Goal: Information Seeking & Learning: Learn about a topic

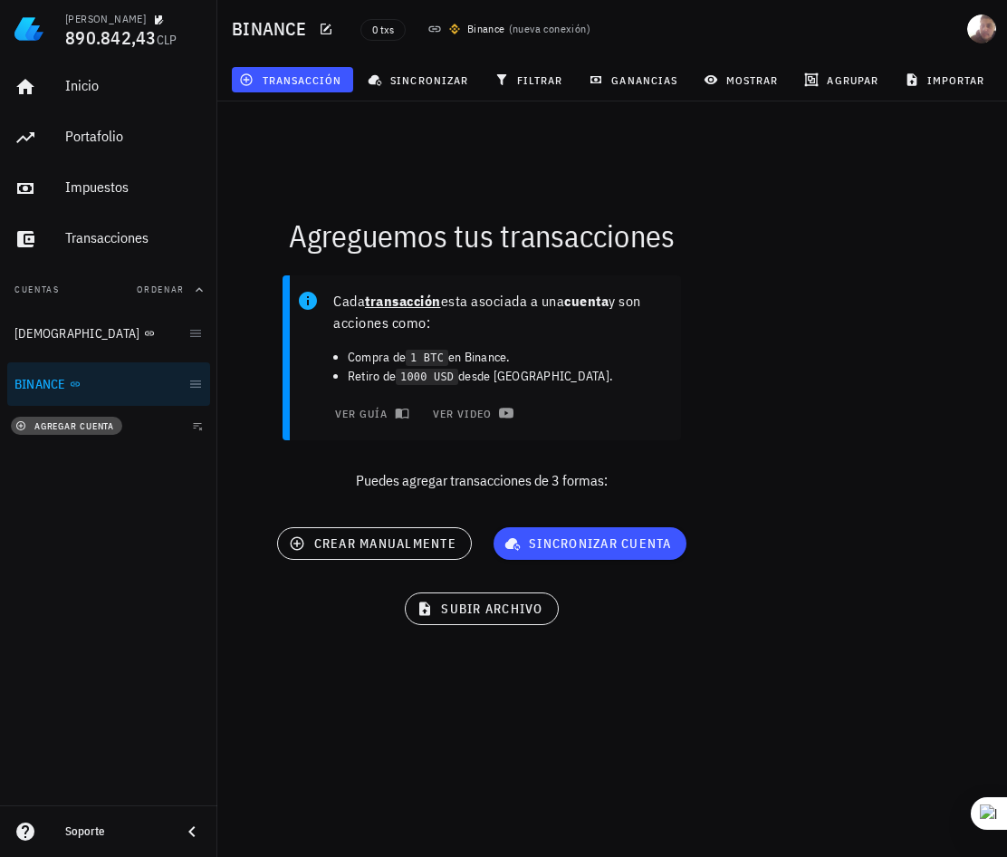
click at [72, 423] on span "agregar cuenta" at bounding box center [66, 426] width 95 height 12
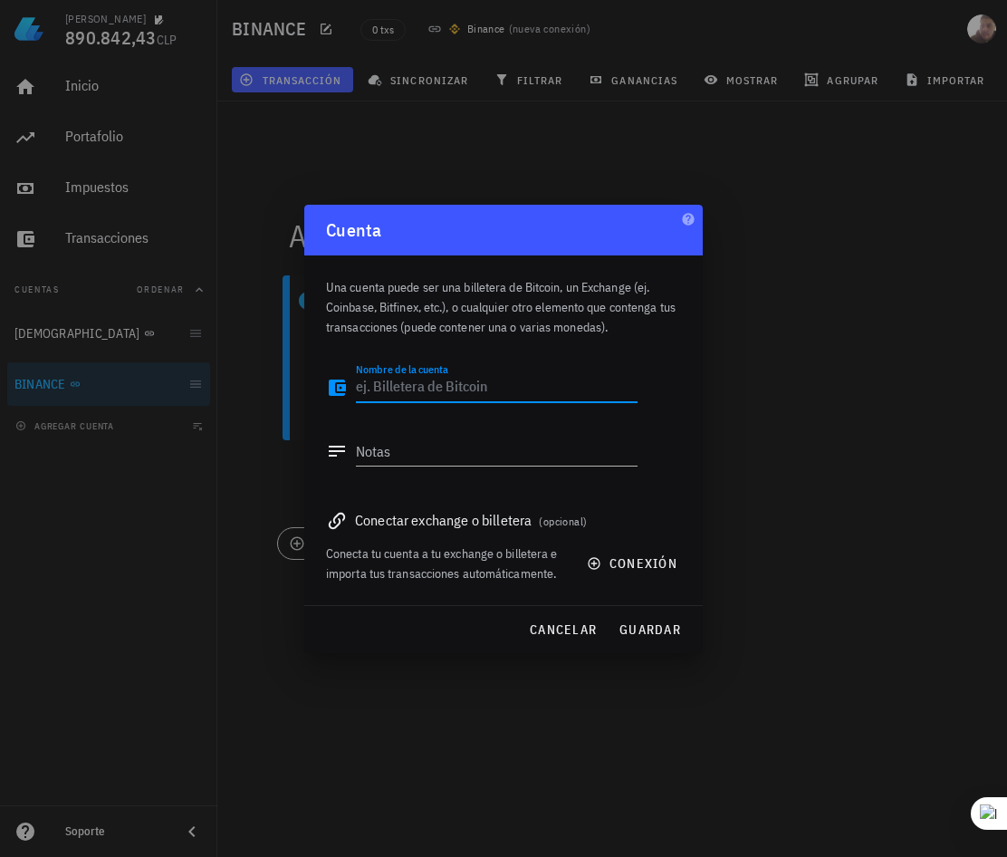
click at [445, 391] on textarea "Nombre de la cuenta" at bounding box center [497, 387] width 282 height 29
type textarea "s"
type textarea "SKIPO"
click at [503, 455] on textarea "Notas" at bounding box center [497, 450] width 282 height 29
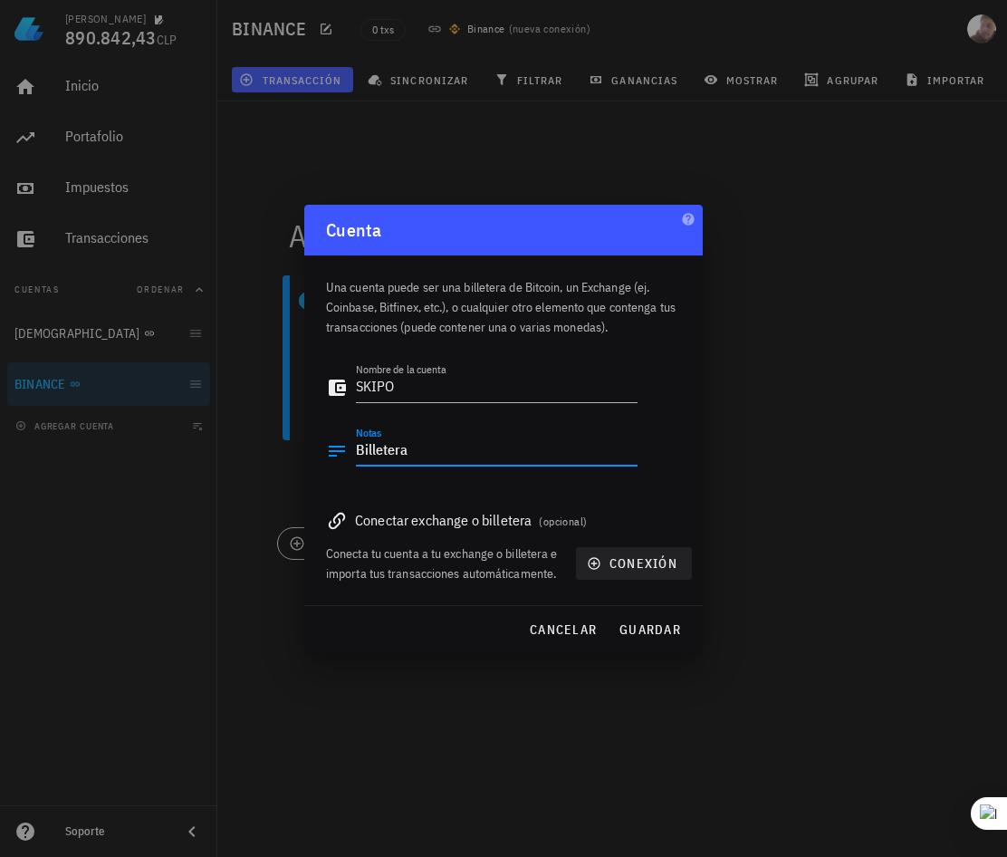
type textarea "Billetera"
click at [639, 563] on span "conexión" at bounding box center [633, 563] width 87 height 16
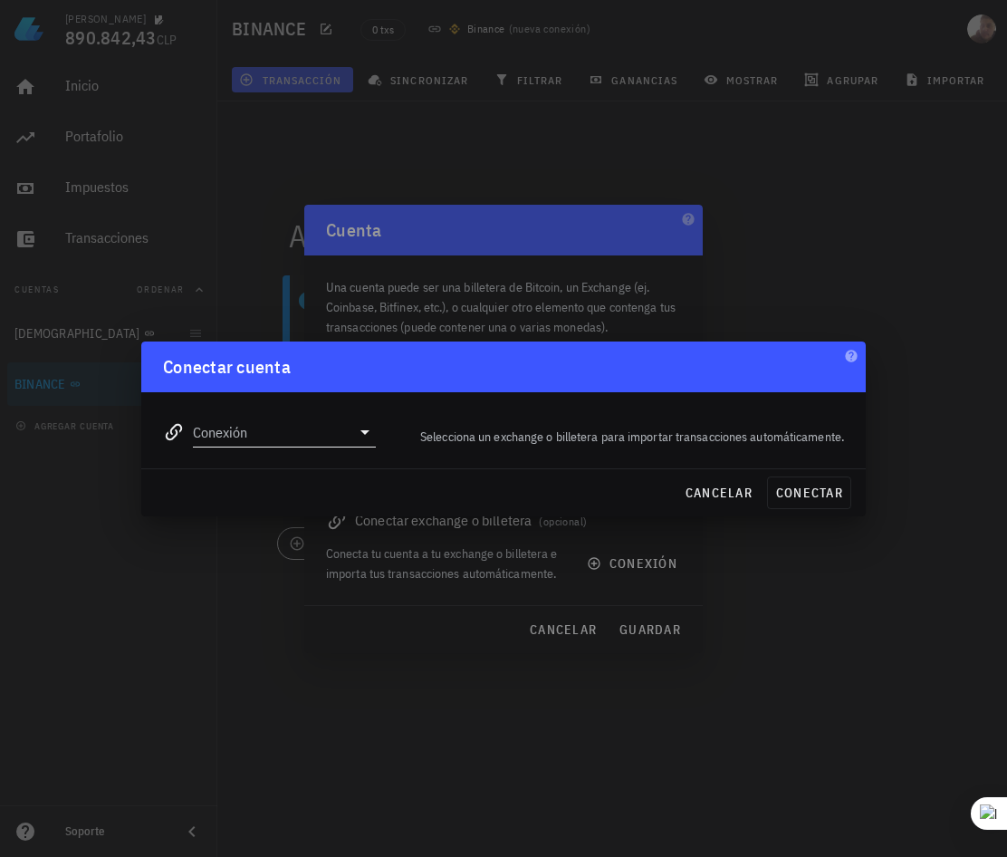
click at [354, 427] on icon at bounding box center [365, 432] width 22 height 22
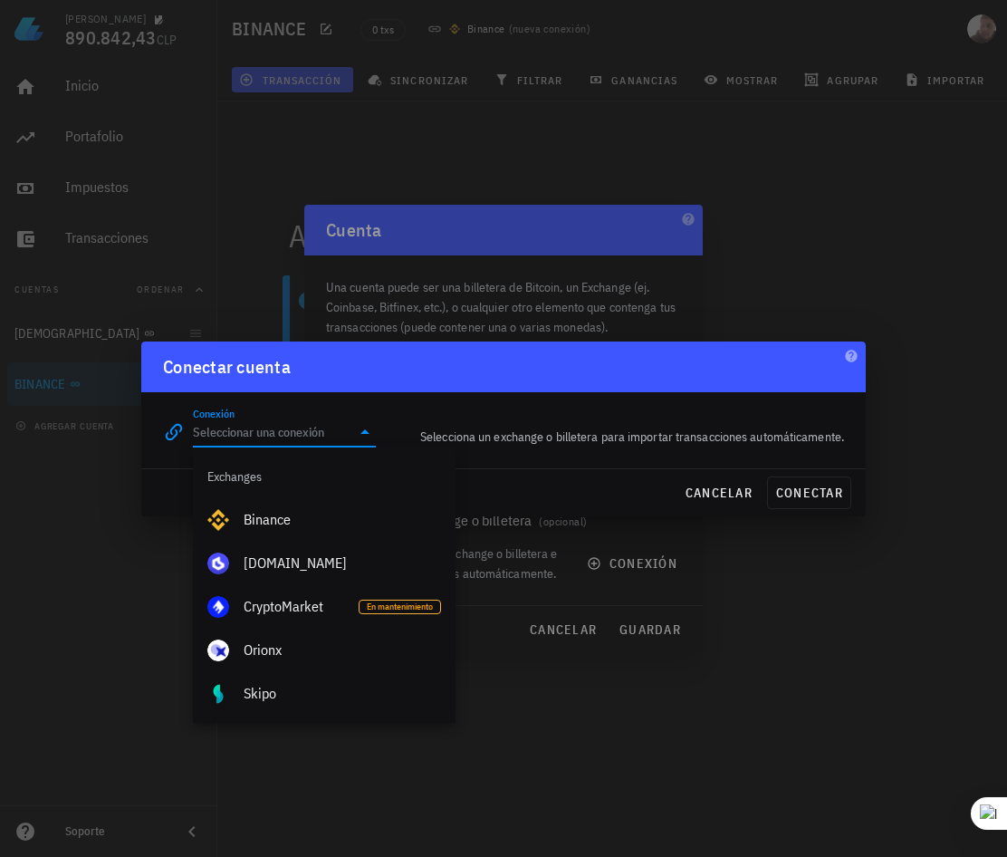
click at [292, 676] on div "Skipo" at bounding box center [342, 693] width 197 height 39
type input "Skipo"
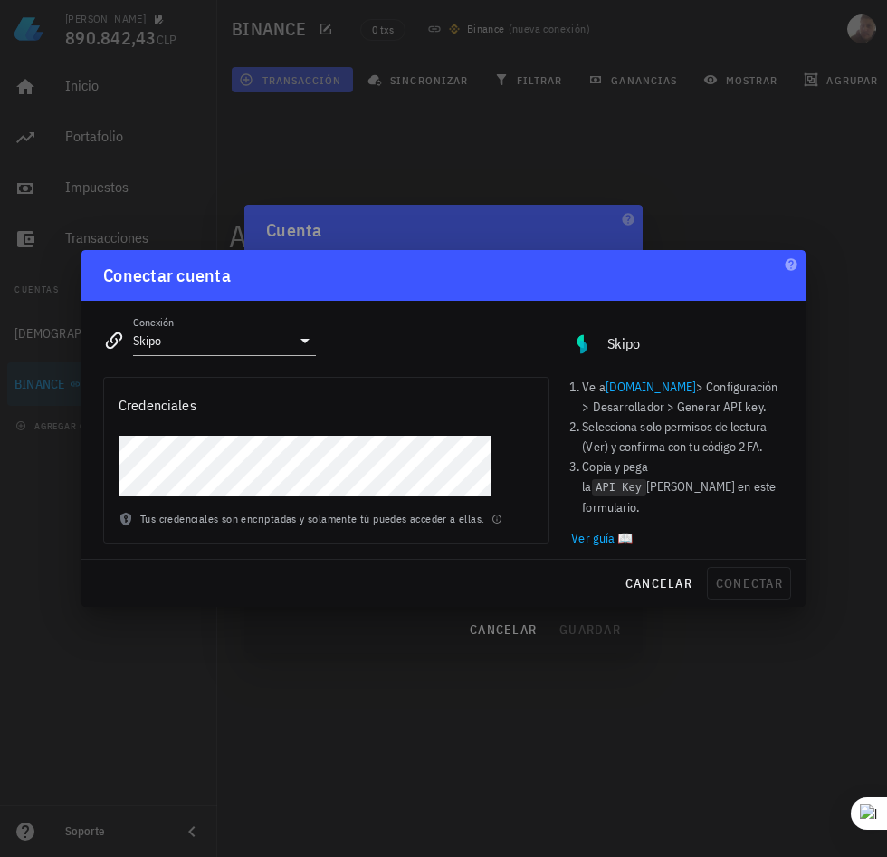
click at [354, 178] on div at bounding box center [443, 428] width 887 height 857
click at [732, 582] on span "conectar" at bounding box center [749, 583] width 68 height 16
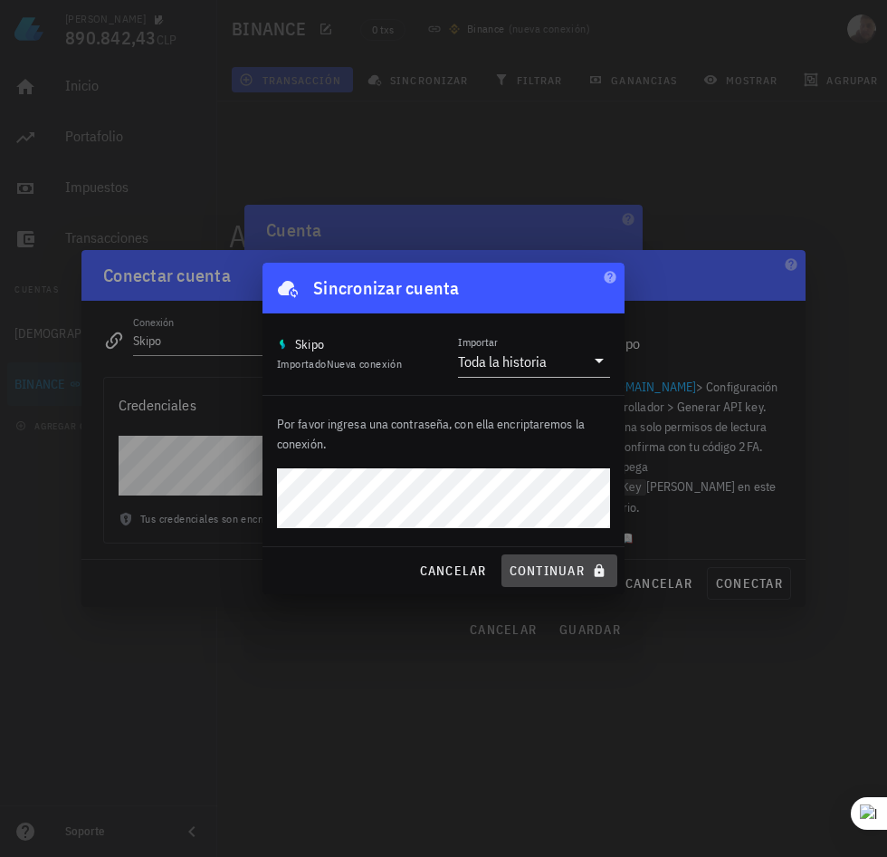
click at [556, 565] on span "continuar" at bounding box center [559, 570] width 101 height 16
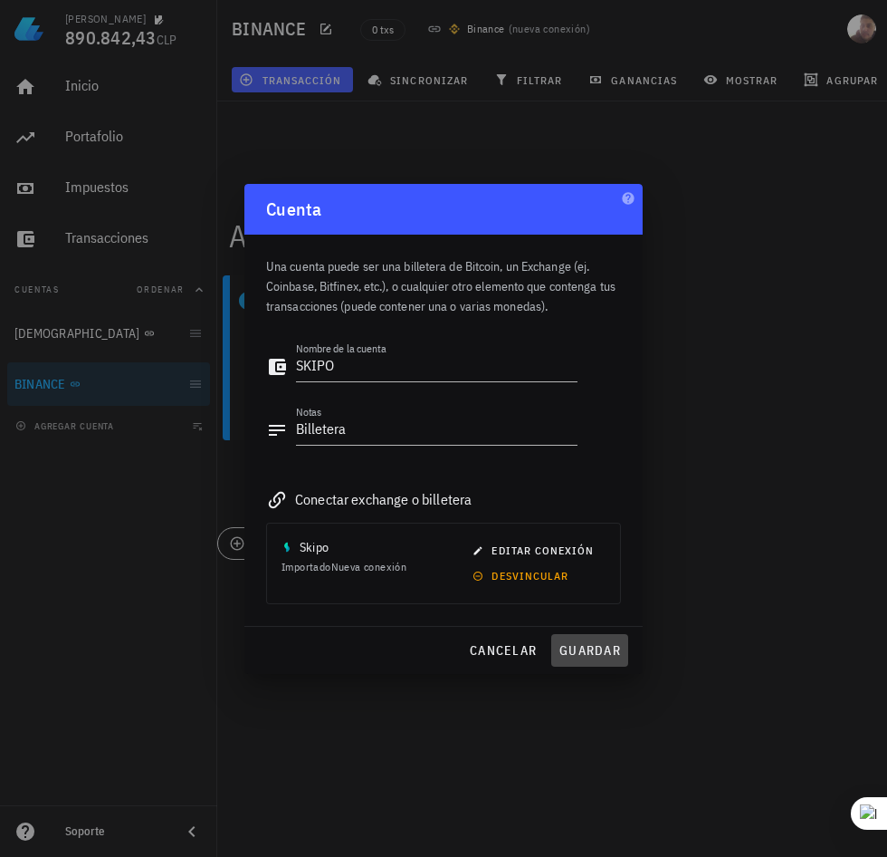
click at [580, 647] on span "guardar" at bounding box center [590, 650] width 62 height 16
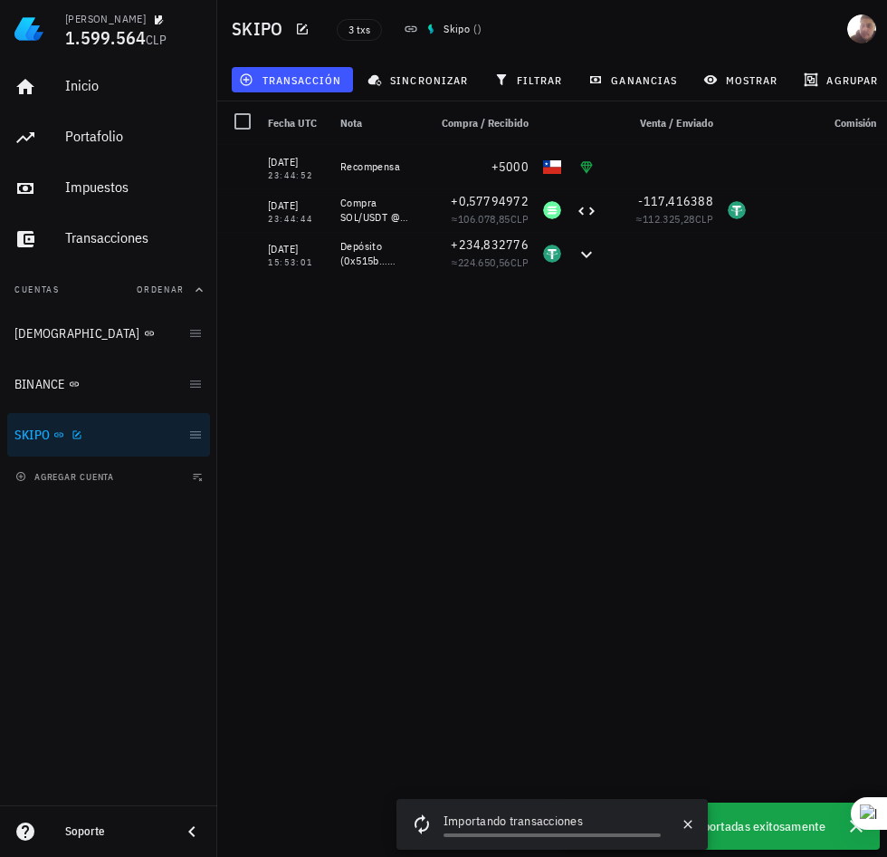
click at [90, 411] on div "BUDA BINANCE SKIPO" at bounding box center [108, 383] width 203 height 145
click at [94, 392] on div "BINANCE" at bounding box center [97, 384] width 167 height 17
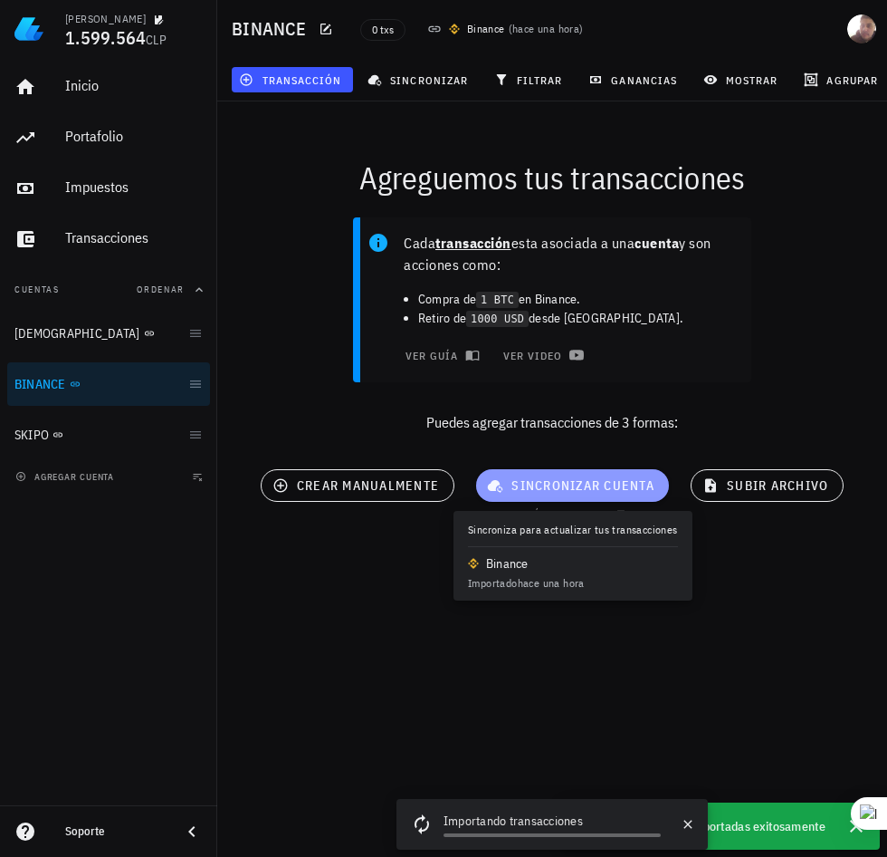
click at [523, 487] on span "sincronizar cuenta" at bounding box center [573, 485] width 164 height 16
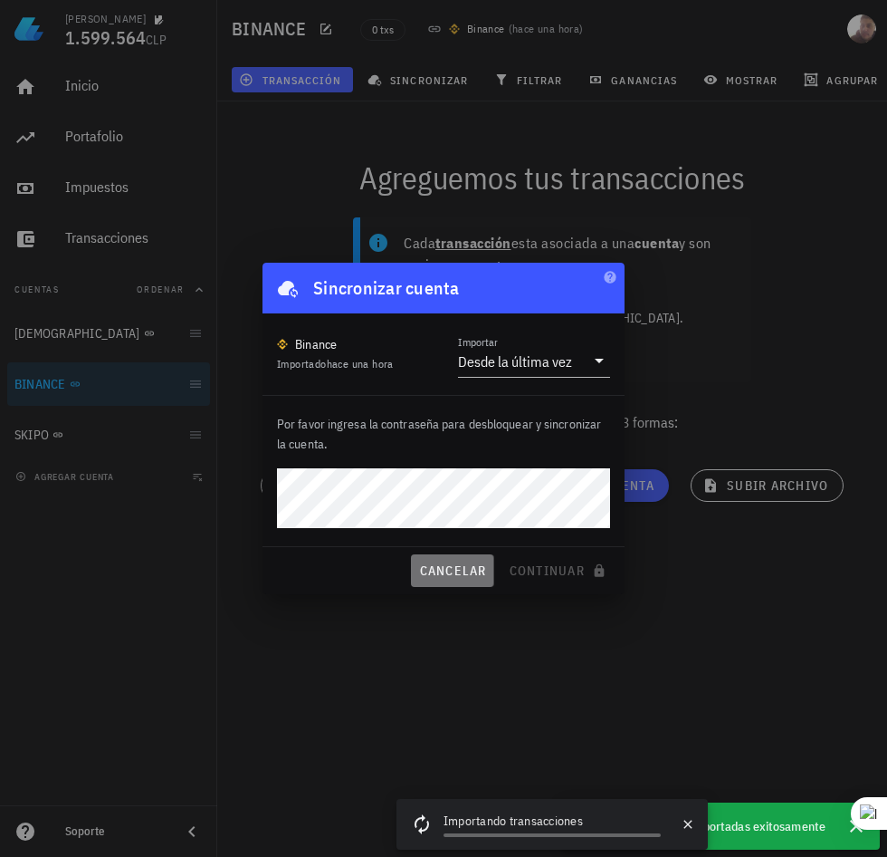
click at [445, 577] on span "cancelar" at bounding box center [452, 570] width 68 height 16
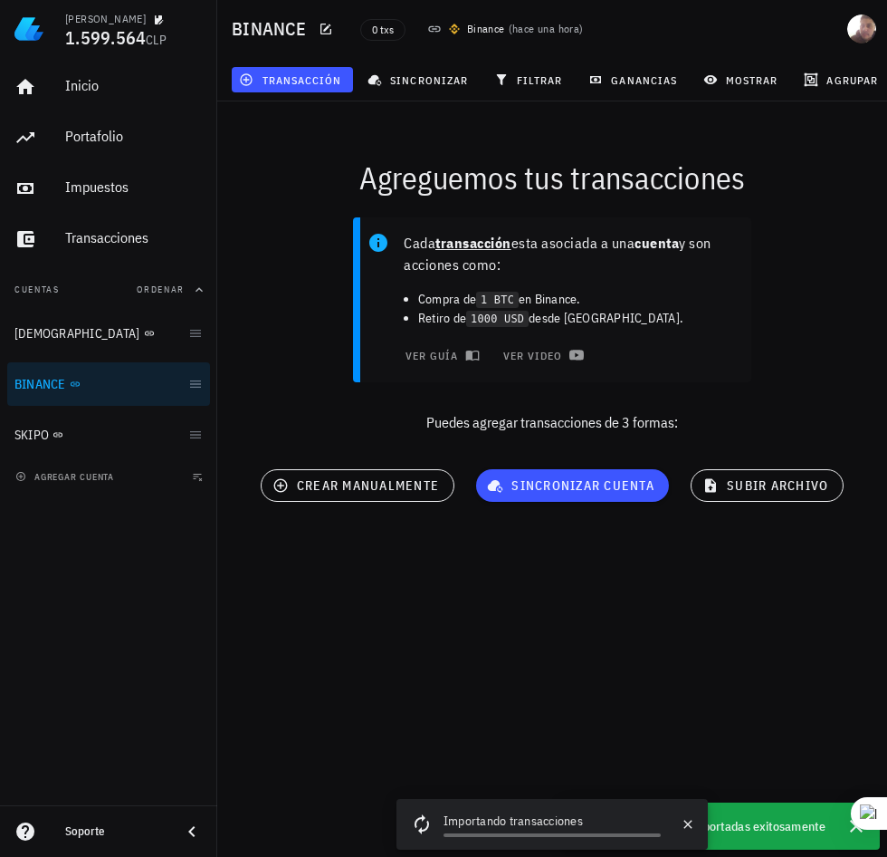
click at [428, 689] on div "[PERSON_NAME] 1.599.564 CLP Inicio [GEOGRAPHIC_DATA] Impuestos [GEOGRAPHIC_DATA…" at bounding box center [443, 428] width 887 height 857
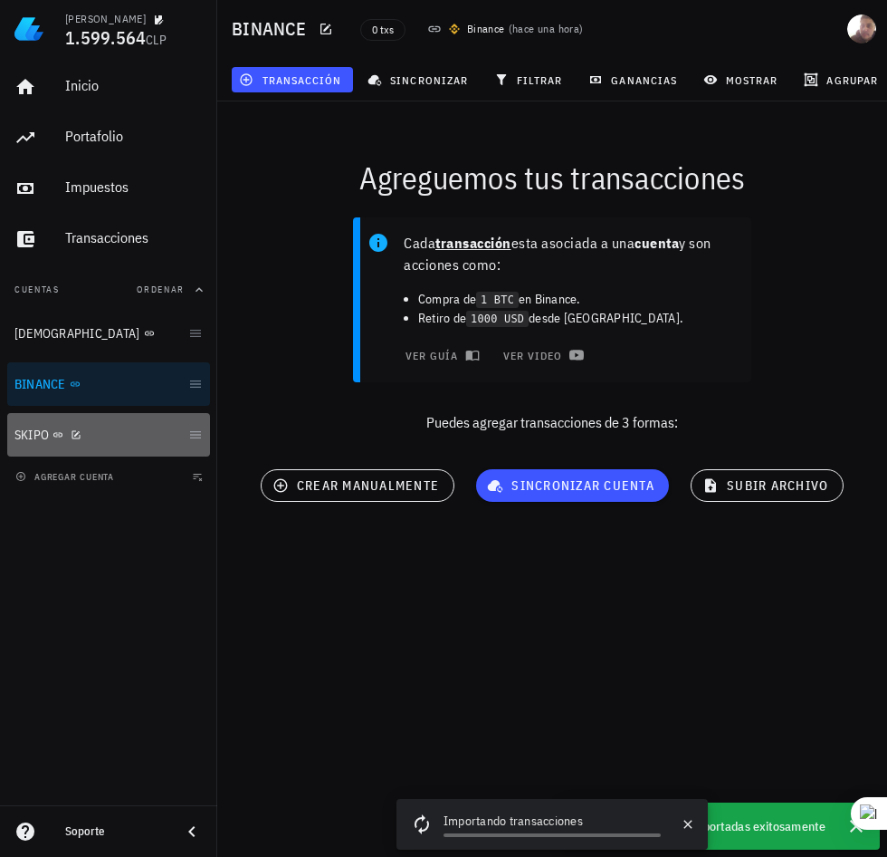
click at [95, 436] on div "SKIPO" at bounding box center [97, 434] width 167 height 17
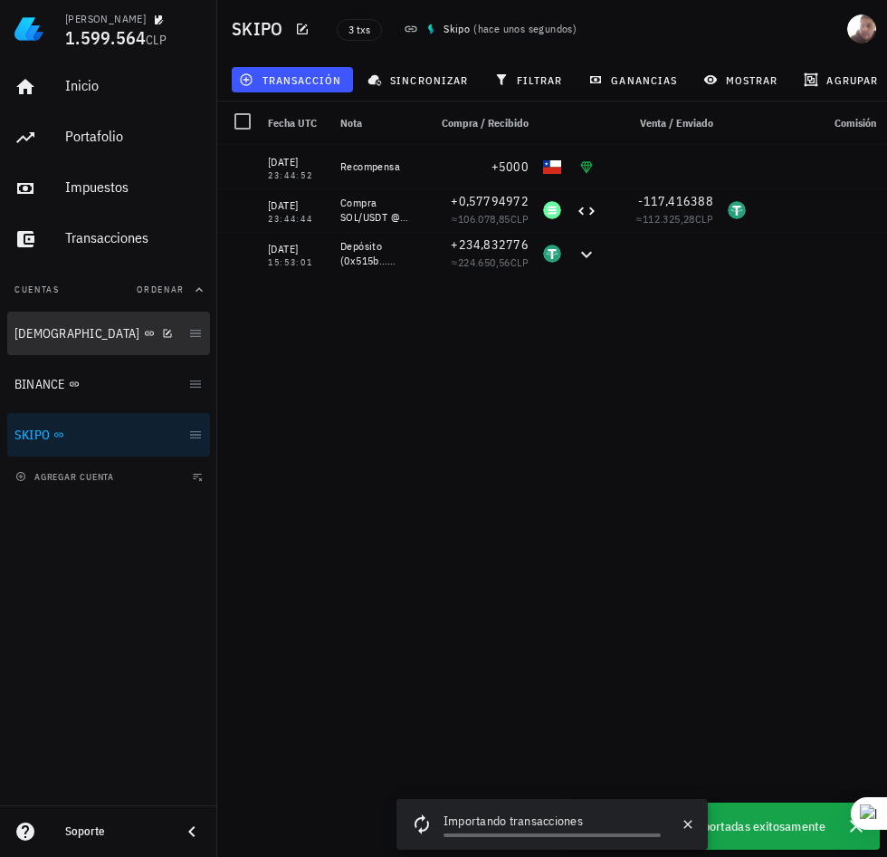
click at [102, 336] on div "[DEMOGRAPHIC_DATA]" at bounding box center [97, 333] width 167 height 17
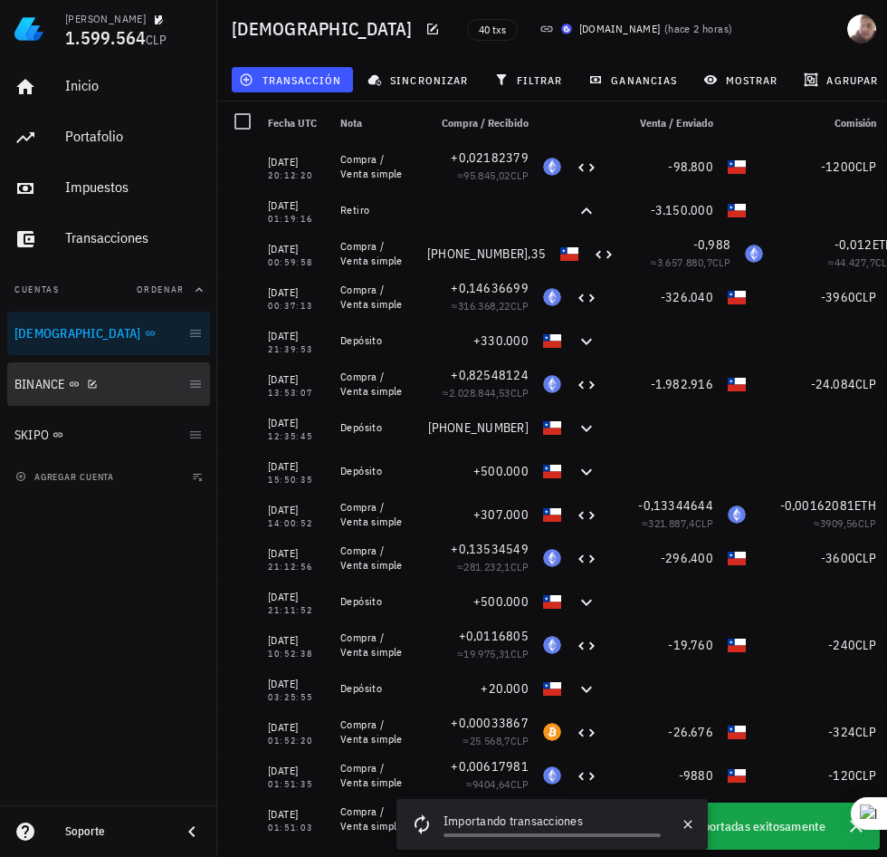
click at [142, 388] on div "BINANCE" at bounding box center [97, 384] width 167 height 17
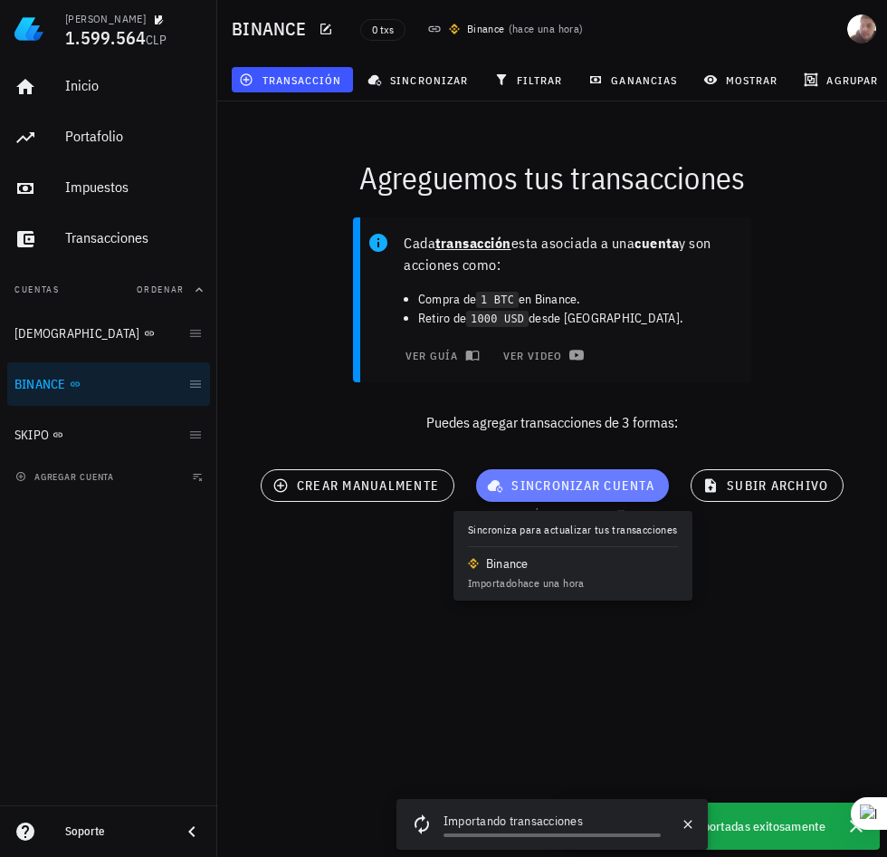
click at [575, 485] on span "sincronizar cuenta" at bounding box center [573, 485] width 164 height 16
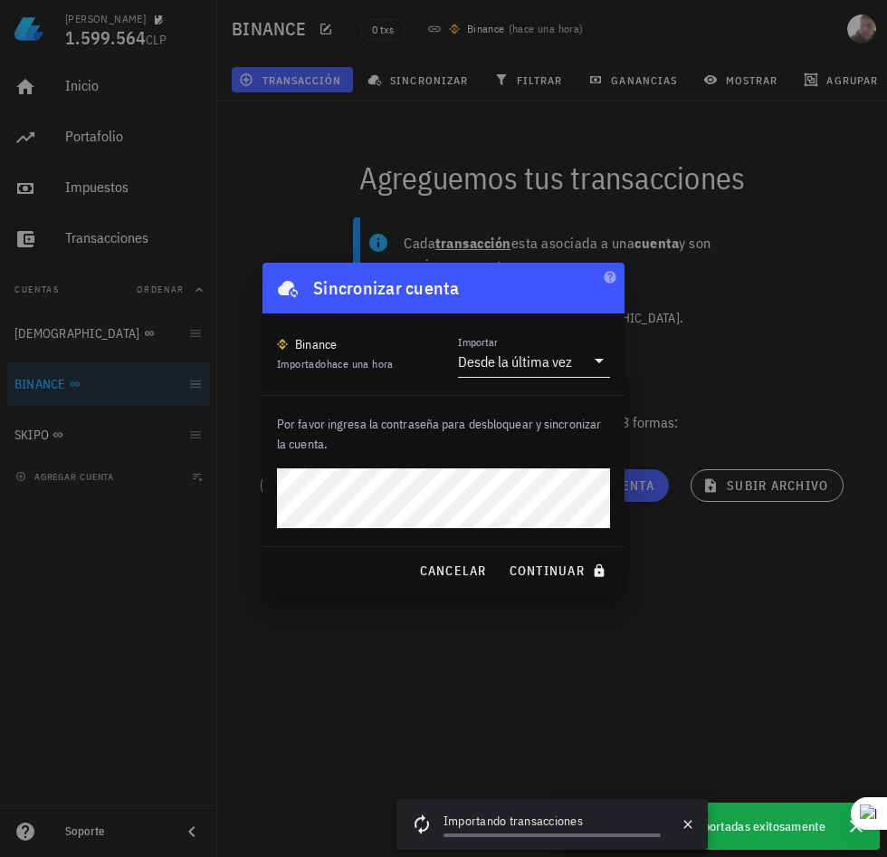
click at [546, 364] on div "Desde la última vez" at bounding box center [515, 361] width 114 height 18
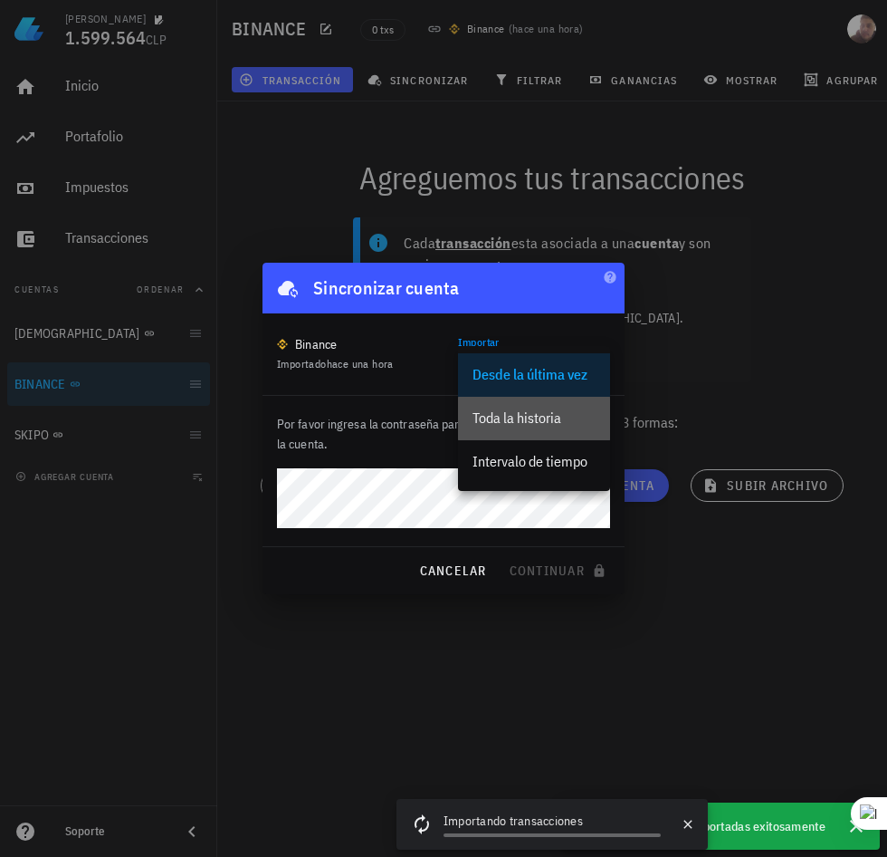
click at [568, 406] on div "Toda la historia" at bounding box center [534, 417] width 123 height 39
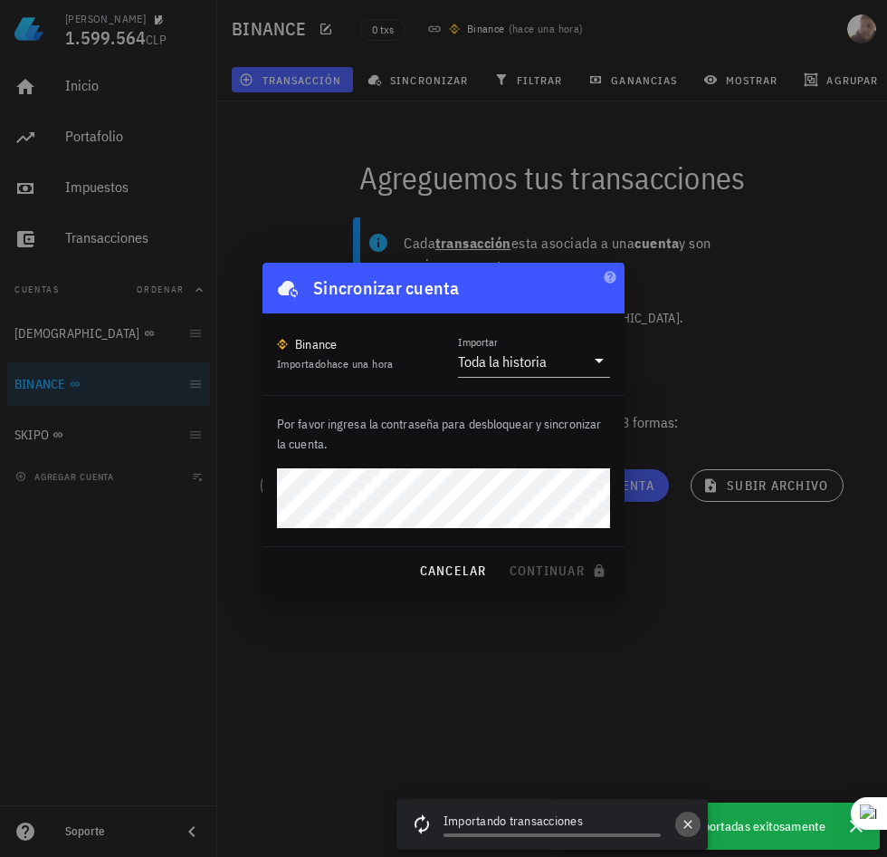
click at [690, 822] on icon "button" at bounding box center [688, 823] width 8 height 8
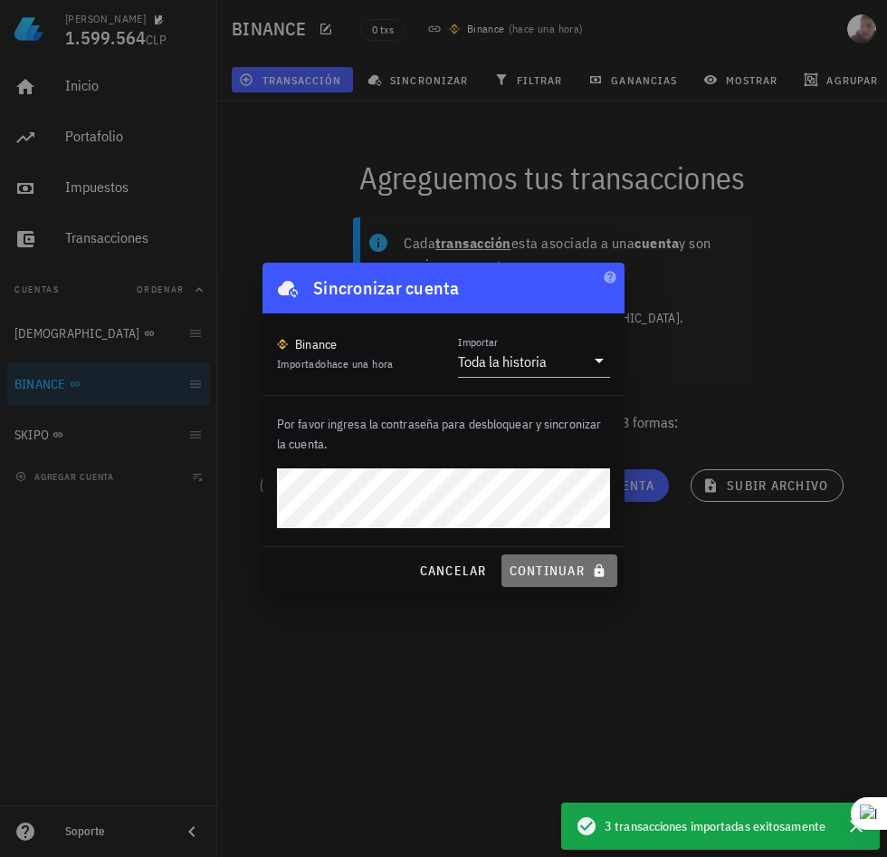
click at [533, 568] on span "continuar" at bounding box center [559, 570] width 101 height 16
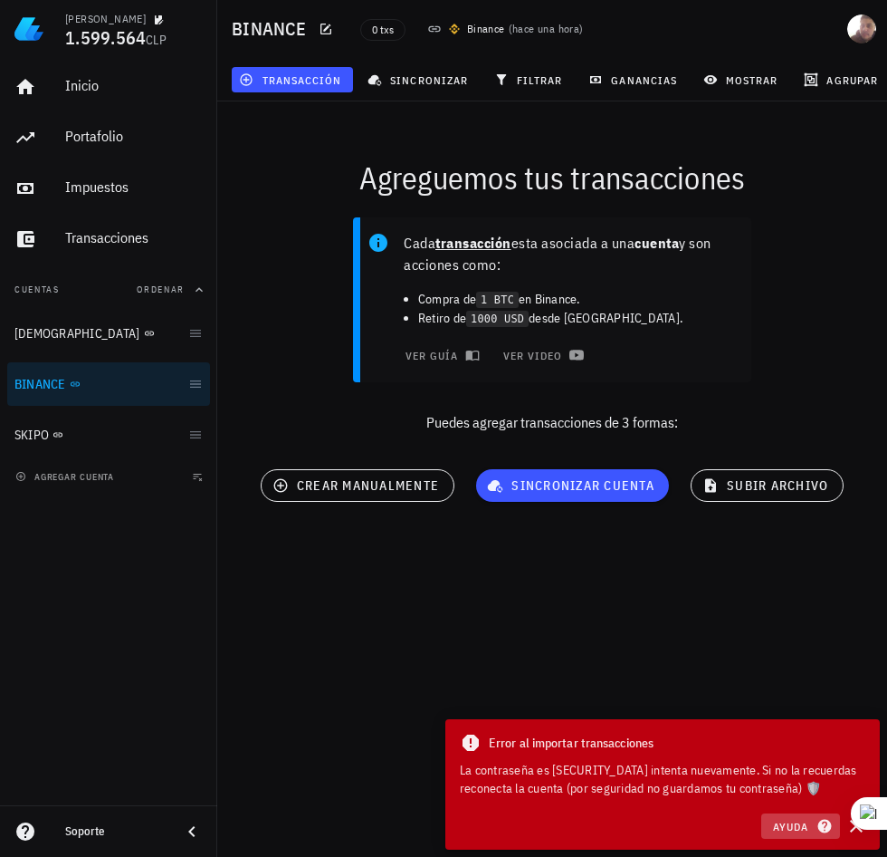
click at [779, 828] on span "Ayuda" at bounding box center [800, 826] width 56 height 16
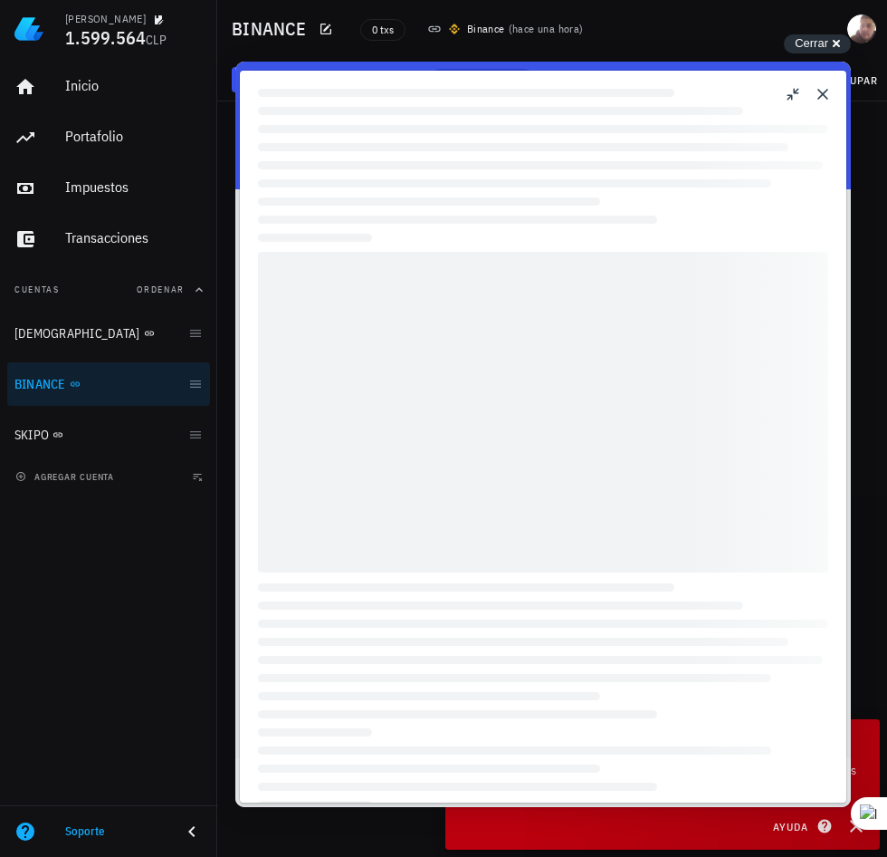
click at [821, 104] on button "Close" at bounding box center [823, 94] width 29 height 29
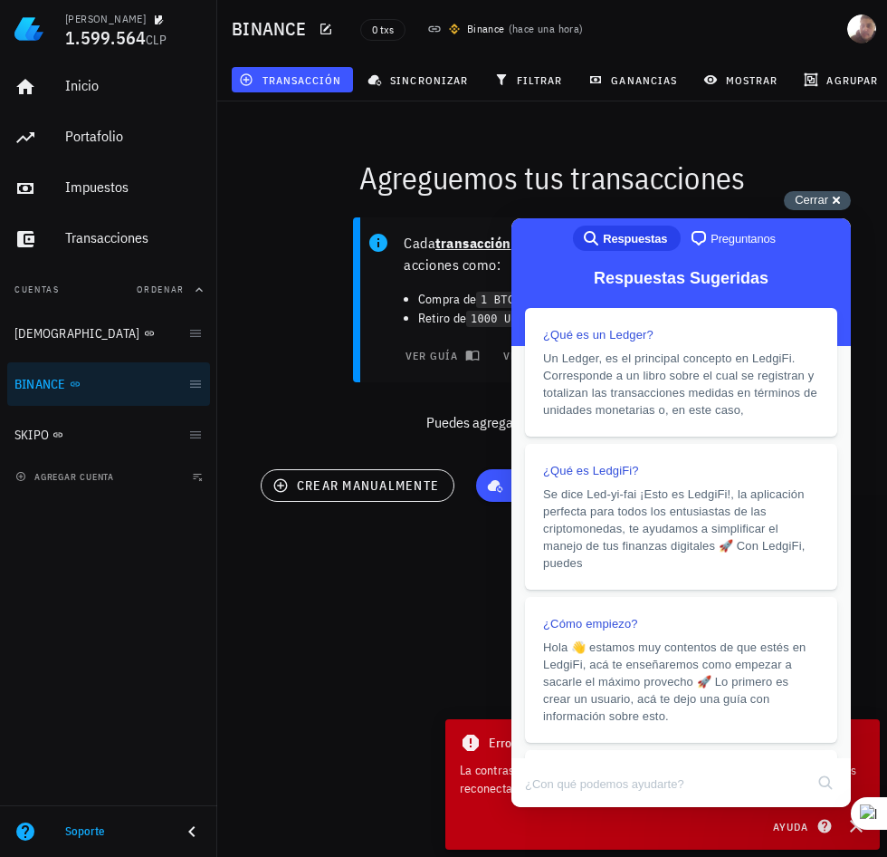
click at [839, 202] on div "Cerrar cross-small" at bounding box center [817, 200] width 67 height 19
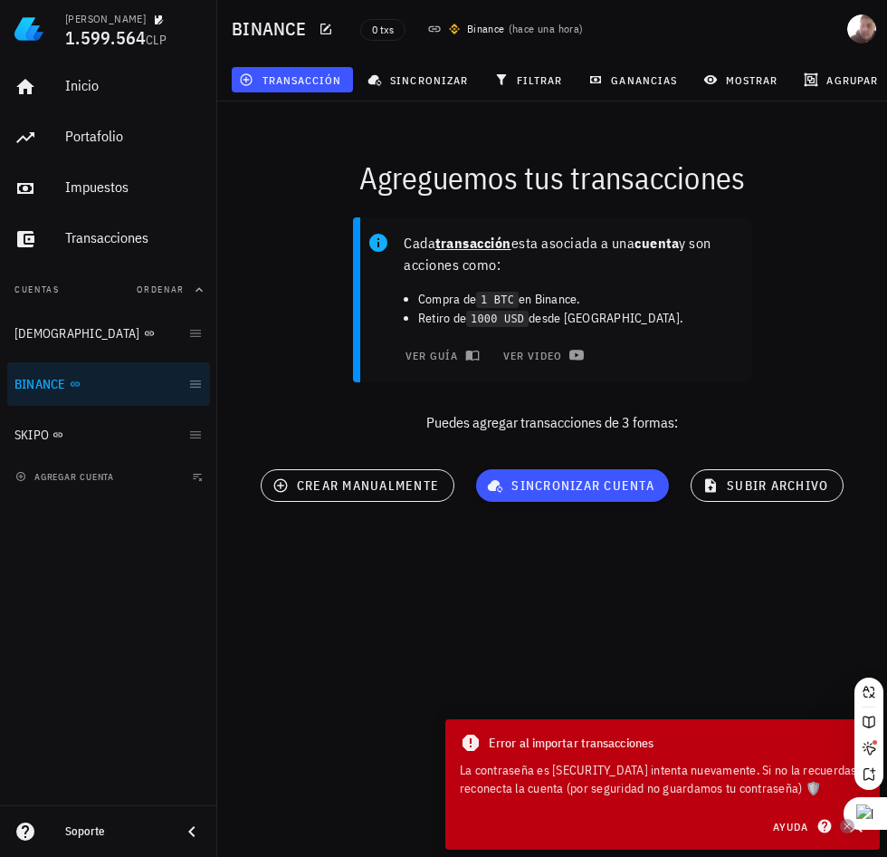
click at [854, 832] on div at bounding box center [847, 825] width 14 height 14
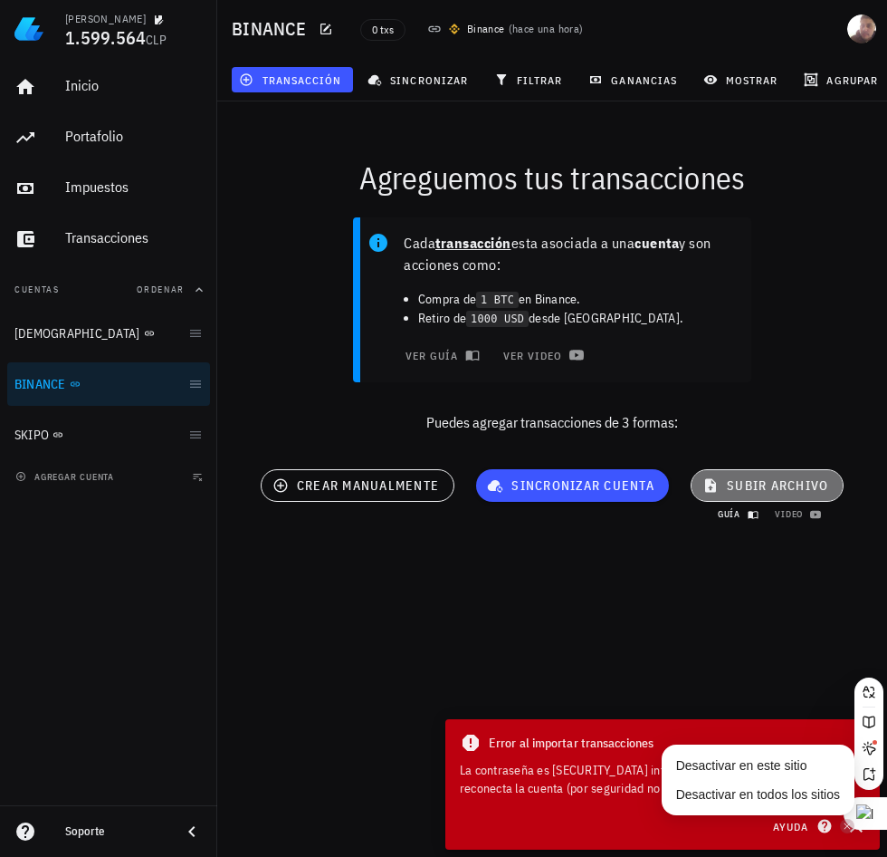
drag, startPoint x: 724, startPoint y: 493, endPoint x: 722, endPoint y: 522, distance: 29.1
click at [722, 516] on div "subir archivo guía video" at bounding box center [767, 487] width 175 height 58
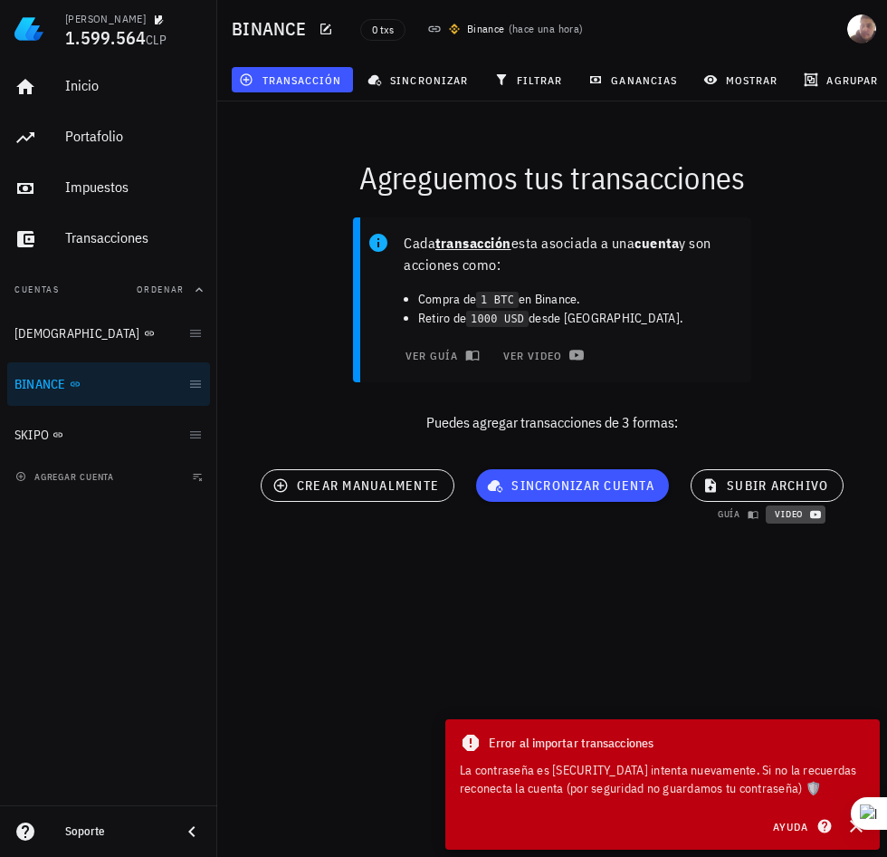
click at [780, 518] on span "video" at bounding box center [795, 514] width 43 height 12
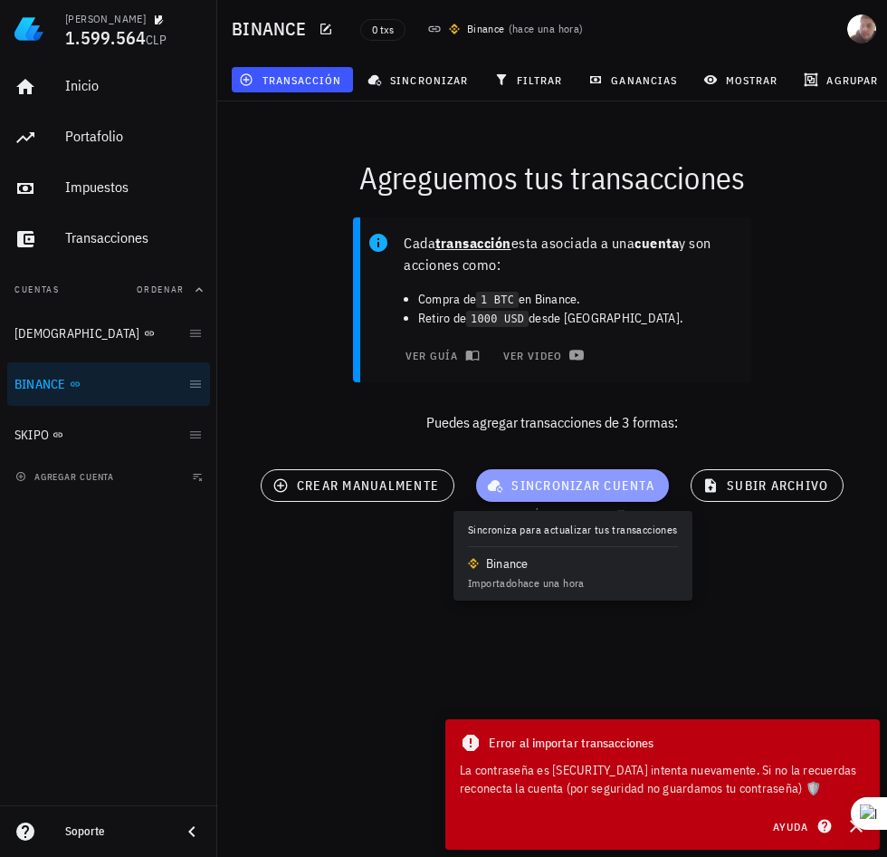
click at [570, 490] on span "sincronizar cuenta" at bounding box center [573, 485] width 164 height 16
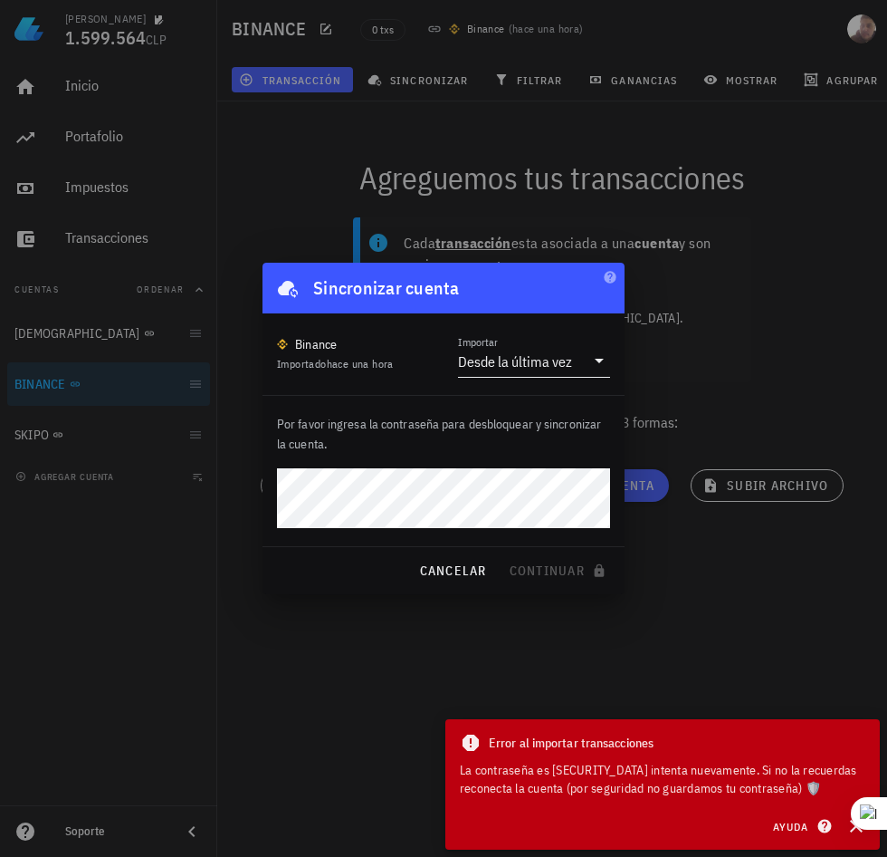
click at [531, 374] on div "Desde la última vez" at bounding box center [521, 361] width 127 height 31
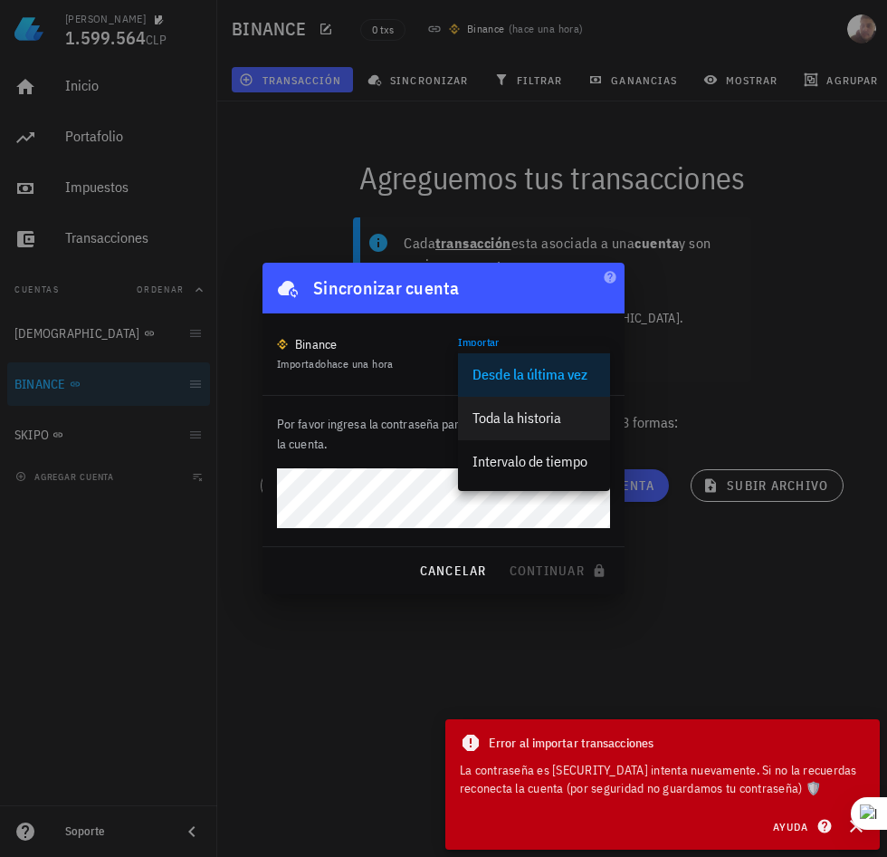
click at [538, 419] on div "Toda la historia" at bounding box center [534, 417] width 123 height 17
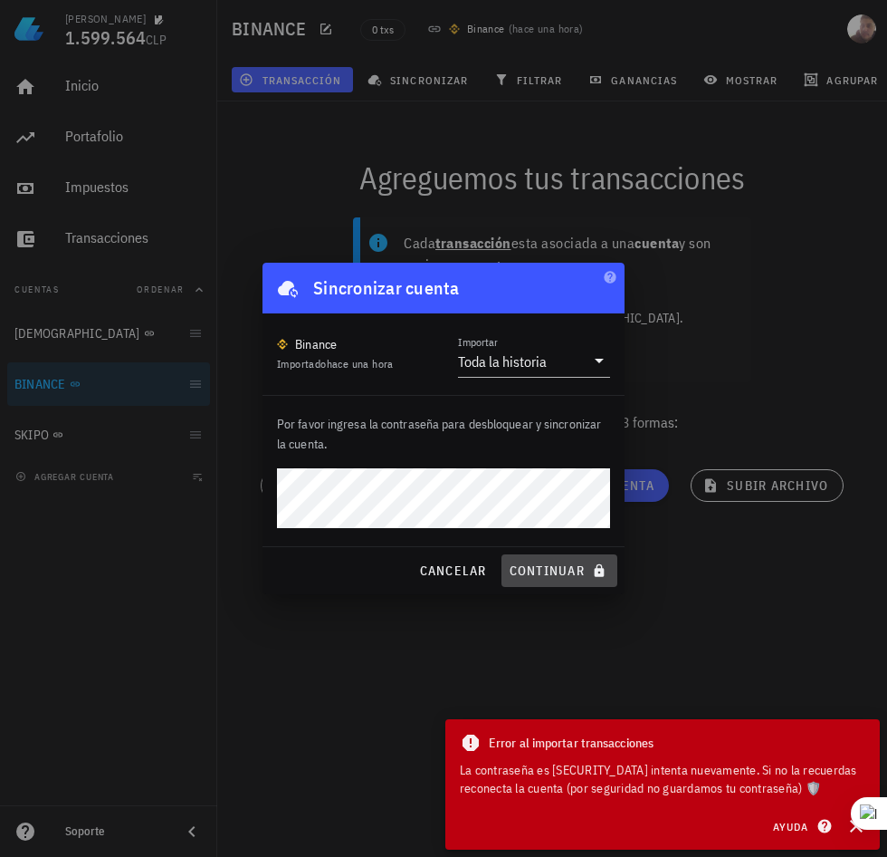
click at [524, 566] on span "continuar" at bounding box center [559, 570] width 101 height 16
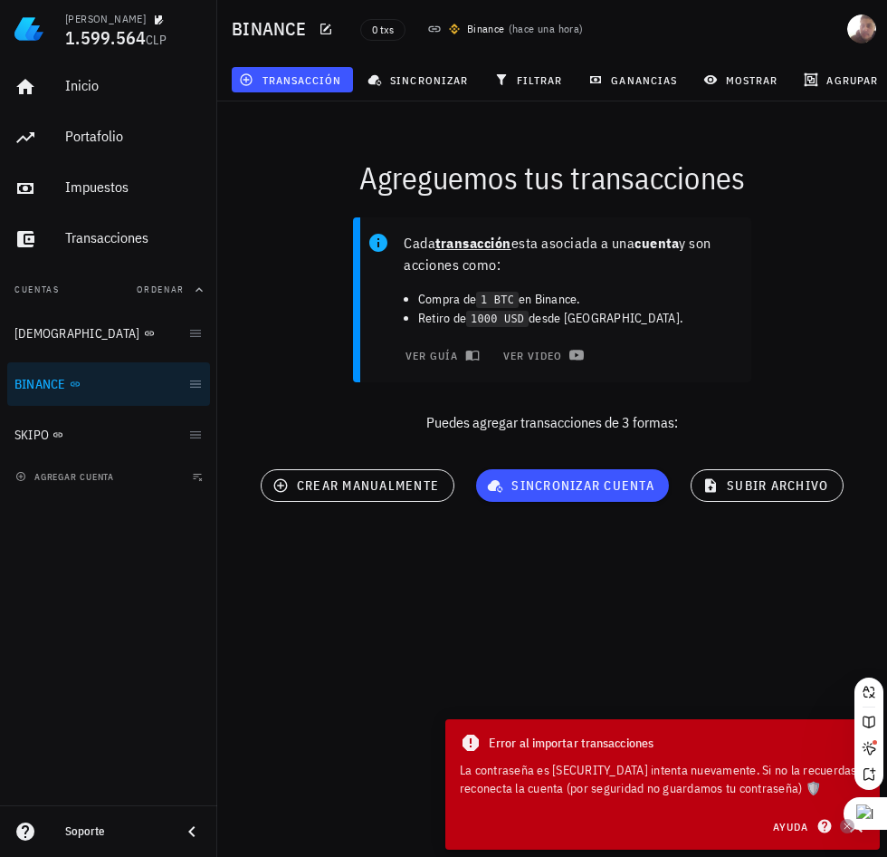
click at [850, 829] on icon at bounding box center [847, 825] width 9 height 9
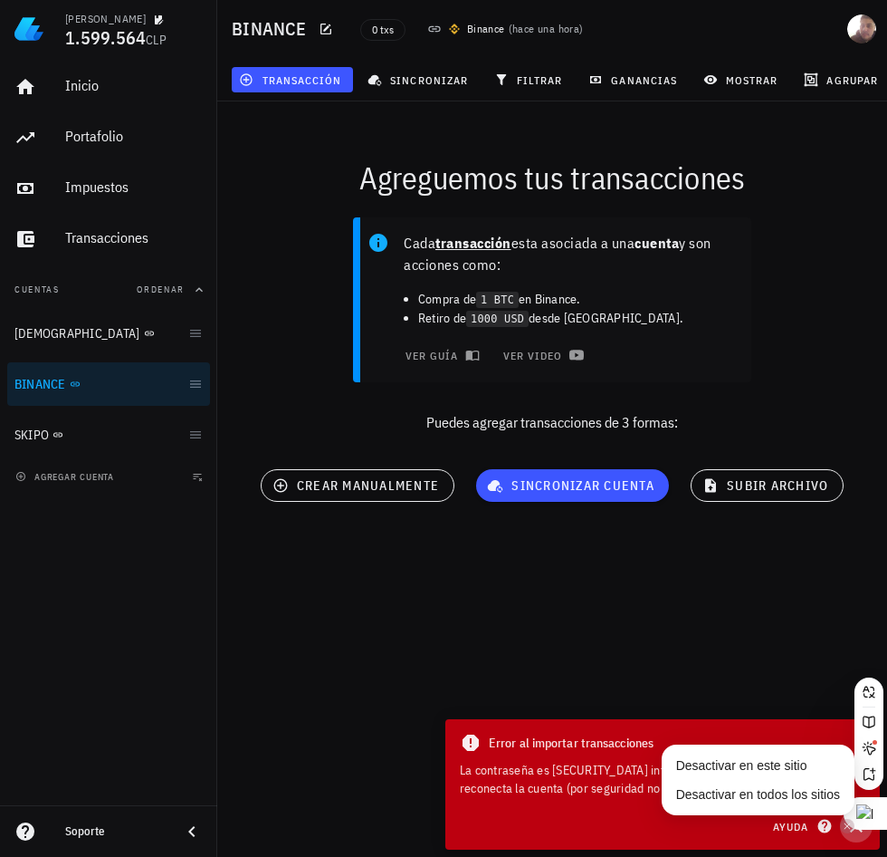
click at [858, 832] on icon "button" at bounding box center [857, 826] width 22 height 22
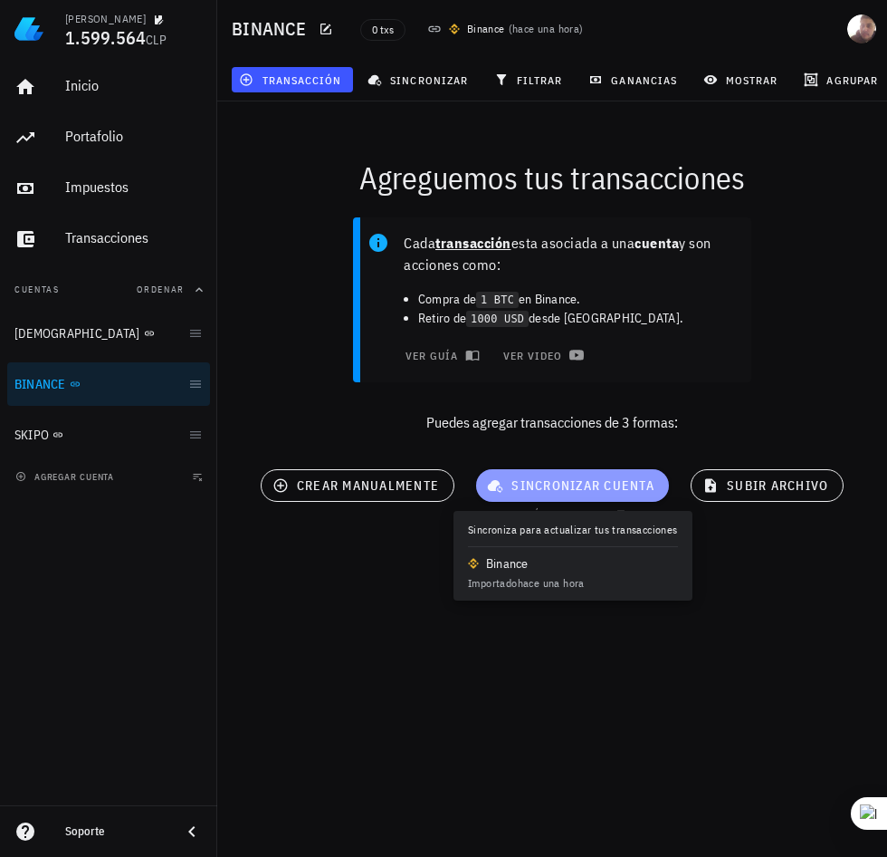
click at [537, 484] on span "sincronizar cuenta" at bounding box center [573, 485] width 164 height 16
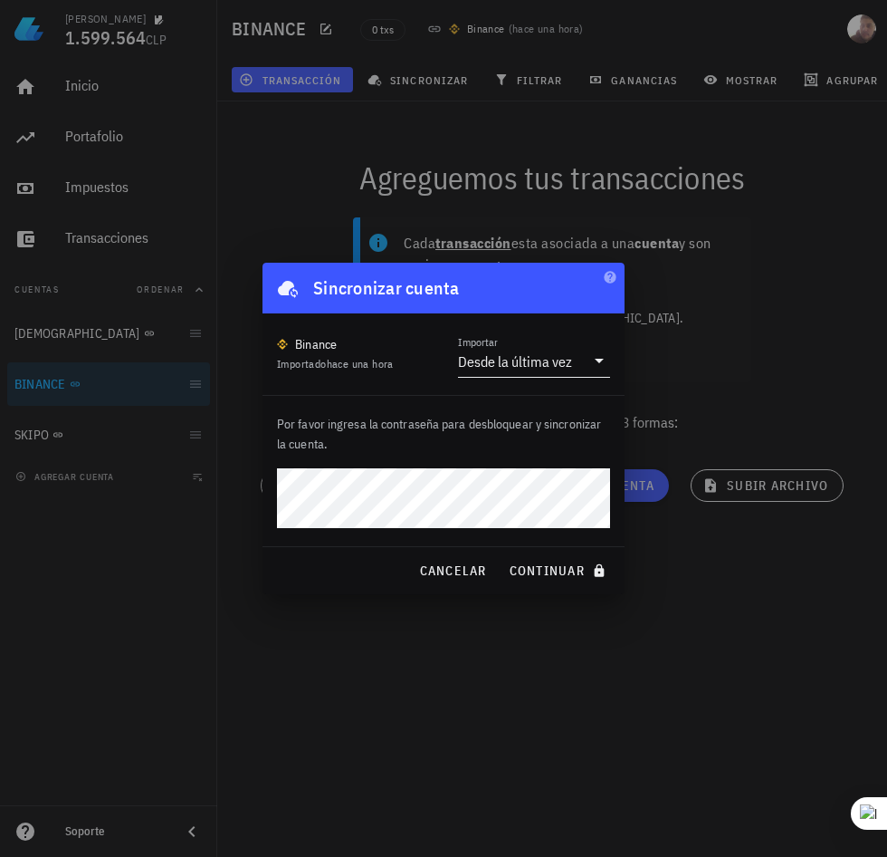
click at [522, 354] on div "Desde la última vez" at bounding box center [515, 361] width 114 height 18
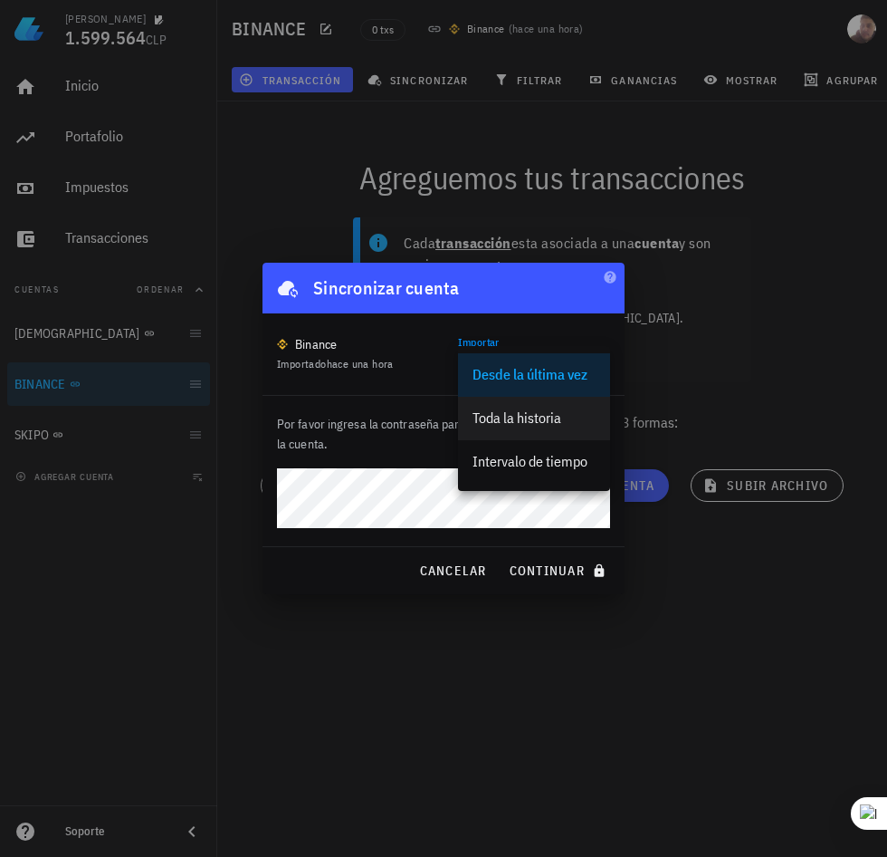
click at [530, 416] on div "Toda la historia" at bounding box center [534, 417] width 123 height 17
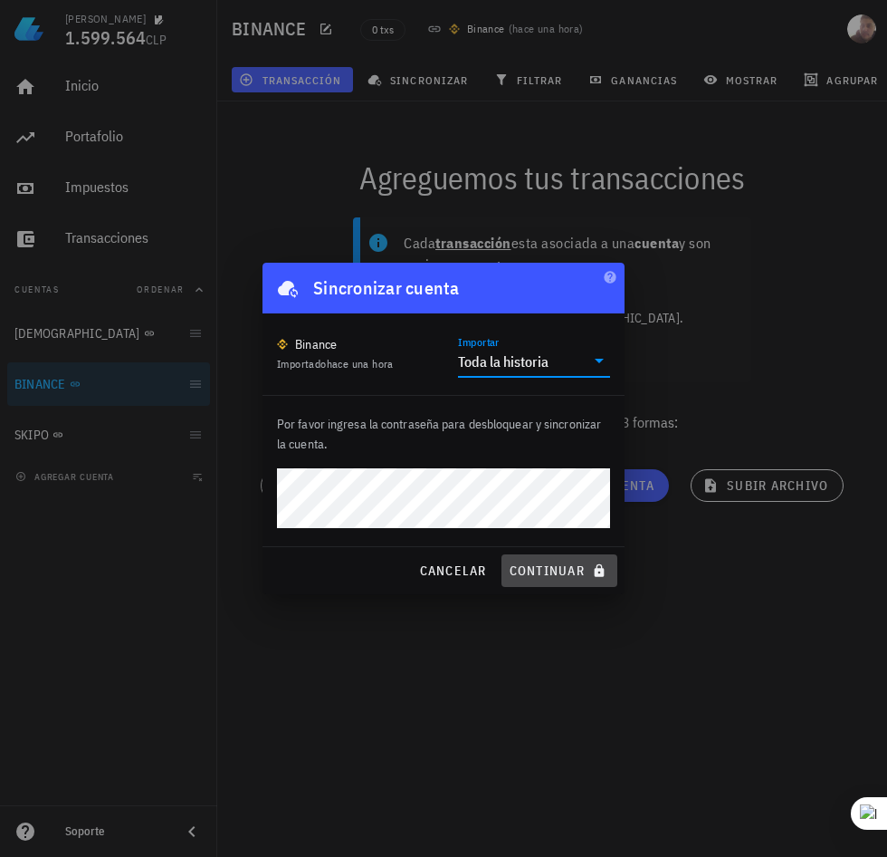
click at [547, 565] on span "continuar" at bounding box center [559, 570] width 101 height 16
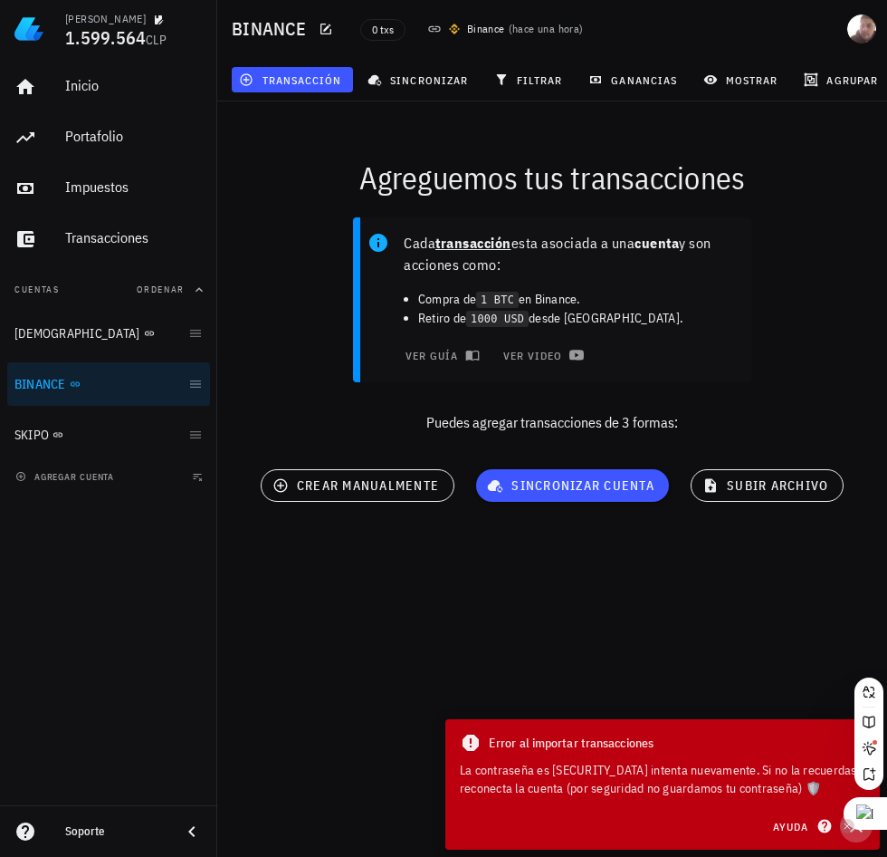
click at [856, 832] on html "[PERSON_NAME] 1.599.564 CLP Inicio [GEOGRAPHIC_DATA] Impuestos [GEOGRAPHIC_DATA…" at bounding box center [443, 428] width 887 height 857
click at [848, 827] on icon at bounding box center [848, 826] width 6 height 6
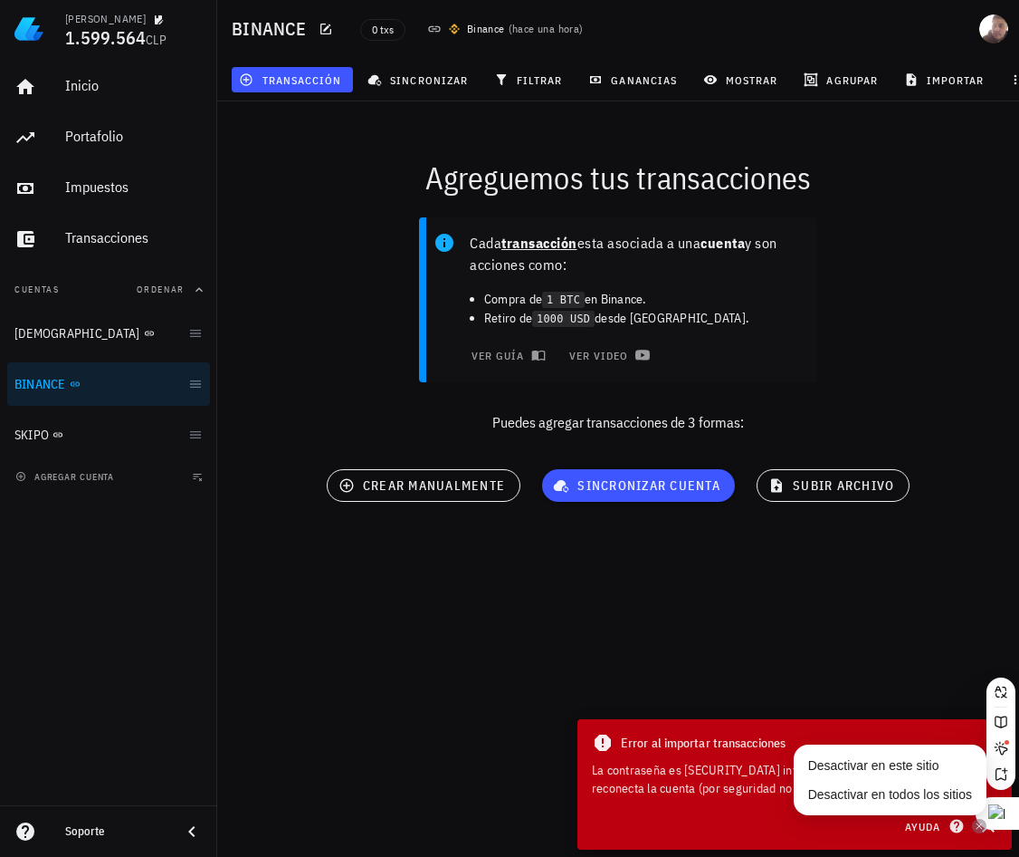
click at [981, 826] on icon at bounding box center [979, 825] width 9 height 9
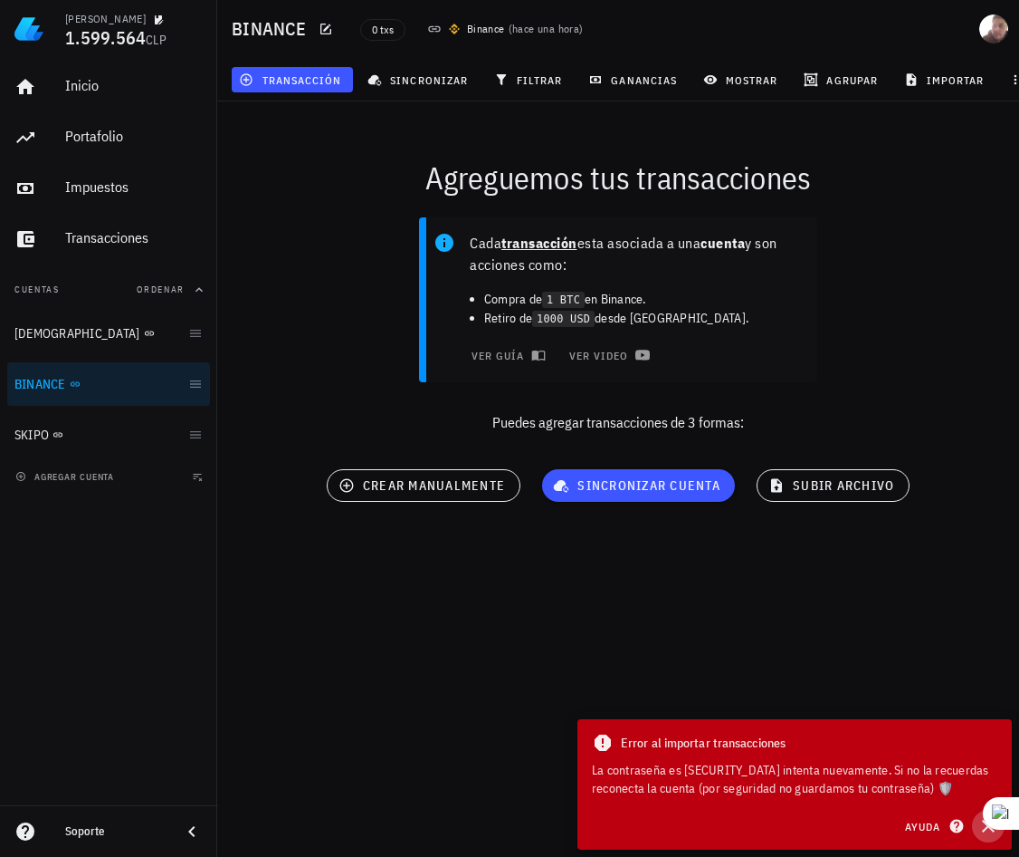
click at [982, 837] on button "button" at bounding box center [988, 825] width 33 height 33
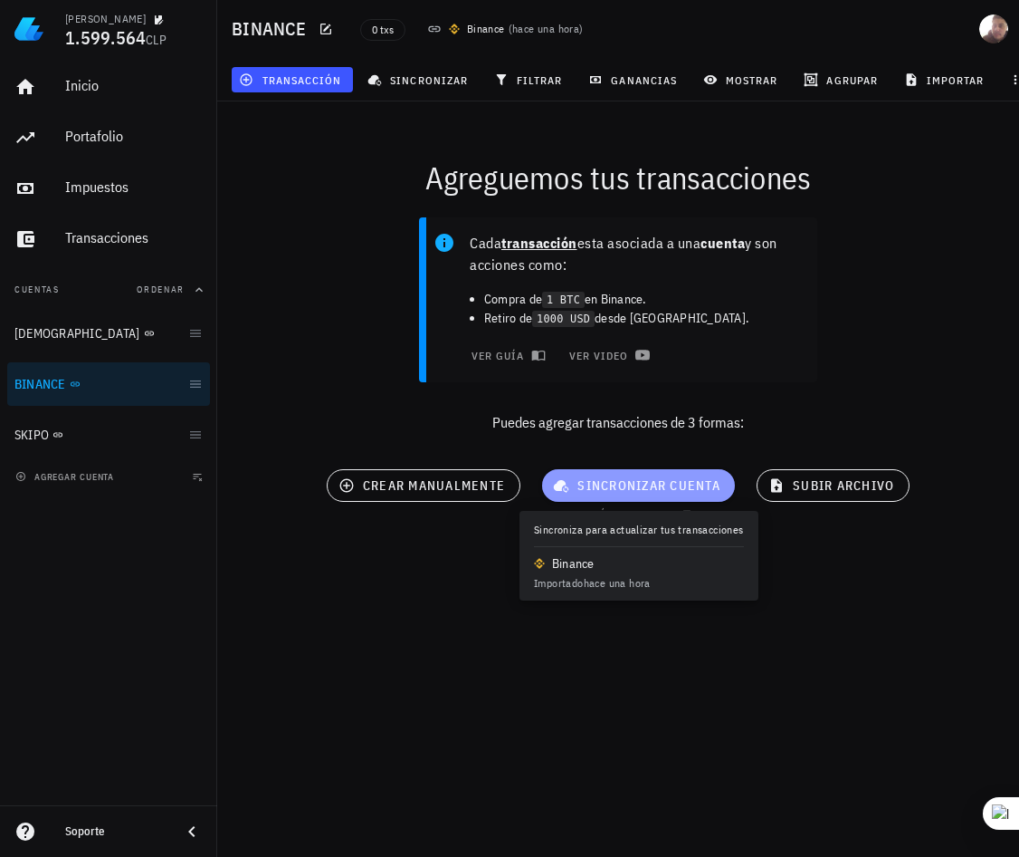
click at [613, 489] on span "sincronizar cuenta" at bounding box center [639, 485] width 164 height 16
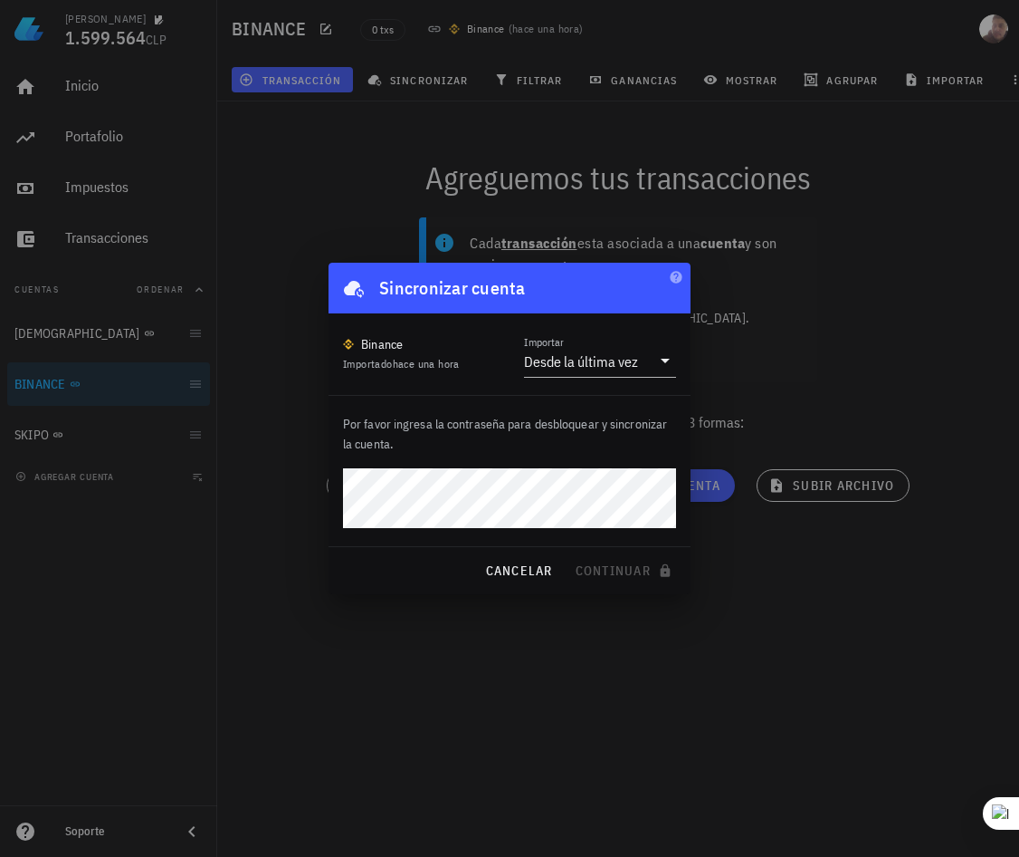
click at [342, 155] on div at bounding box center [509, 428] width 1019 height 857
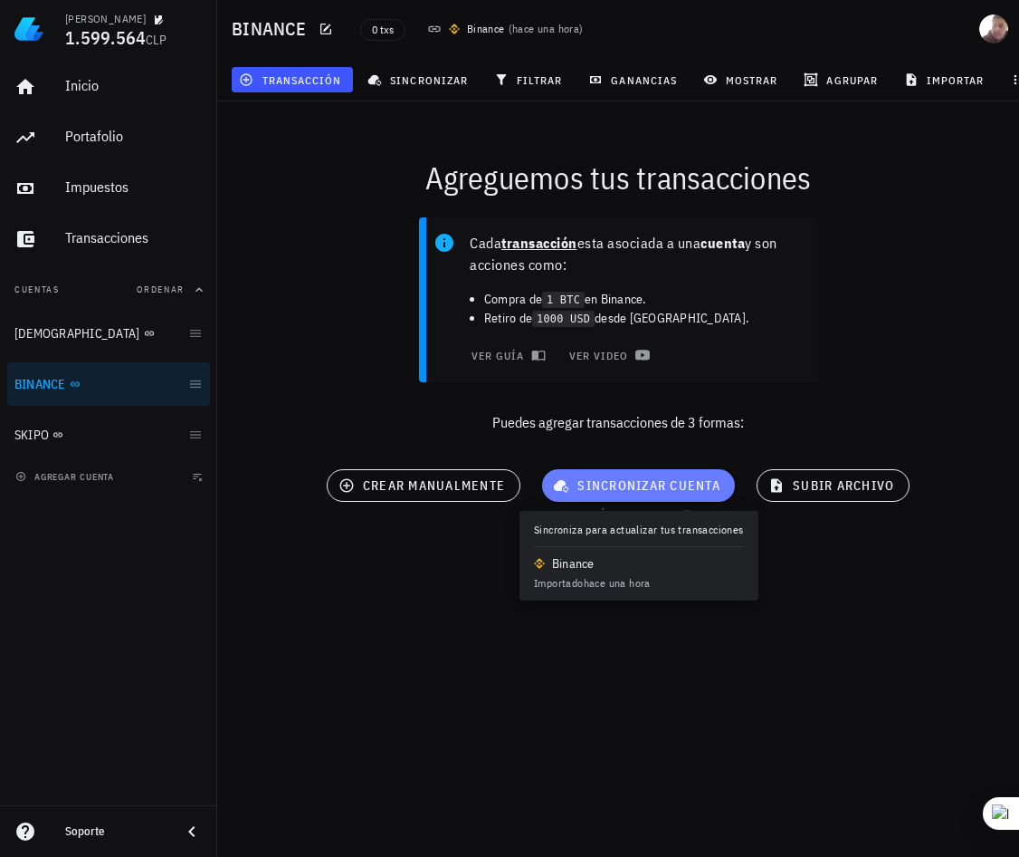
click at [620, 477] on span "sincronizar cuenta" at bounding box center [639, 485] width 164 height 16
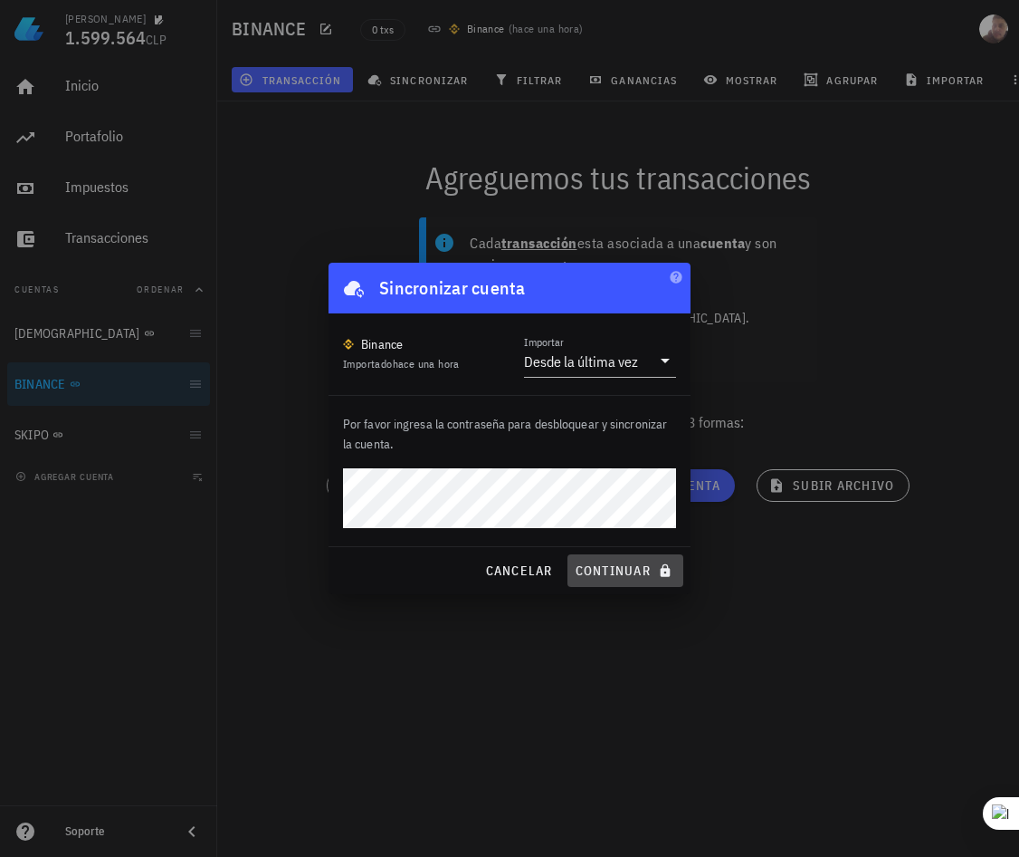
click at [589, 571] on span "continuar" at bounding box center [625, 570] width 101 height 16
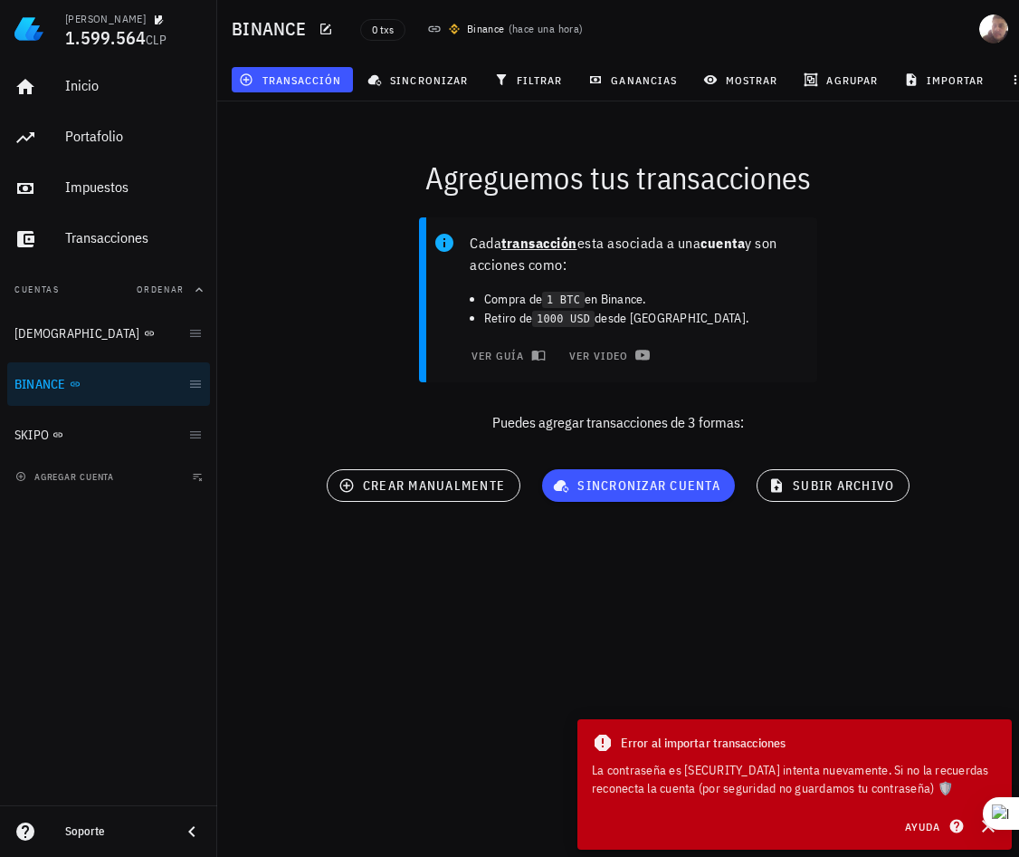
click at [987, 831] on div at bounding box center [987, 825] width 14 height 14
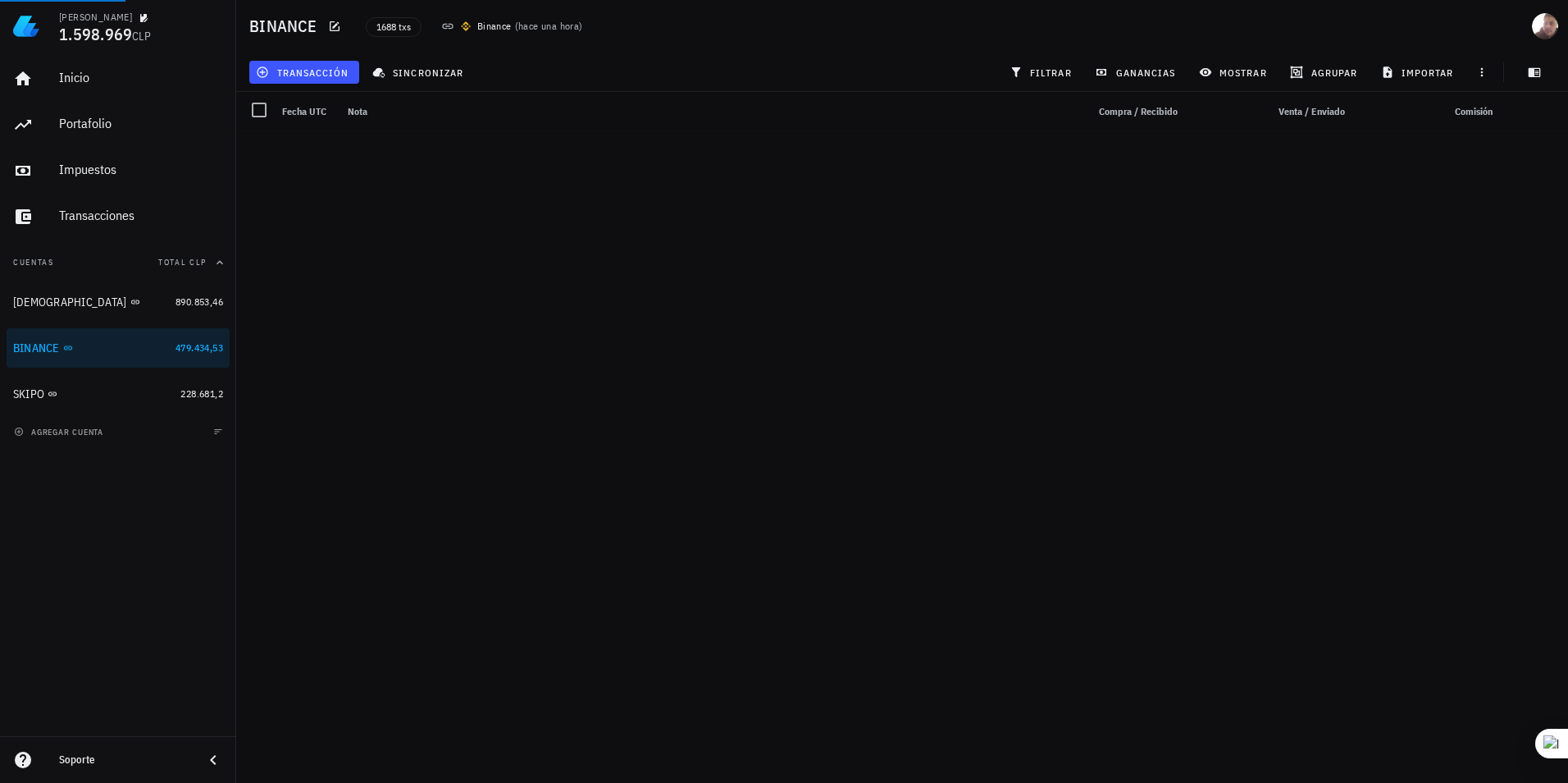
scroll to position [65844, 0]
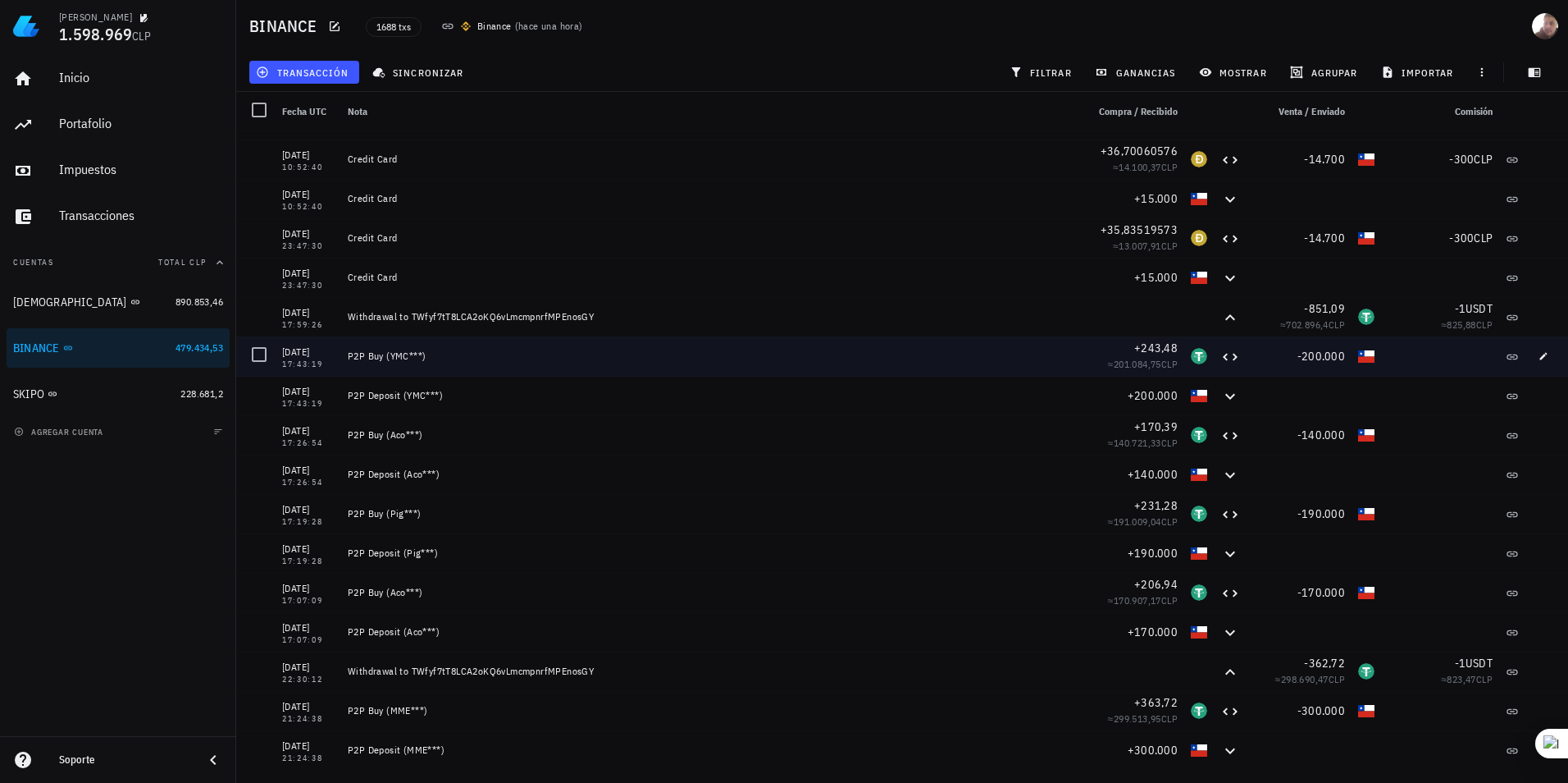
click at [910, 364] on div "P2P Buy (YMC***)" at bounding box center [710, 355] width 738 height 39
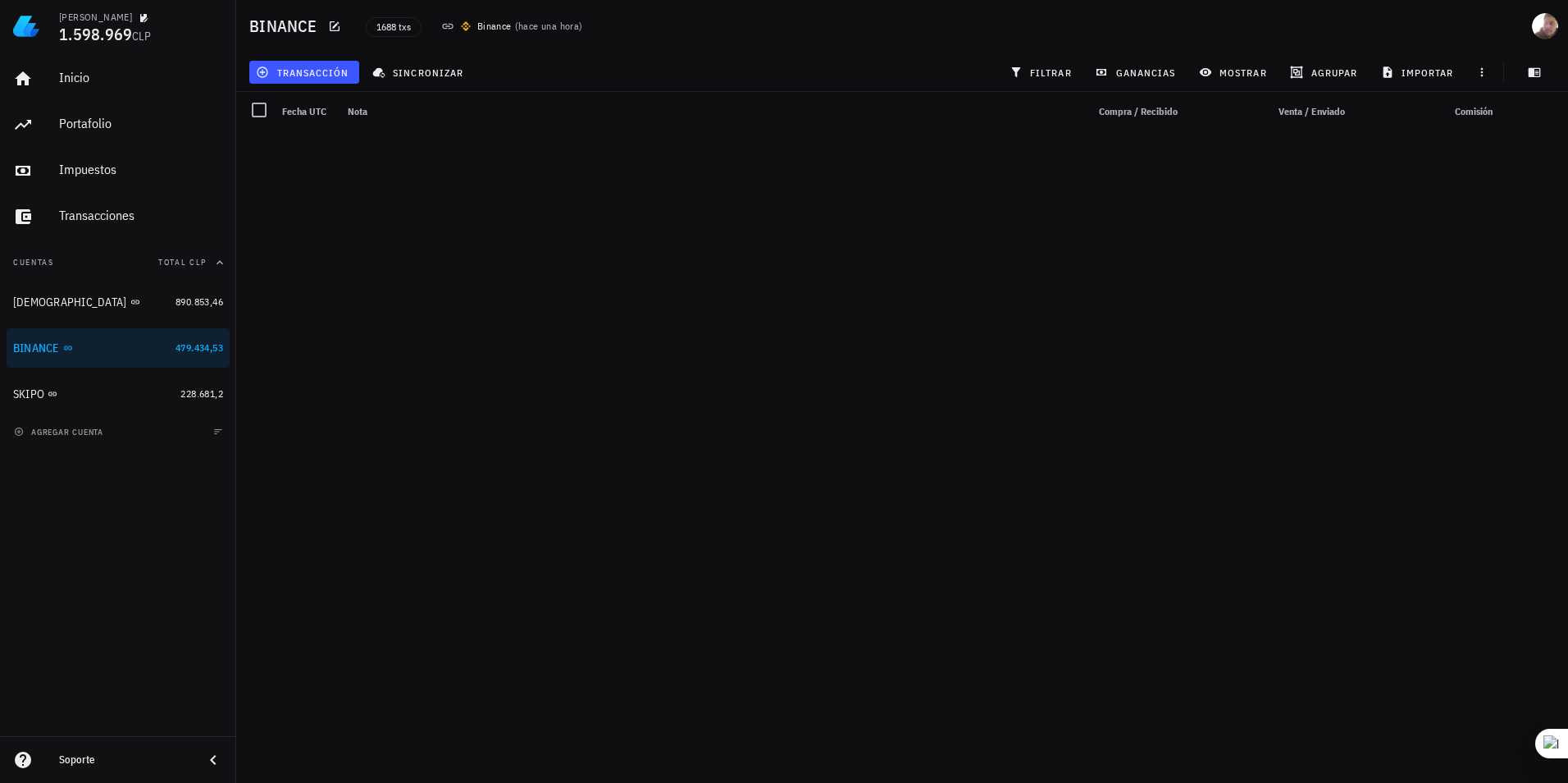
scroll to position [0, 0]
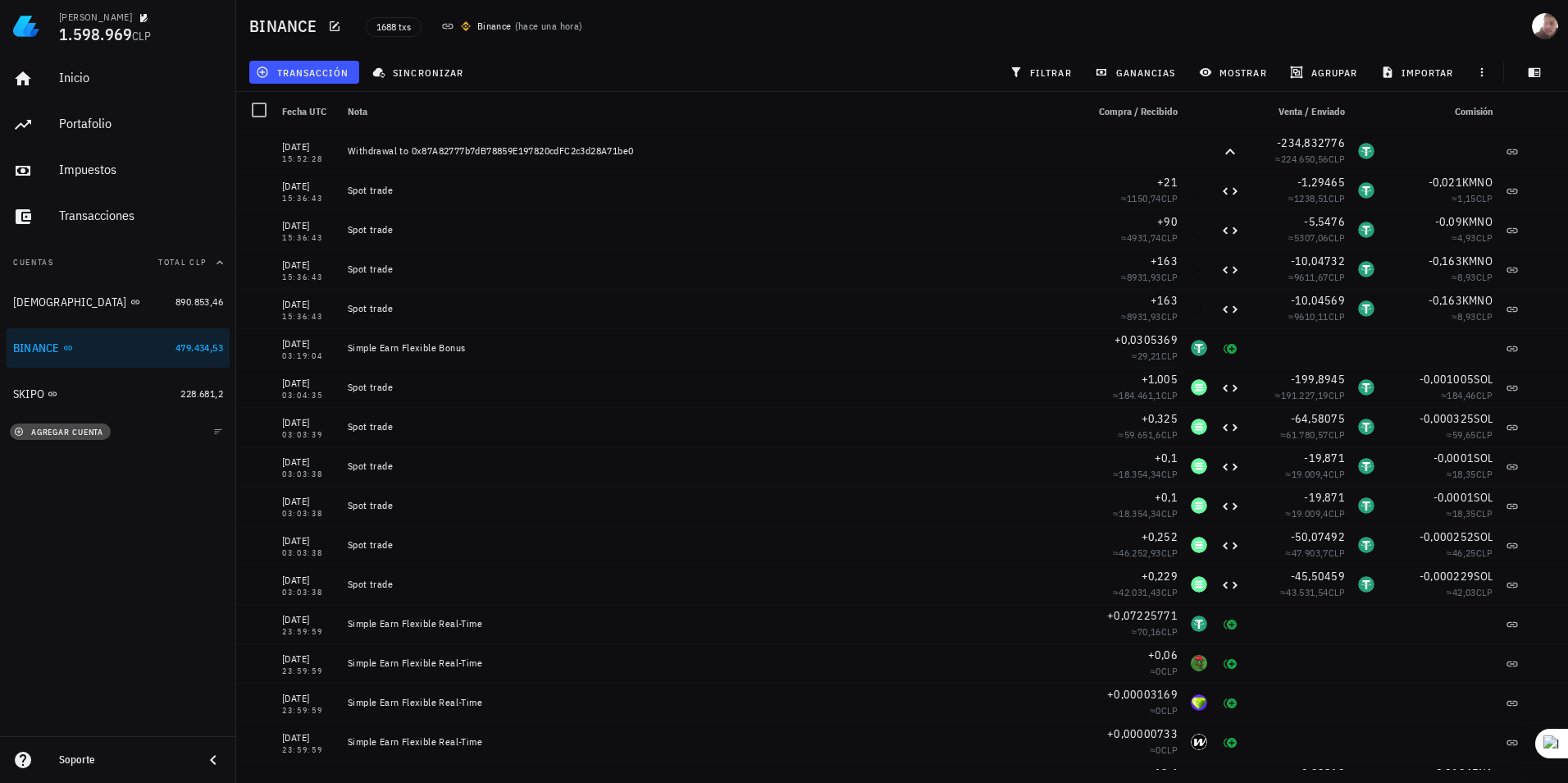
click at [75, 430] on span "agregar cuenta" at bounding box center [60, 432] width 86 height 11
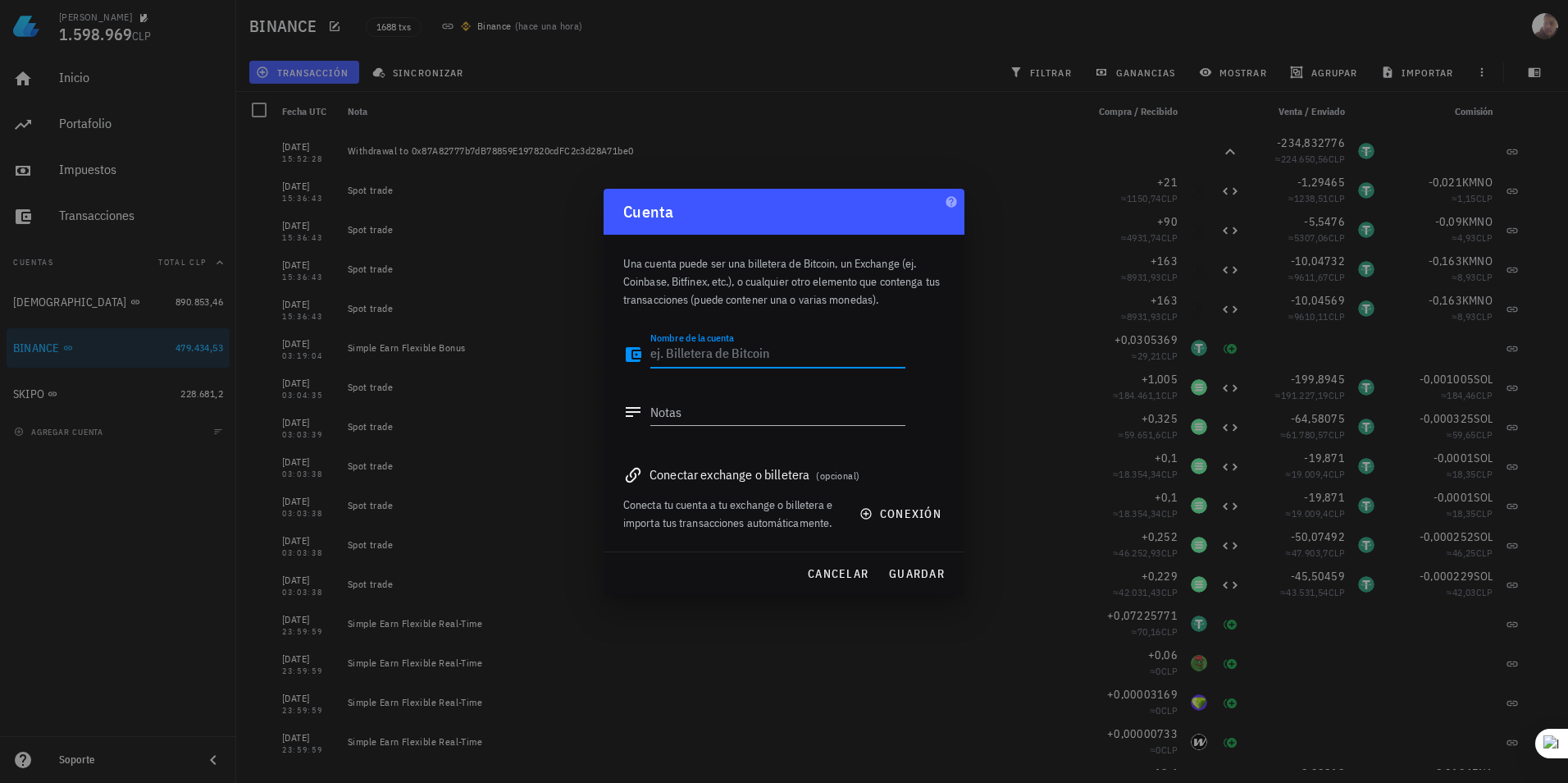
click at [858, 481] on span "(opcional)" at bounding box center [838, 476] width 43 height 13
click at [856, 480] on span "(opcional)" at bounding box center [838, 476] width 43 height 13
click at [741, 368] on div "Nombre de la cuenta" at bounding box center [778, 354] width 255 height 26
click at [739, 360] on textarea "Nombre de la cuenta" at bounding box center [778, 354] width 255 height 26
type textarea "NOSE"
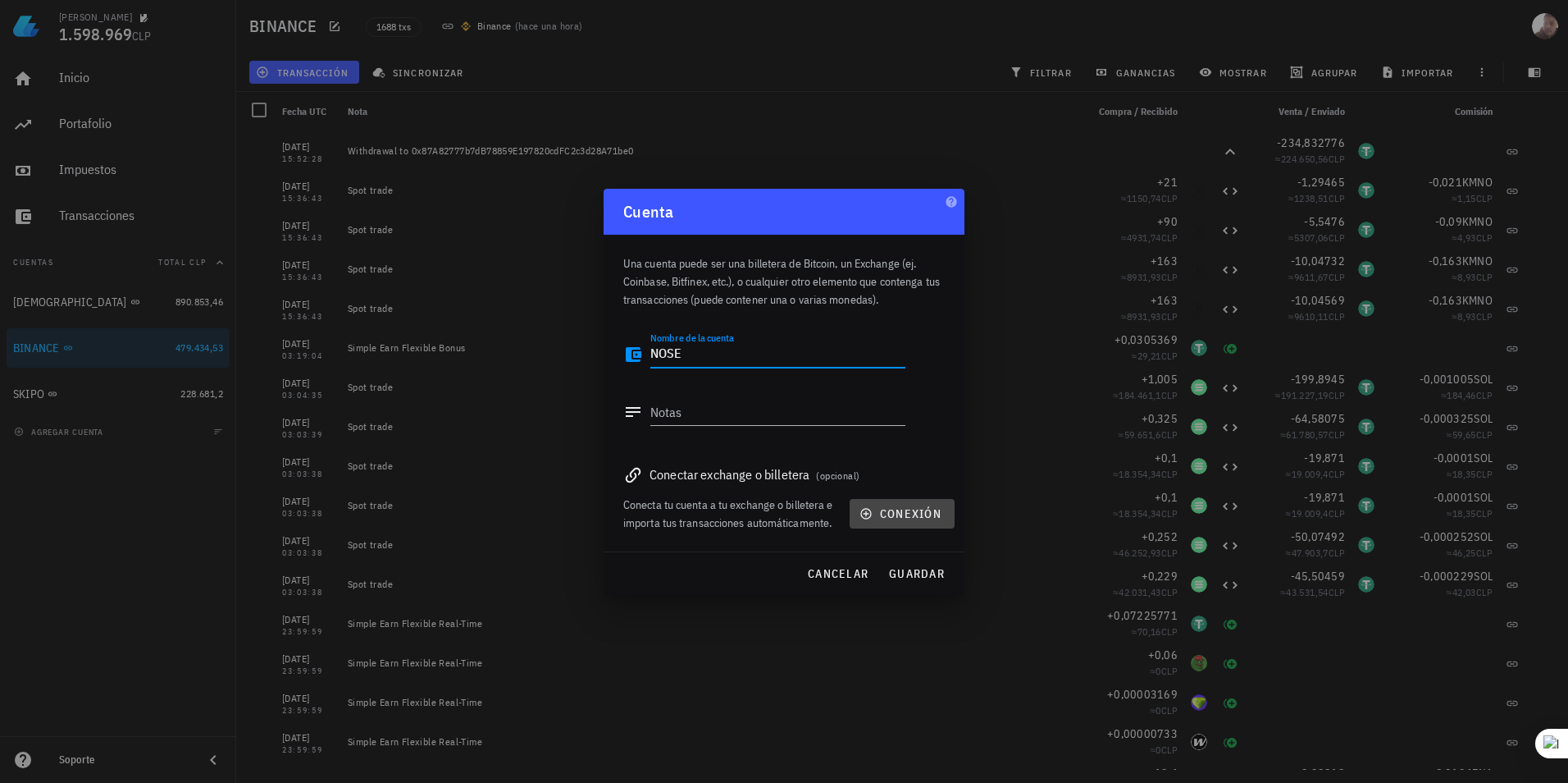
click at [899, 507] on span "conexión" at bounding box center [901, 514] width 79 height 14
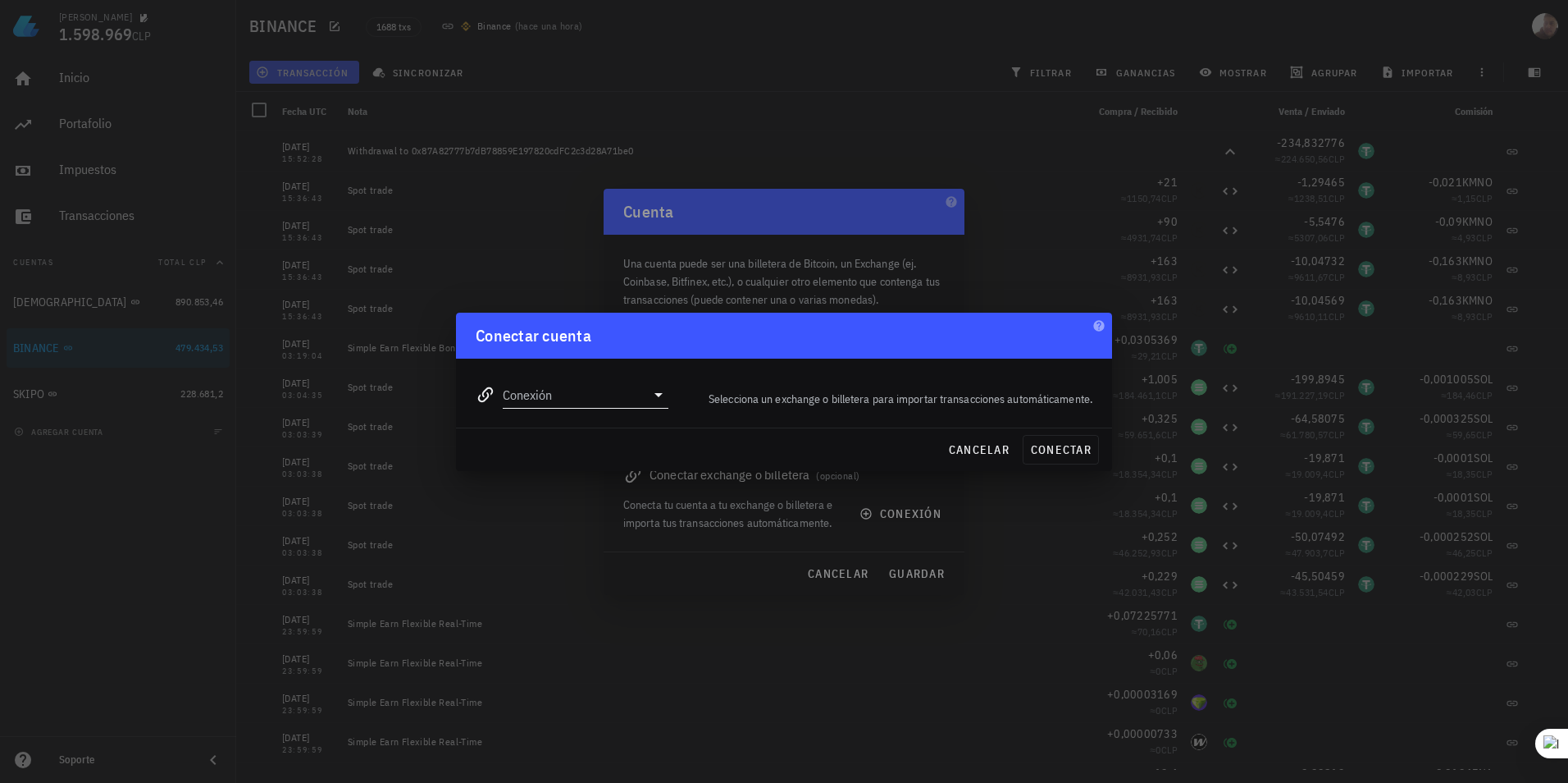
click at [649, 392] on icon at bounding box center [659, 395] width 20 height 20
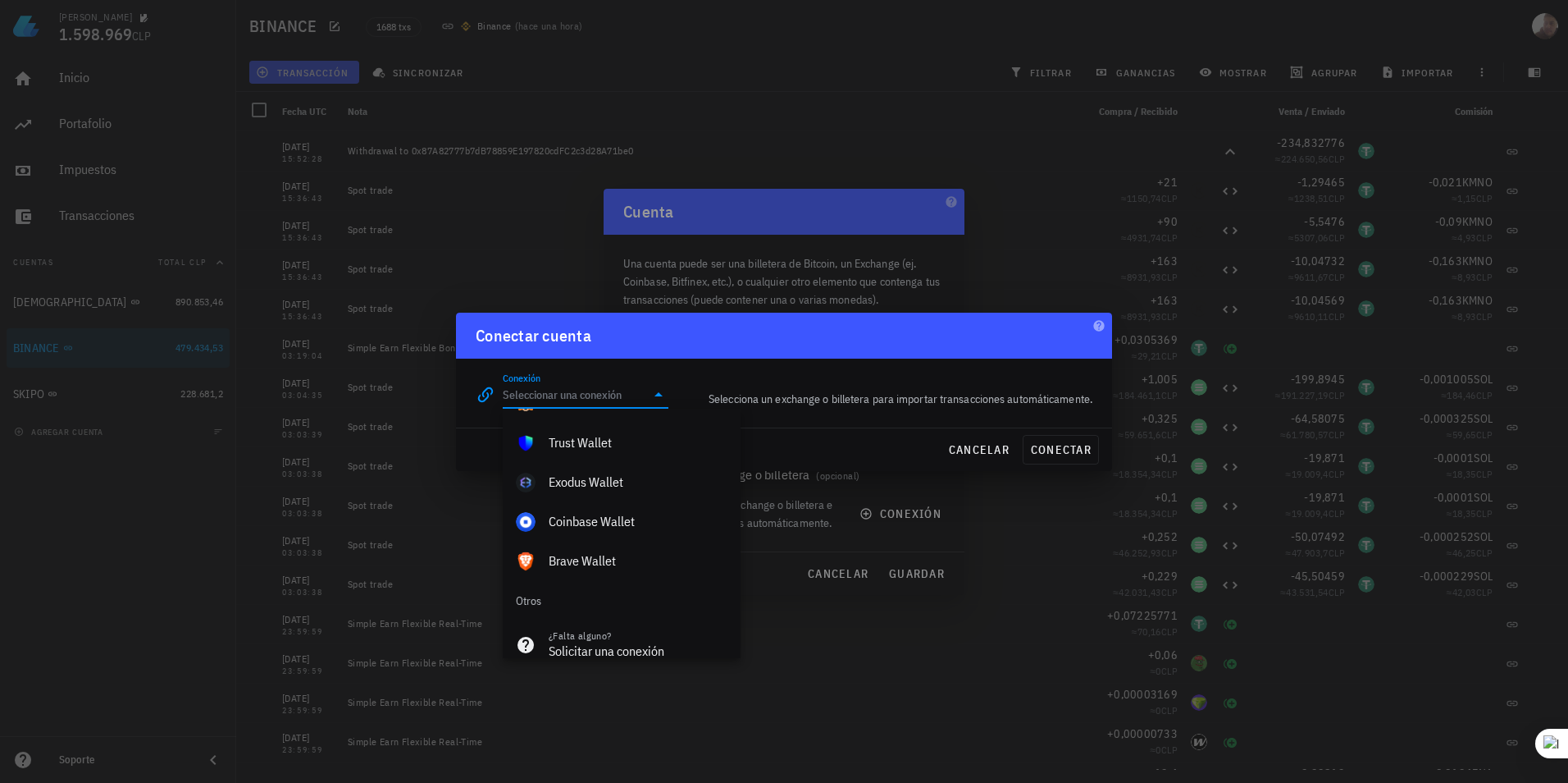
scroll to position [1152, 0]
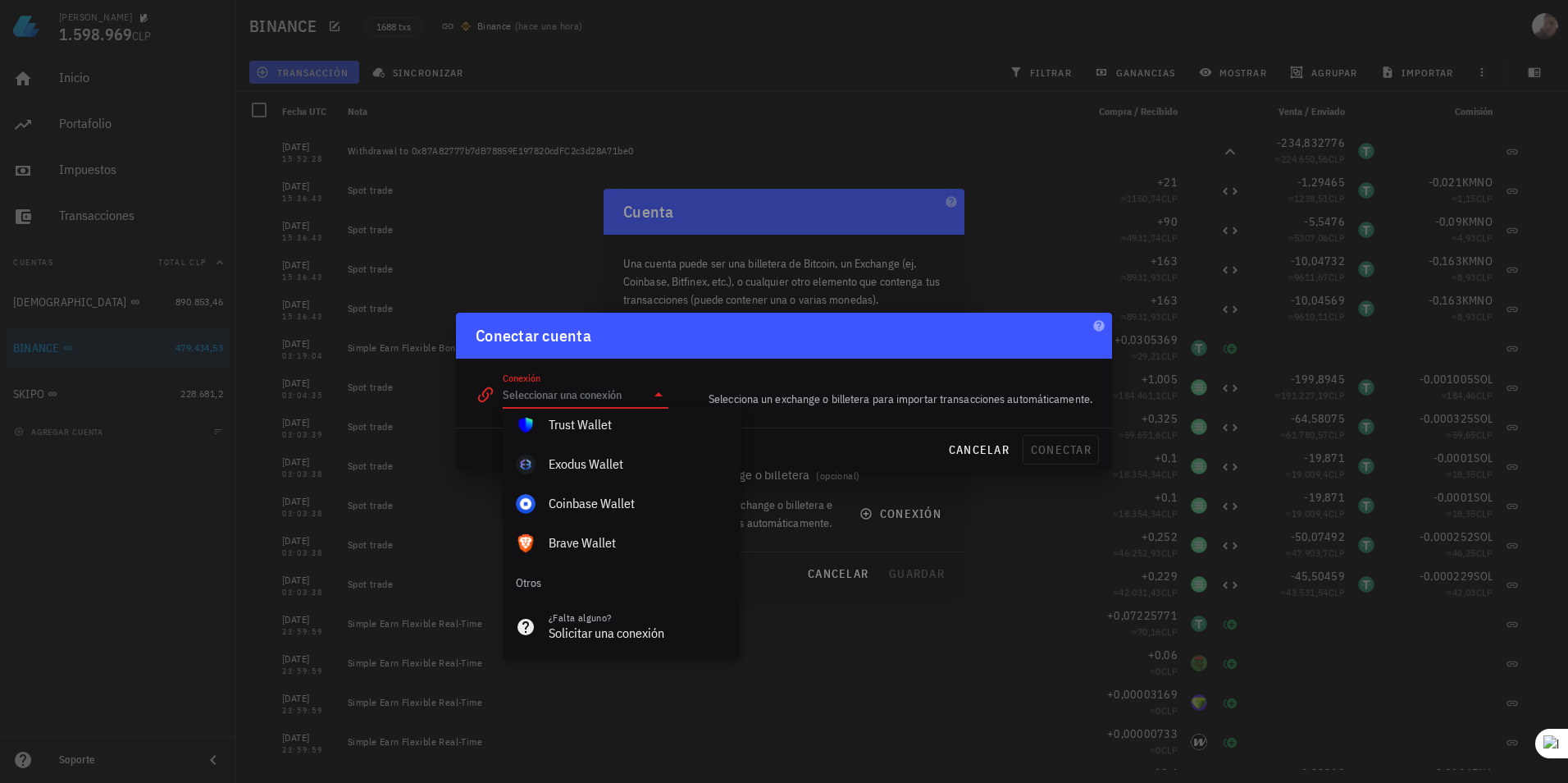
click at [802, 650] on div at bounding box center [784, 392] width 1568 height 783
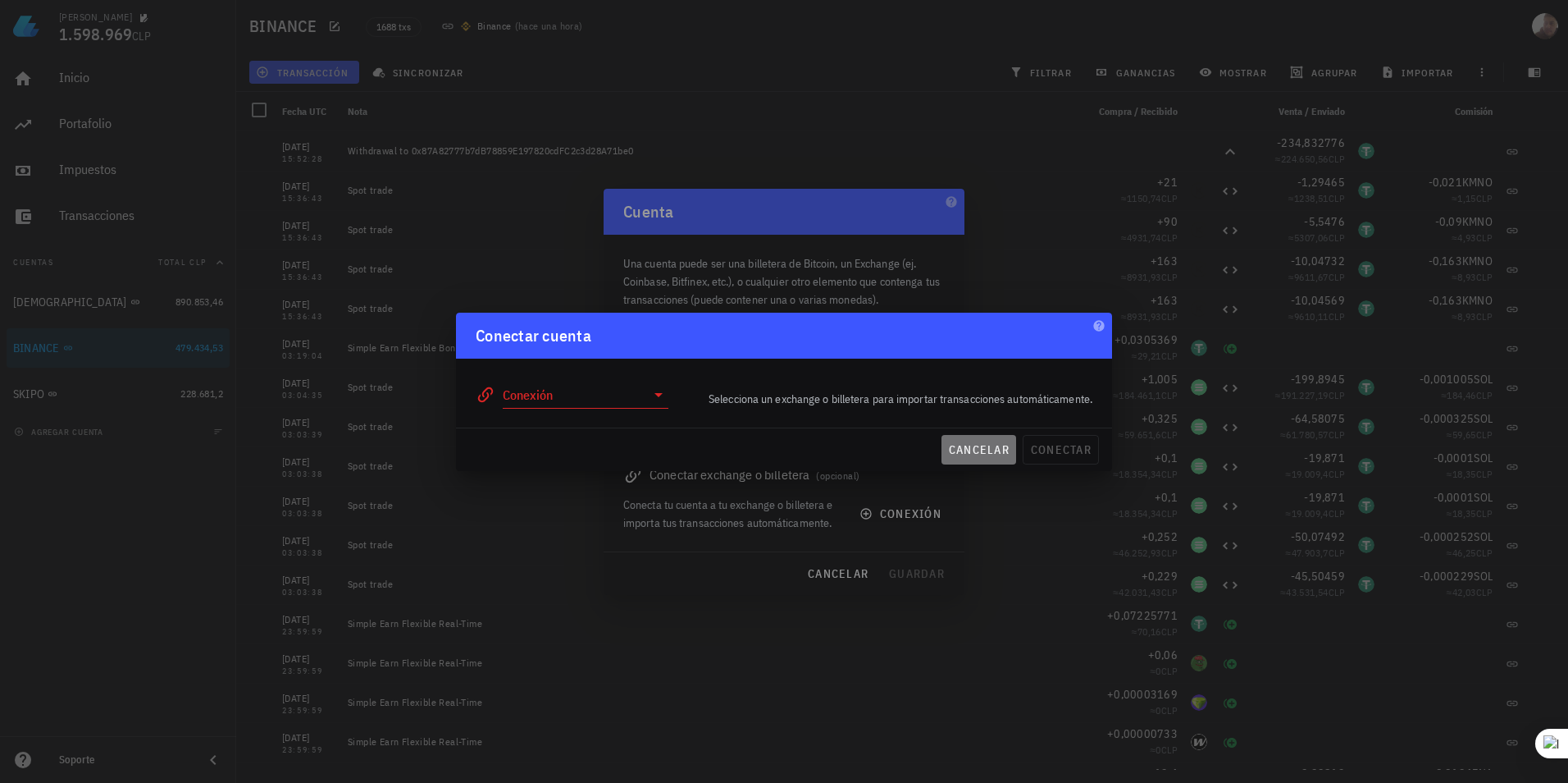
click at [923, 447] on span "cancelar" at bounding box center [979, 450] width 62 height 14
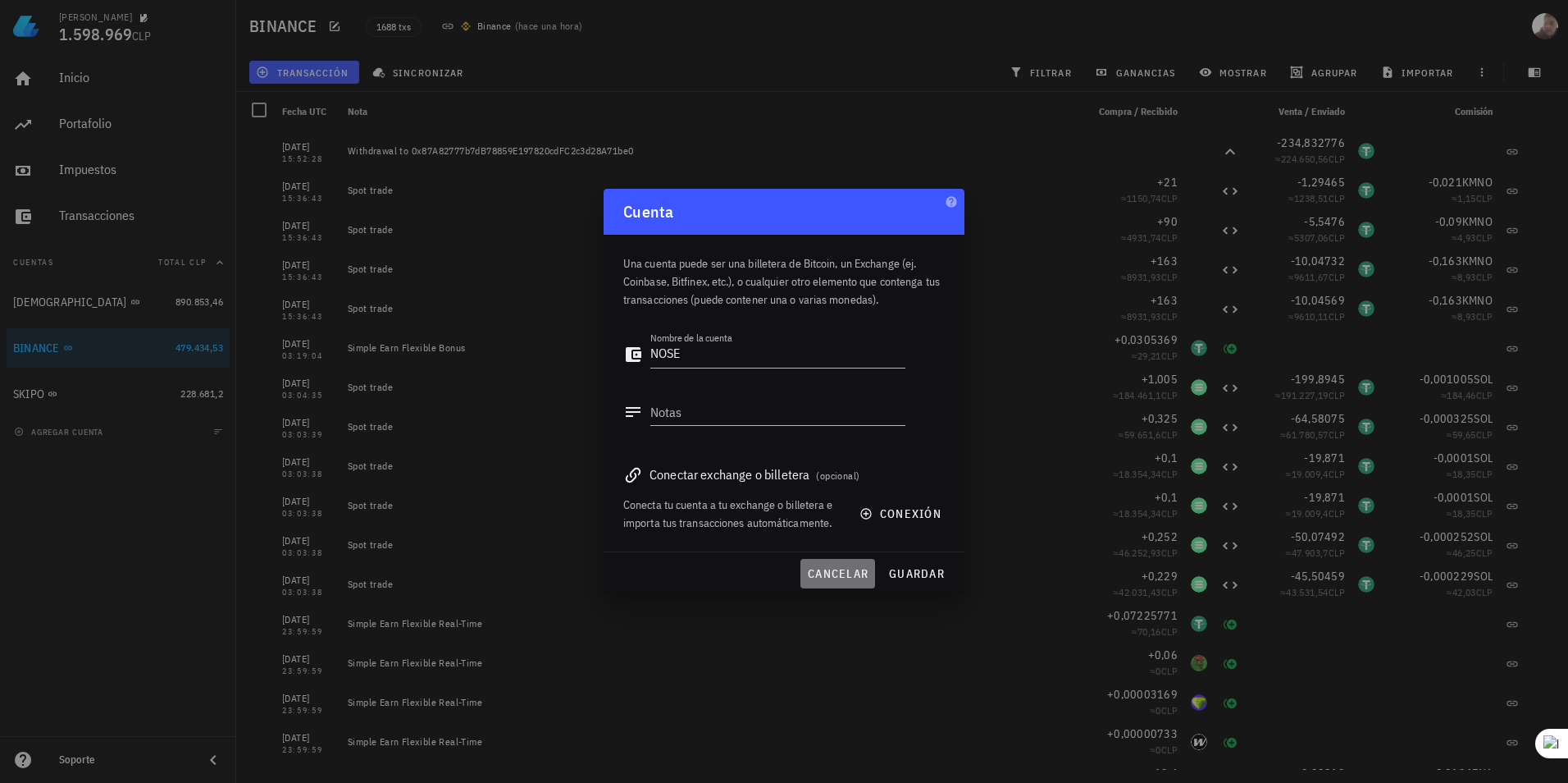
click at [844, 570] on span "cancelar" at bounding box center [838, 574] width 62 height 14
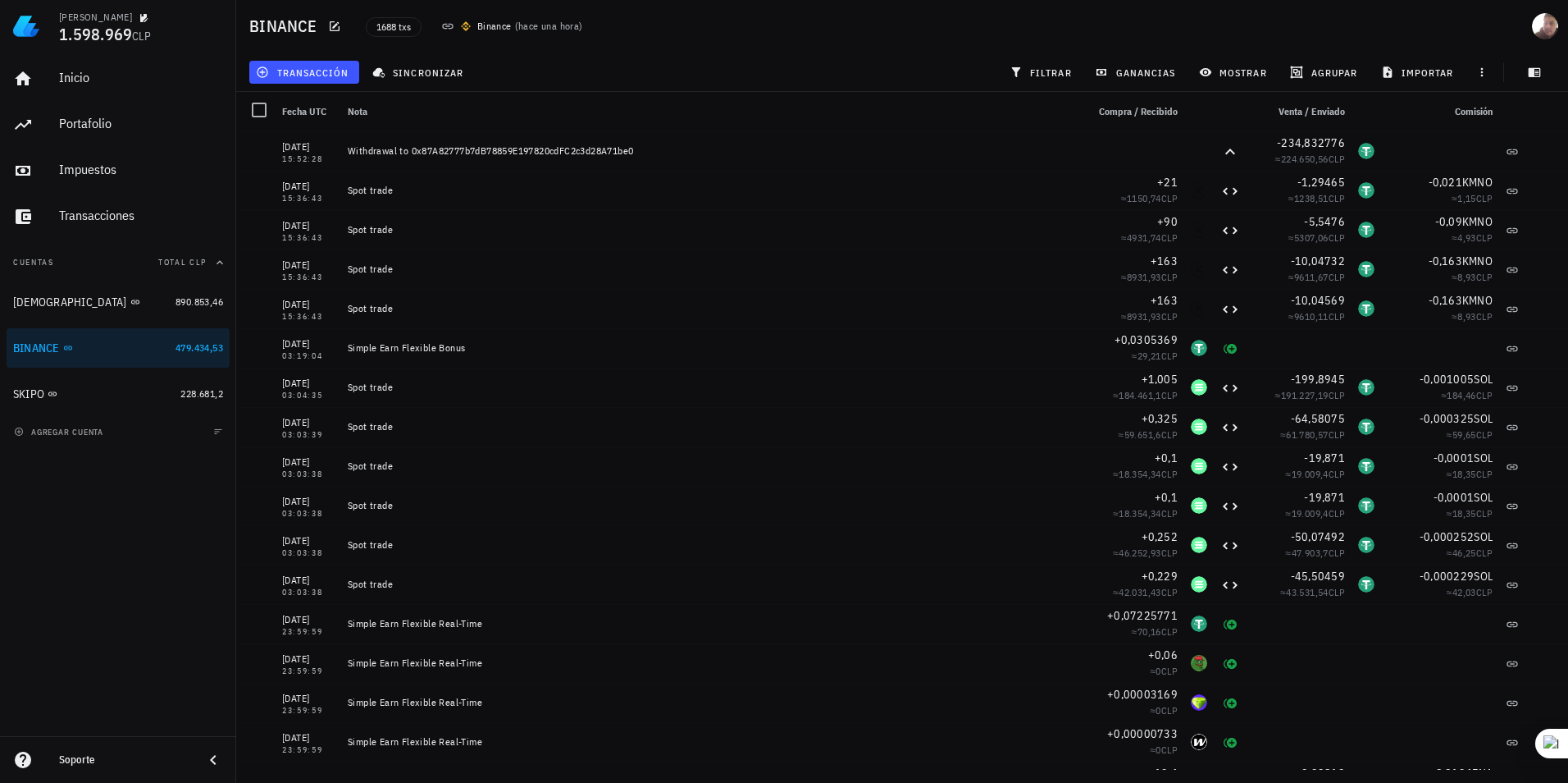
click at [63, 534] on div "Inicio Portafolio Impuestos Transacciones Cuentas Total CLP BUDA 890.853,46 BIN…" at bounding box center [118, 394] width 236 height 683
click at [102, 73] on div "Inicio" at bounding box center [140, 77] width 164 height 15
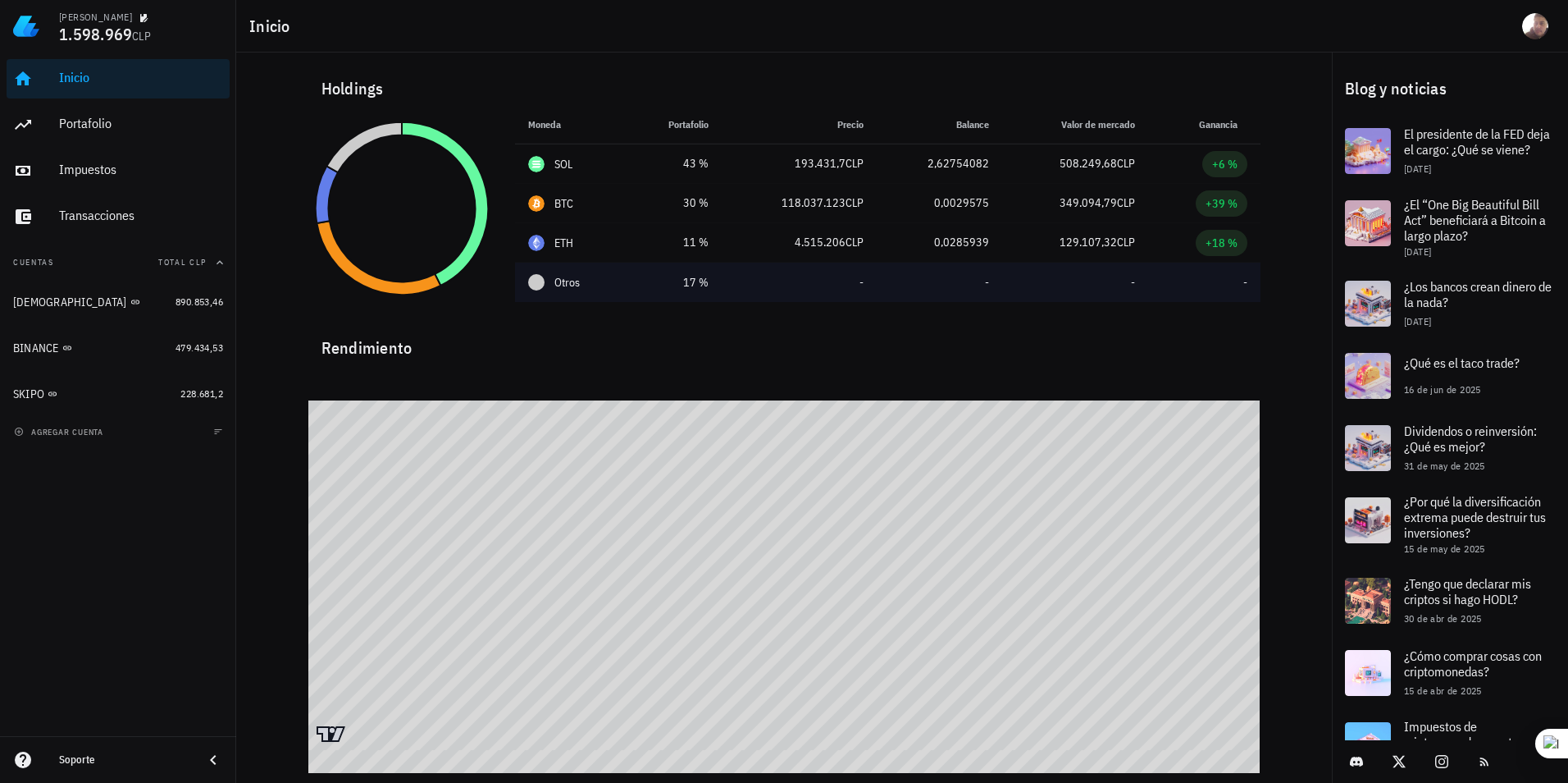
click at [923, 291] on td "-" at bounding box center [1204, 282] width 111 height 39
click at [571, 282] on span "Otros" at bounding box center [567, 282] width 25 height 17
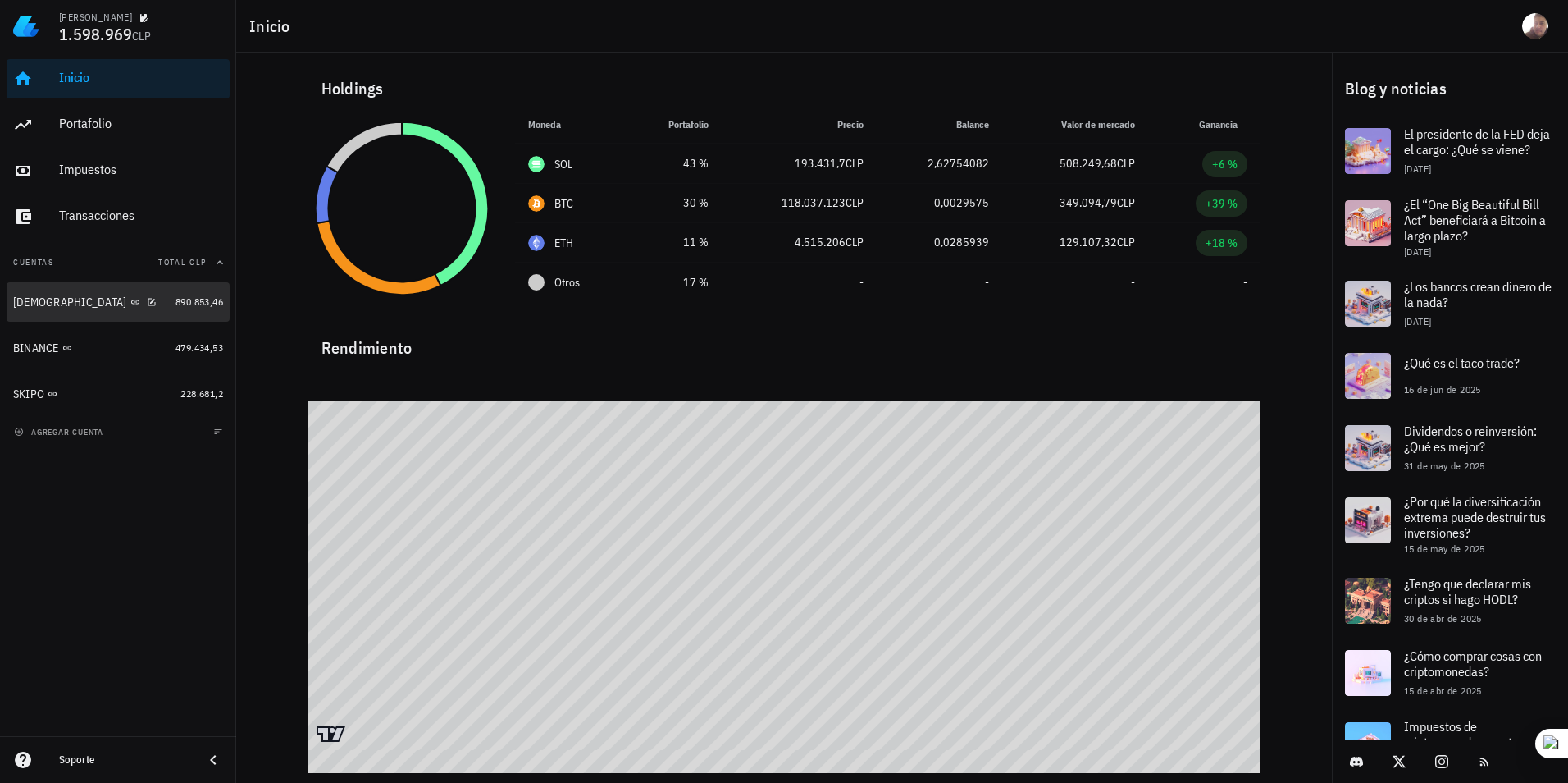
click at [146, 299] on div "[DEMOGRAPHIC_DATA]" at bounding box center [91, 302] width 156 height 15
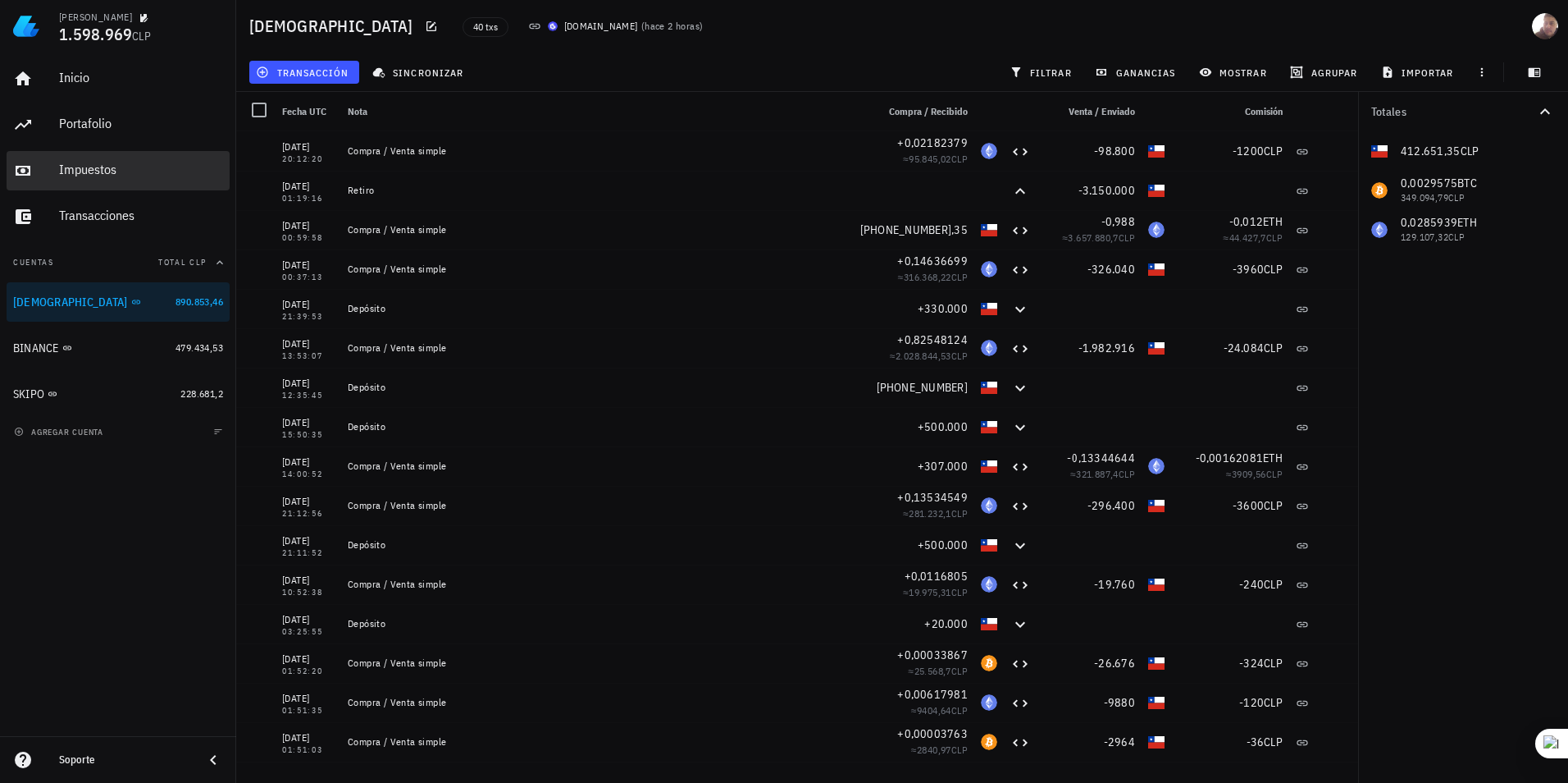
click at [147, 167] on div "Impuestos" at bounding box center [140, 169] width 164 height 15
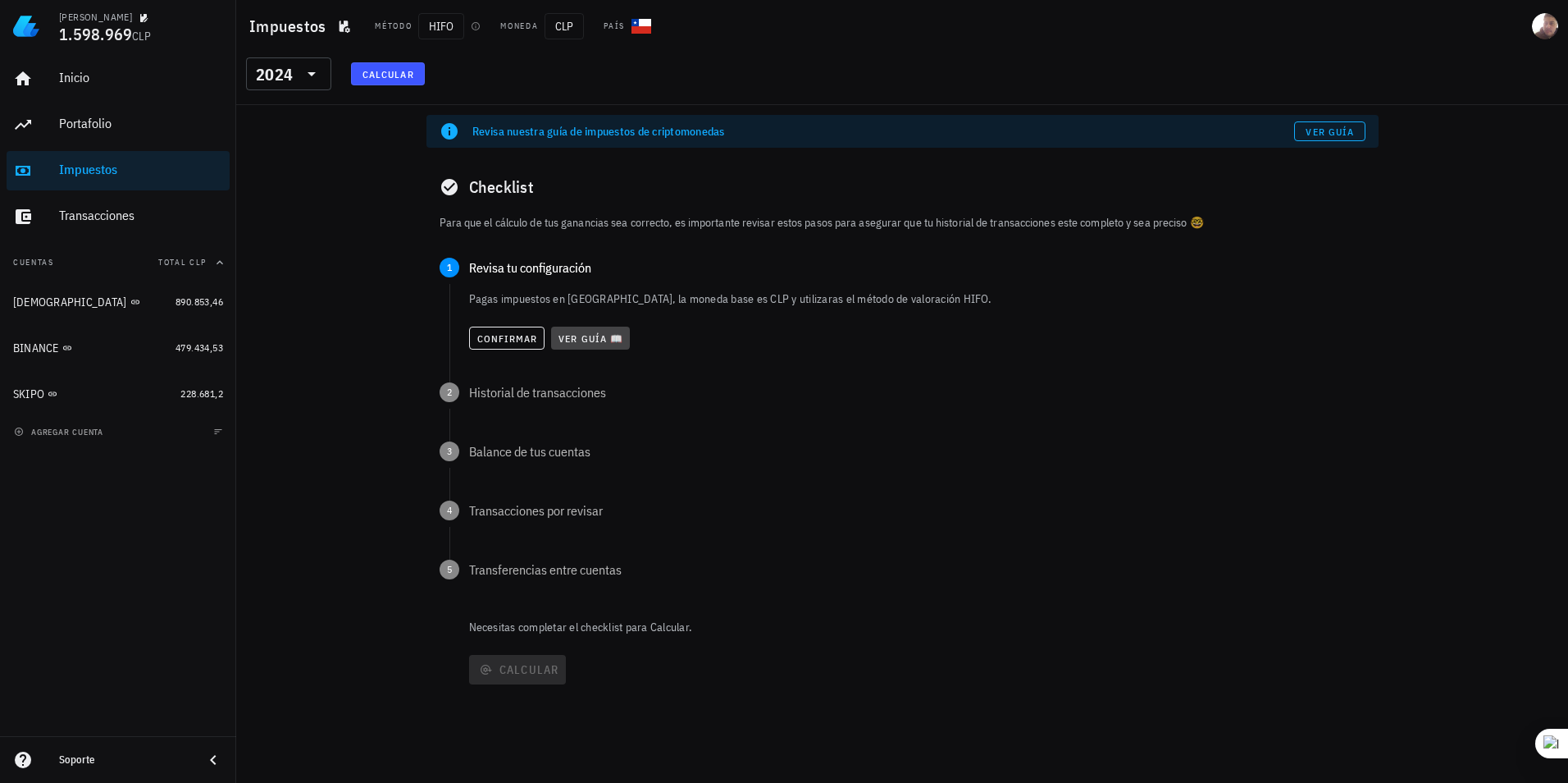
click at [579, 343] on span "Ver guía 📖" at bounding box center [591, 339] width 65 height 13
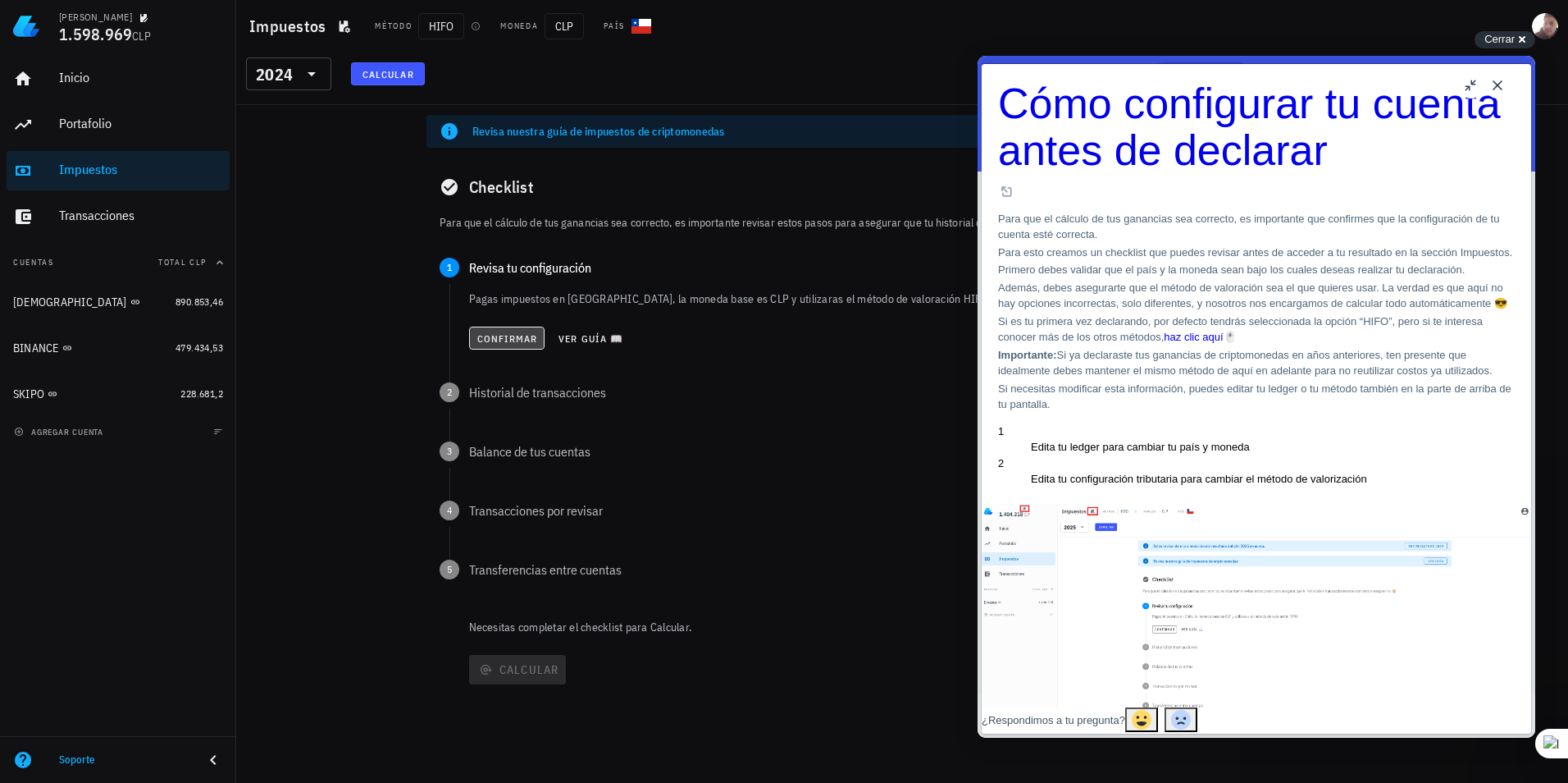
click at [524, 336] on span "Confirmar" at bounding box center [507, 339] width 62 height 13
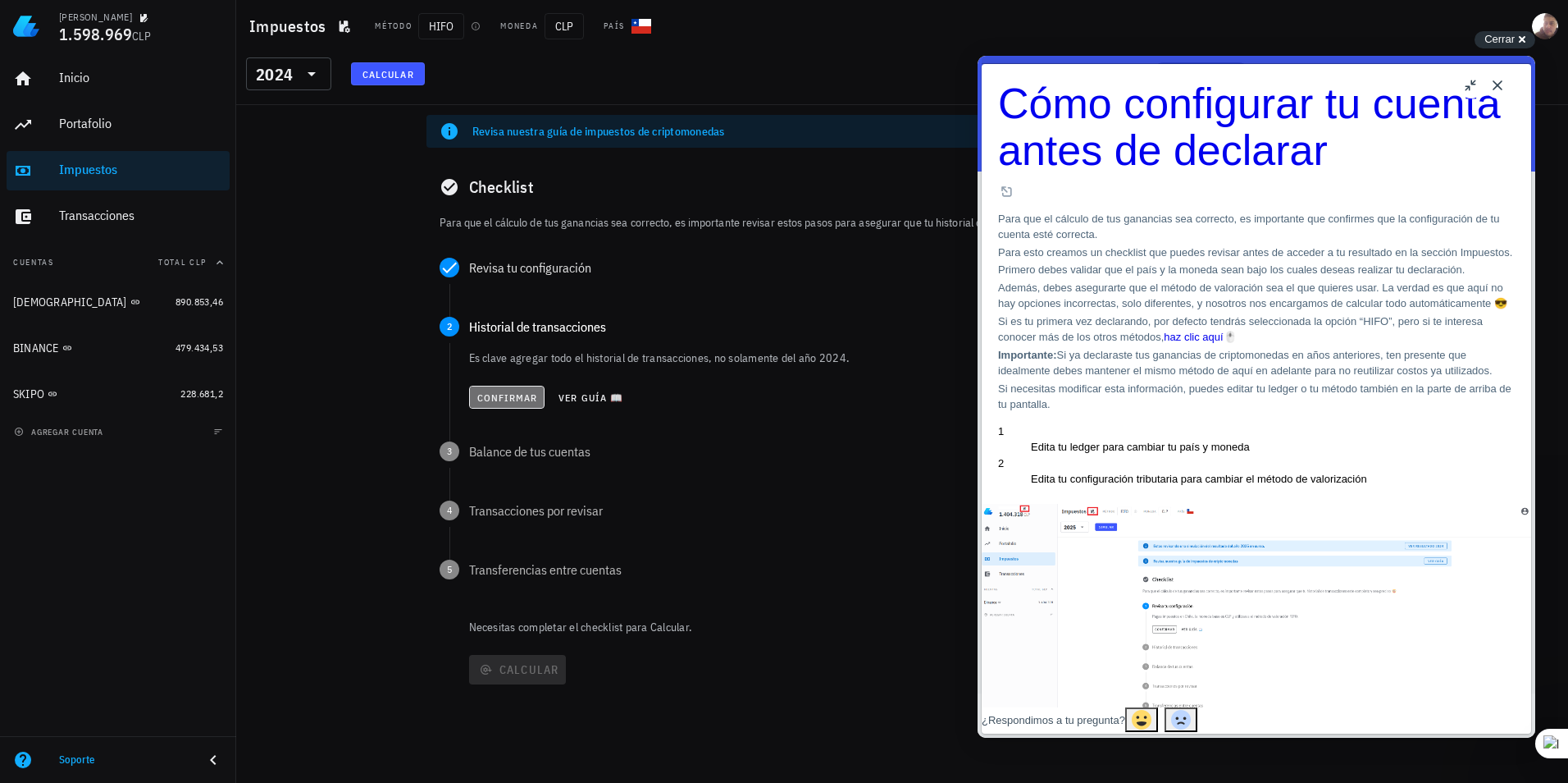
click at [508, 395] on span "Confirmar" at bounding box center [507, 398] width 62 height 13
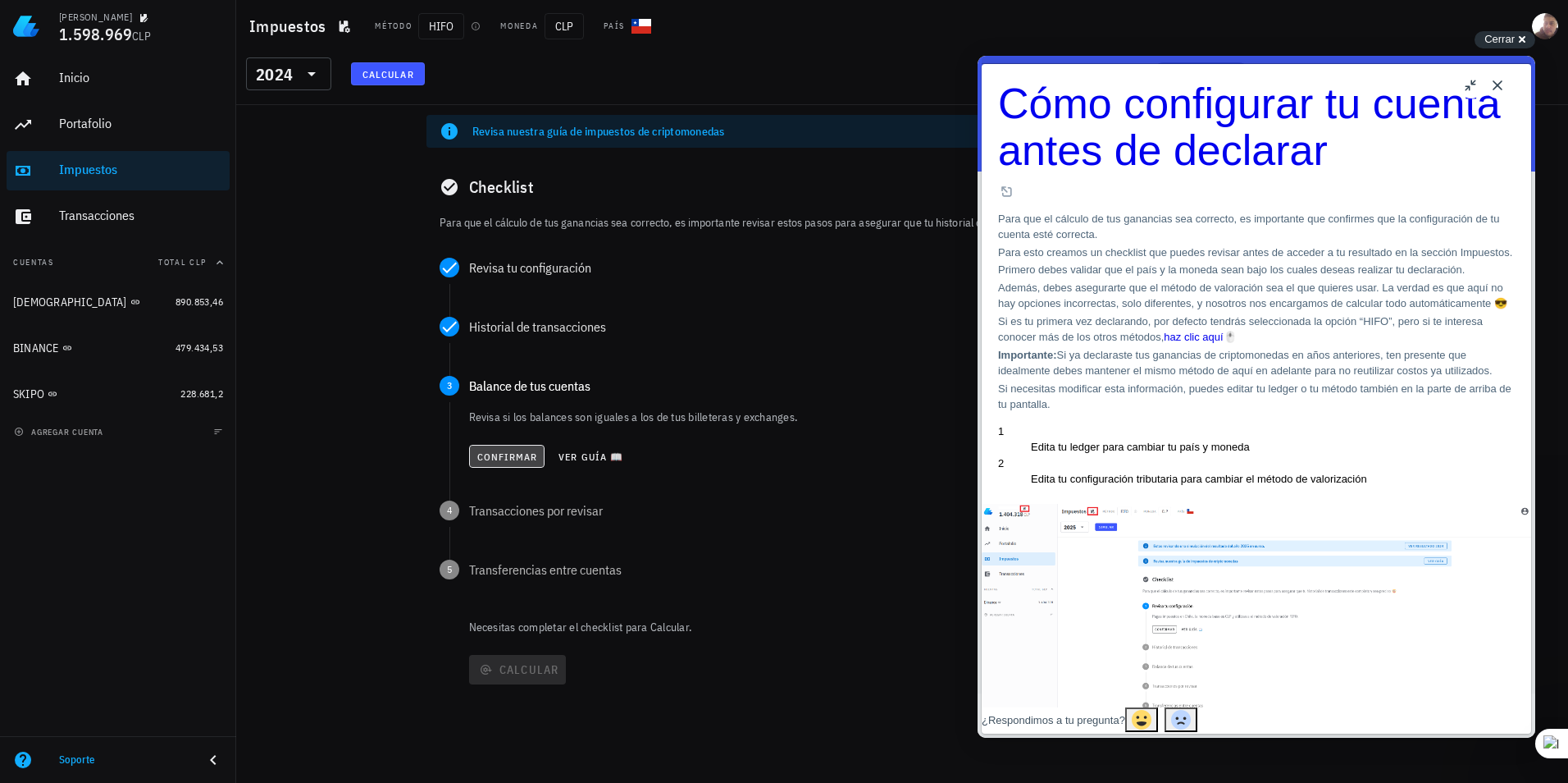
click at [520, 451] on span "Confirmar" at bounding box center [507, 457] width 62 height 13
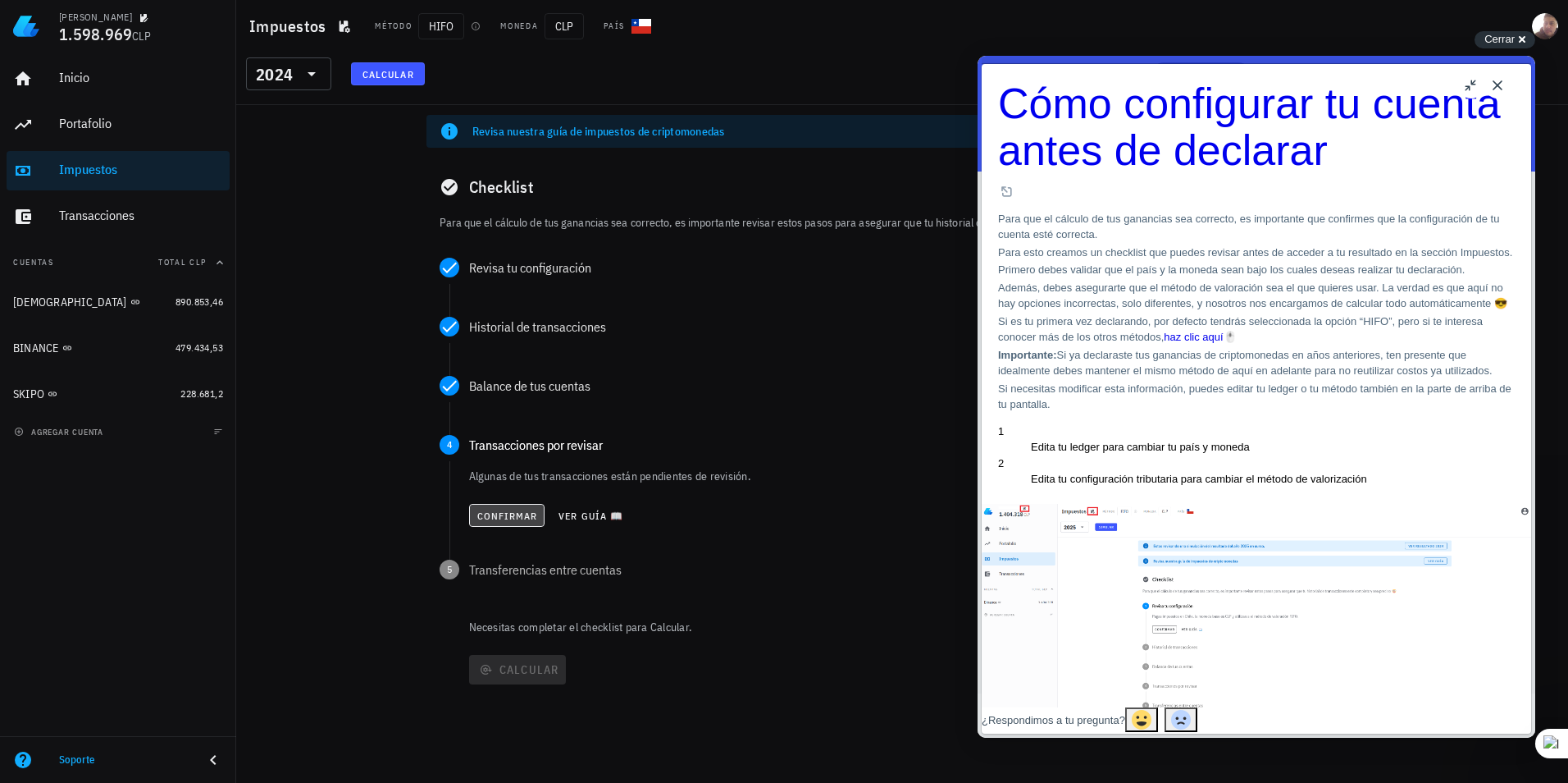
click at [505, 519] on span "Confirmar" at bounding box center [507, 516] width 62 height 13
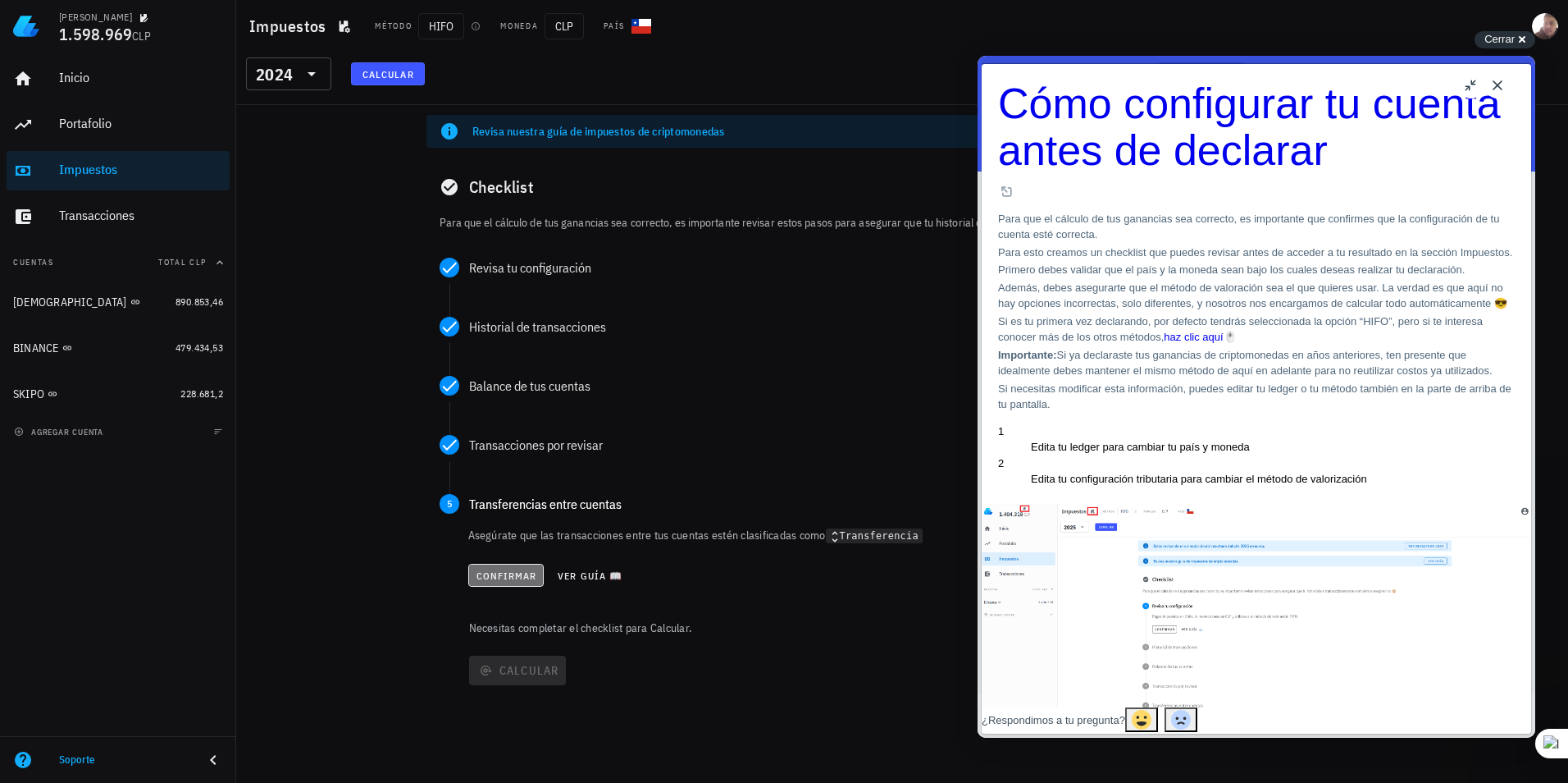
click at [517, 577] on span "Confirmar" at bounding box center [506, 575] width 62 height 13
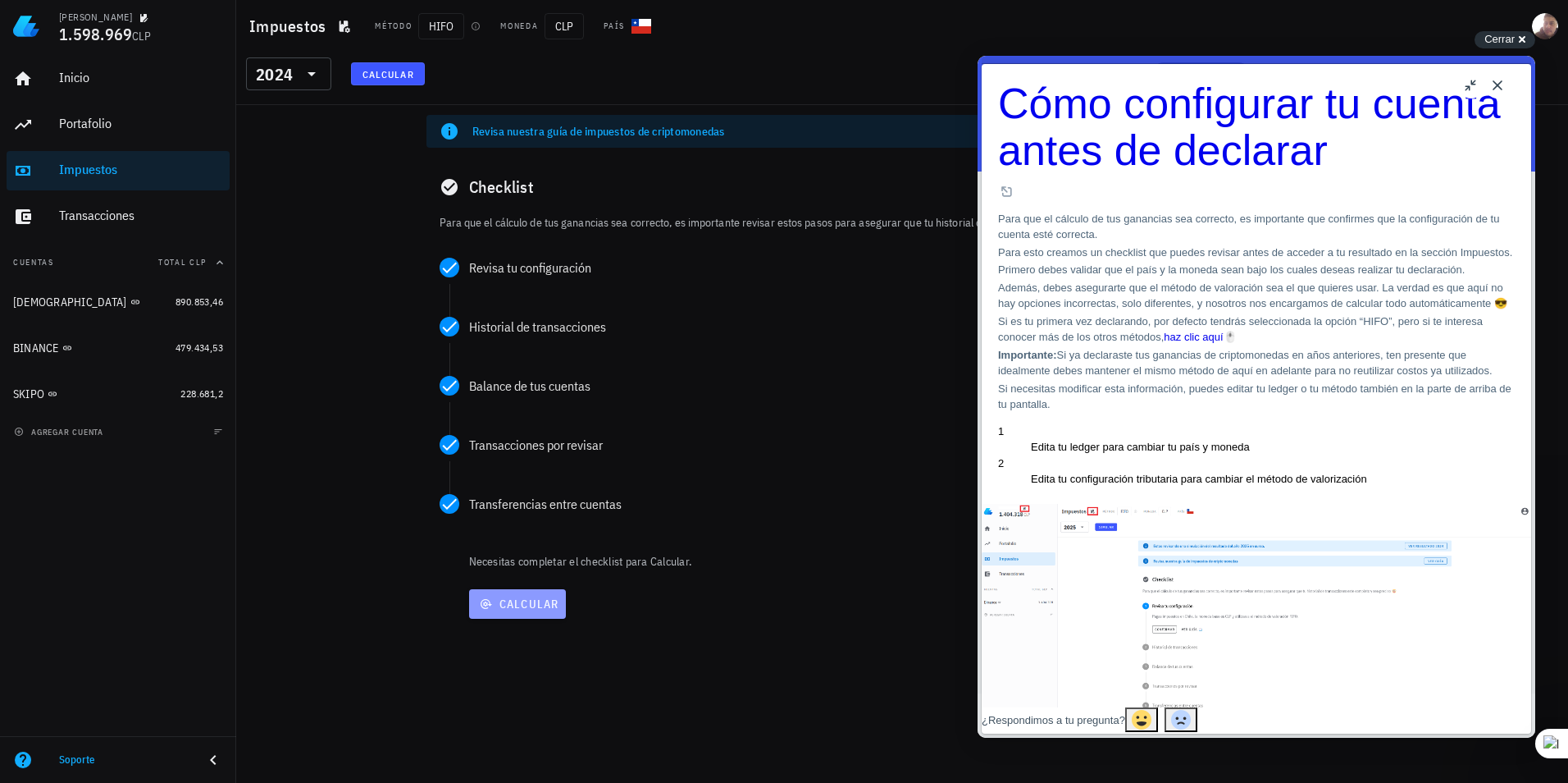
click at [521, 599] on span "Calcular" at bounding box center [517, 604] width 83 height 14
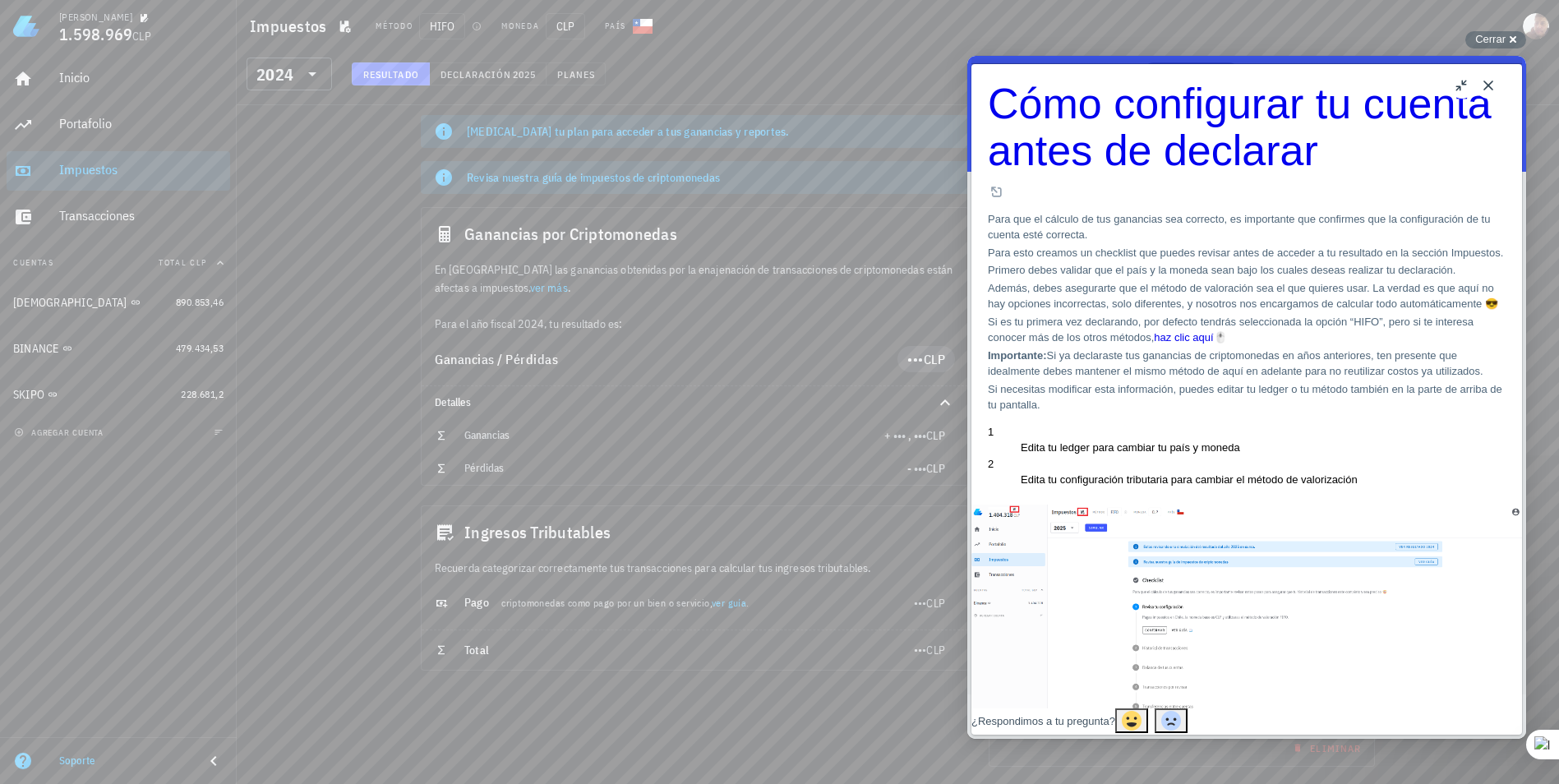
click at [925, 91] on button "Close" at bounding box center [1487, 85] width 26 height 26
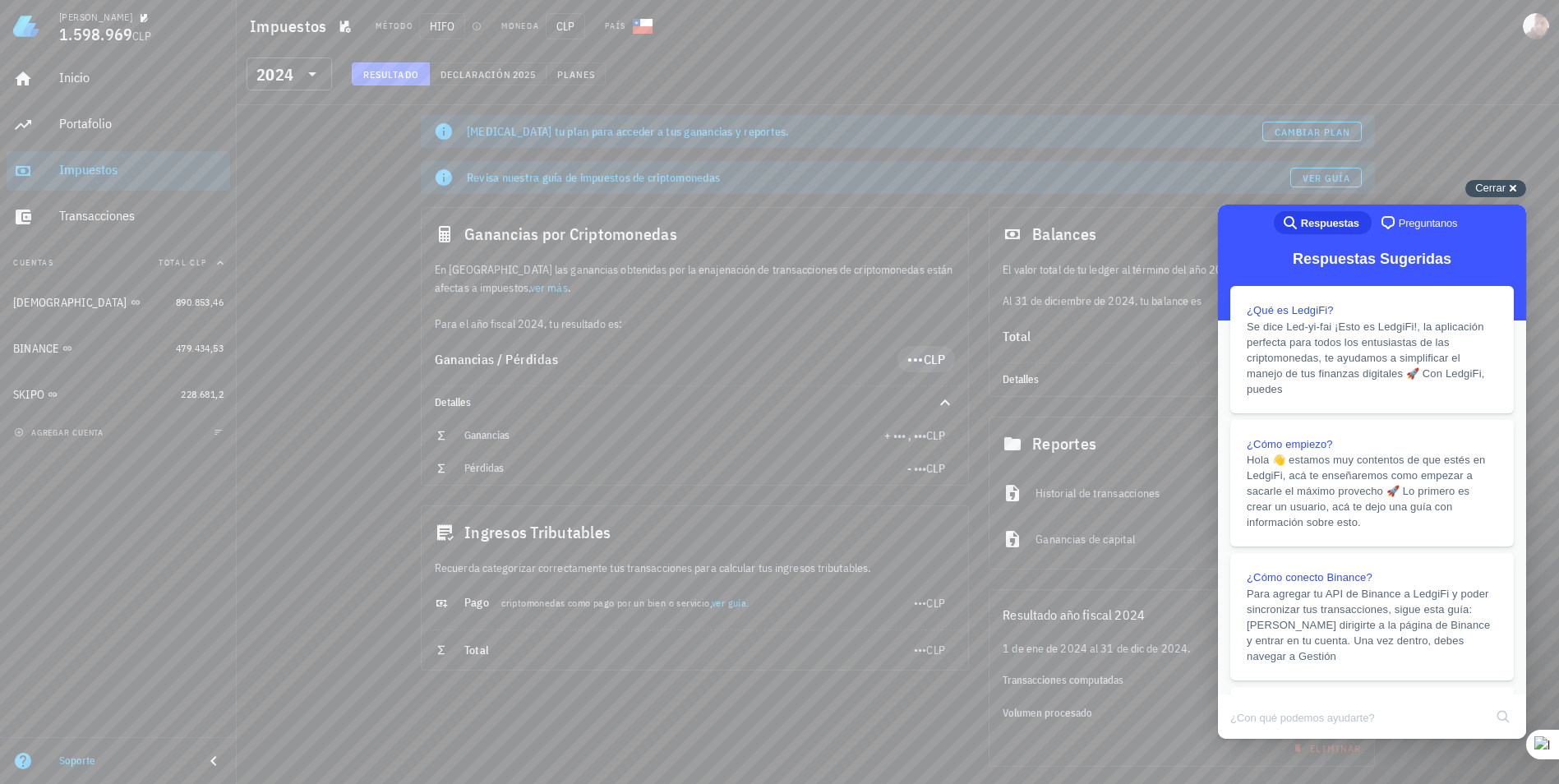
click at [925, 190] on div "Cerrar cross-small" at bounding box center [1495, 188] width 61 height 17
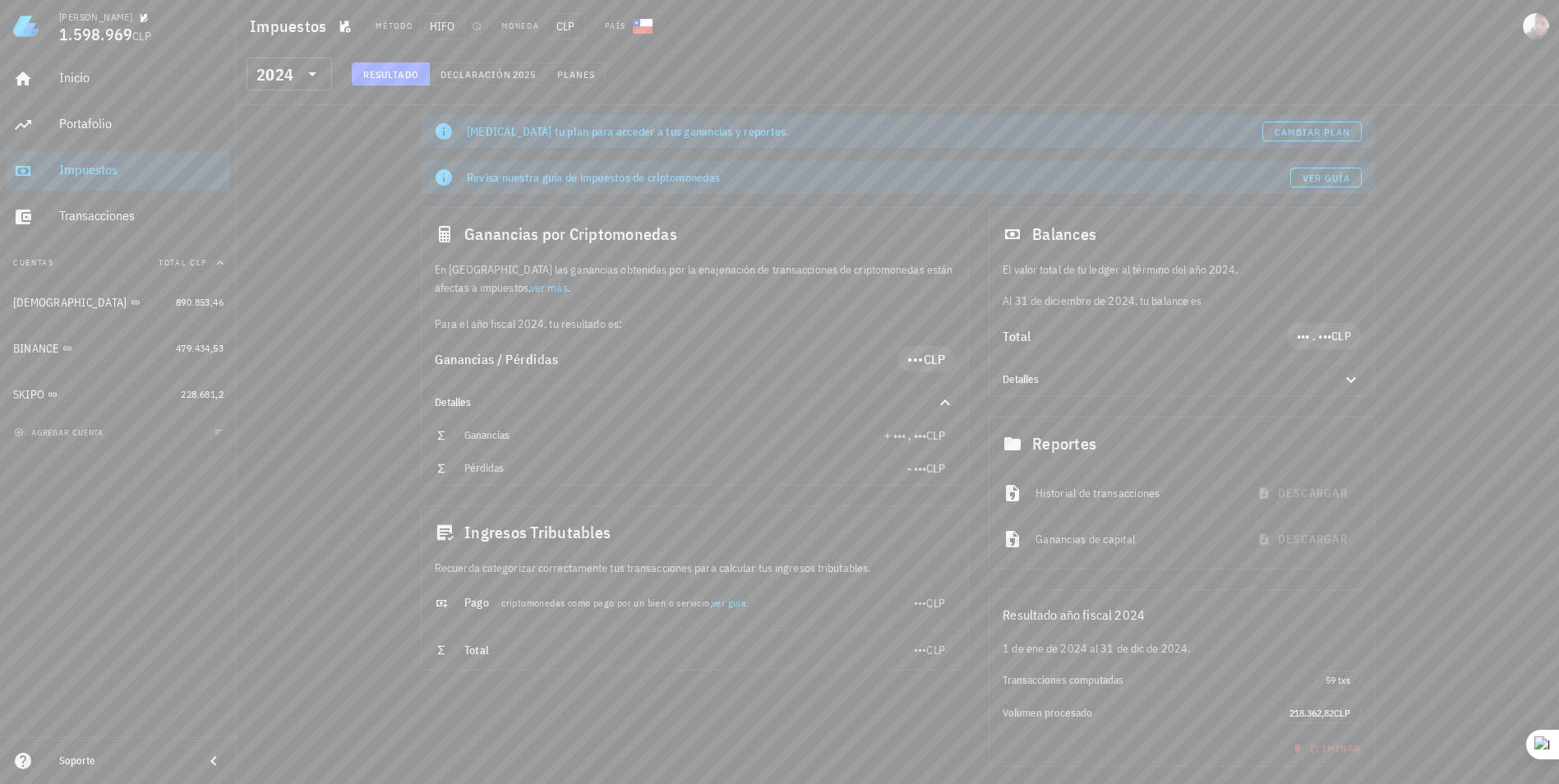
scroll to position [52, 0]
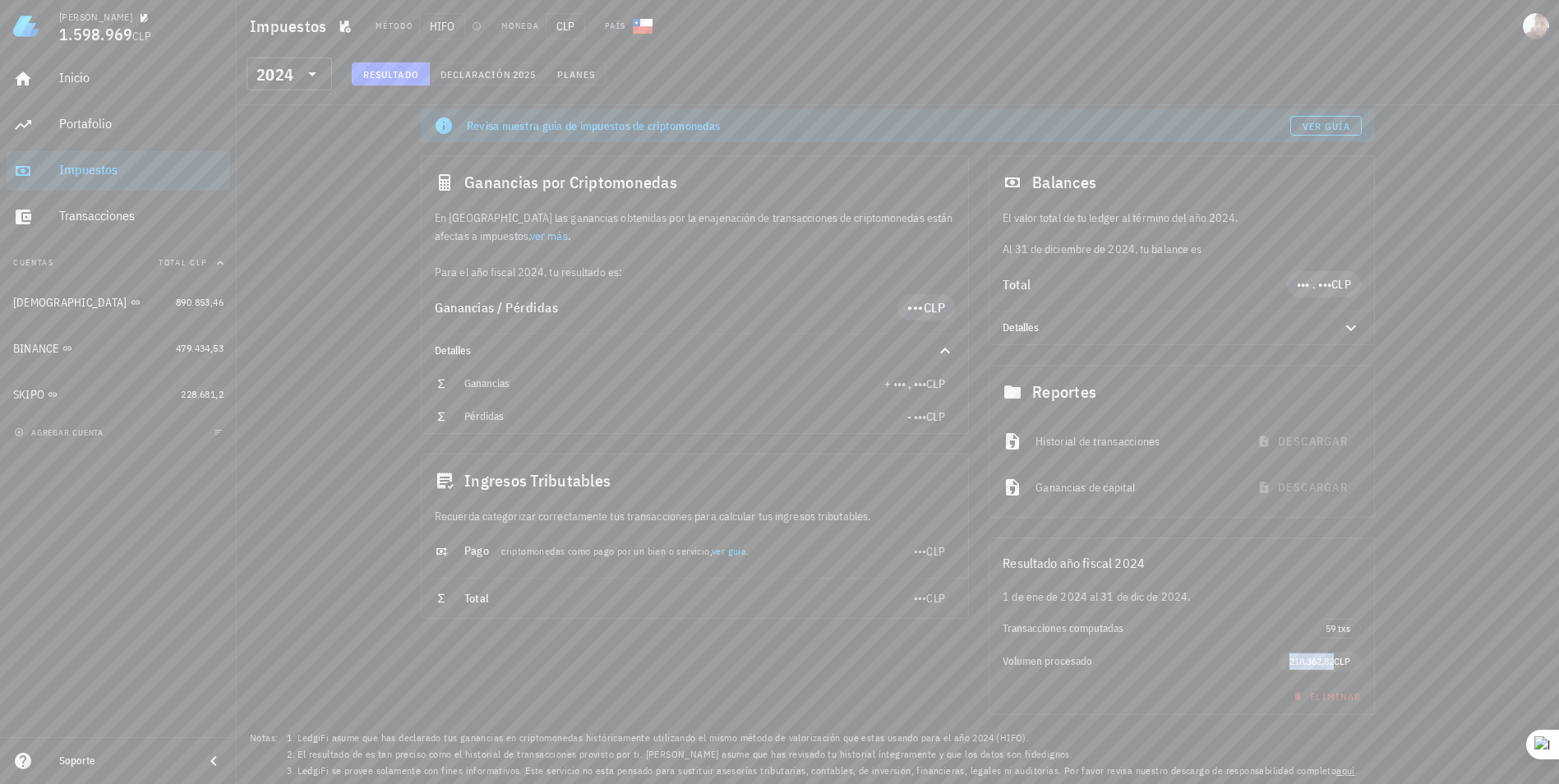
click at [925, 662] on span "218.362,82" at bounding box center [1311, 662] width 44 height 13
click at [925, 623] on div "Resultado año fiscal 2024 1 de ene de 2024 al 31 de dic de 2024. Transacciones …" at bounding box center [1181, 625] width 406 height 197
click at [925, 326] on icon at bounding box center [1351, 328] width 20 height 20
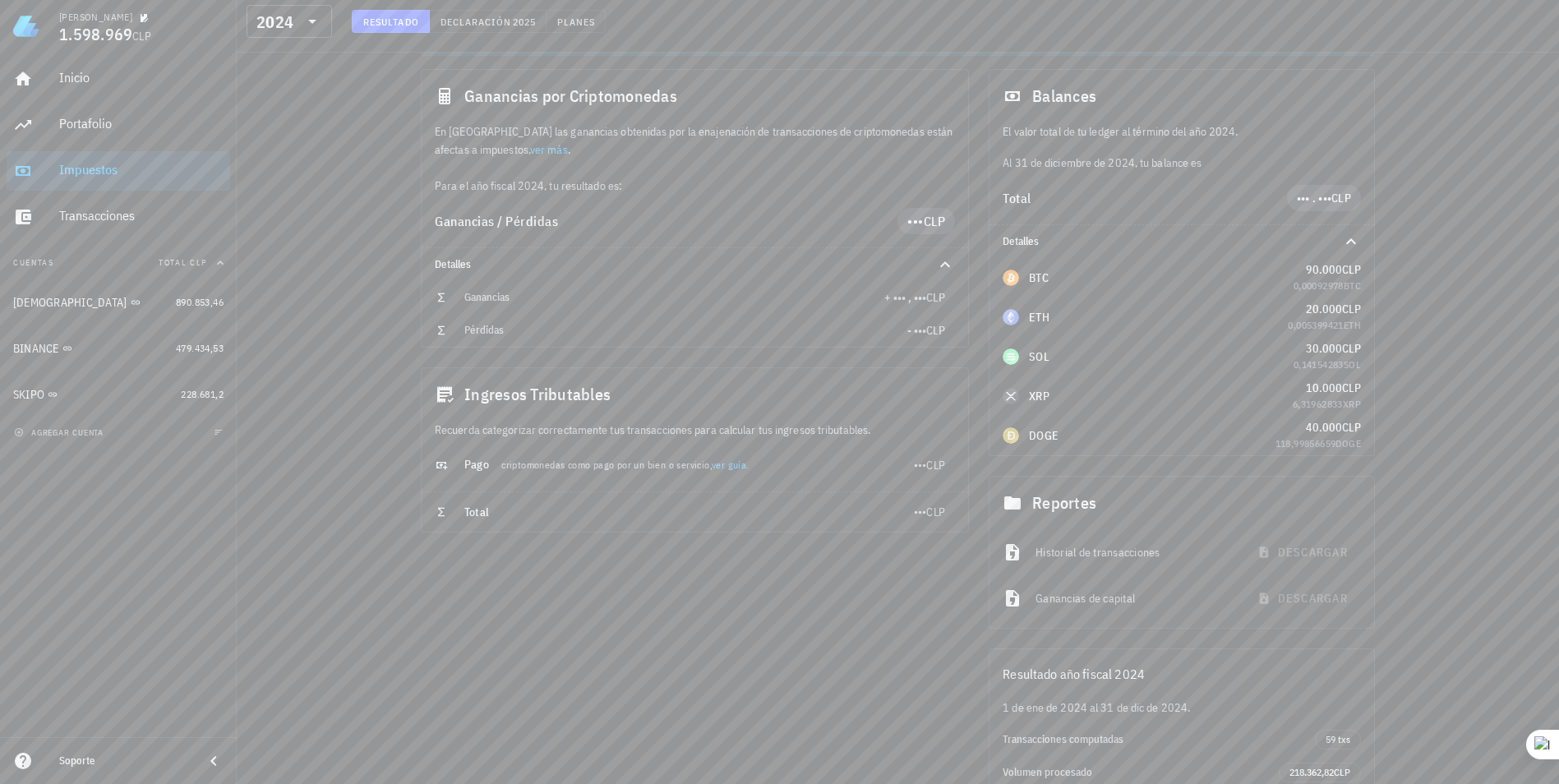
scroll to position [137, 0]
click at [530, 145] on link "ver más" at bounding box center [549, 151] width 38 height 15
click at [740, 465] on link "ver guía" at bounding box center [729, 466] width 34 height 13
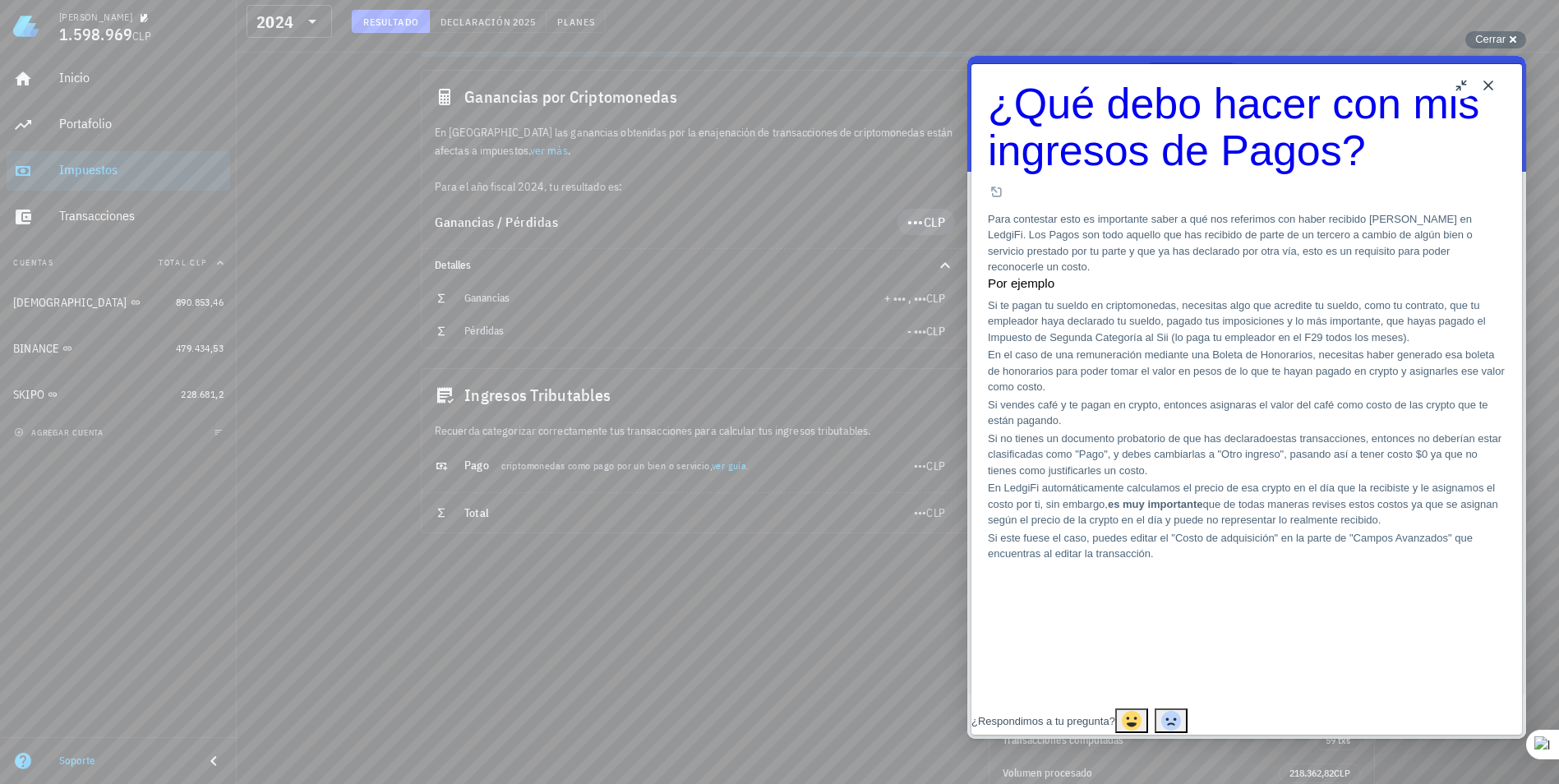
click at [925, 83] on button "Close" at bounding box center [1487, 85] width 26 height 26
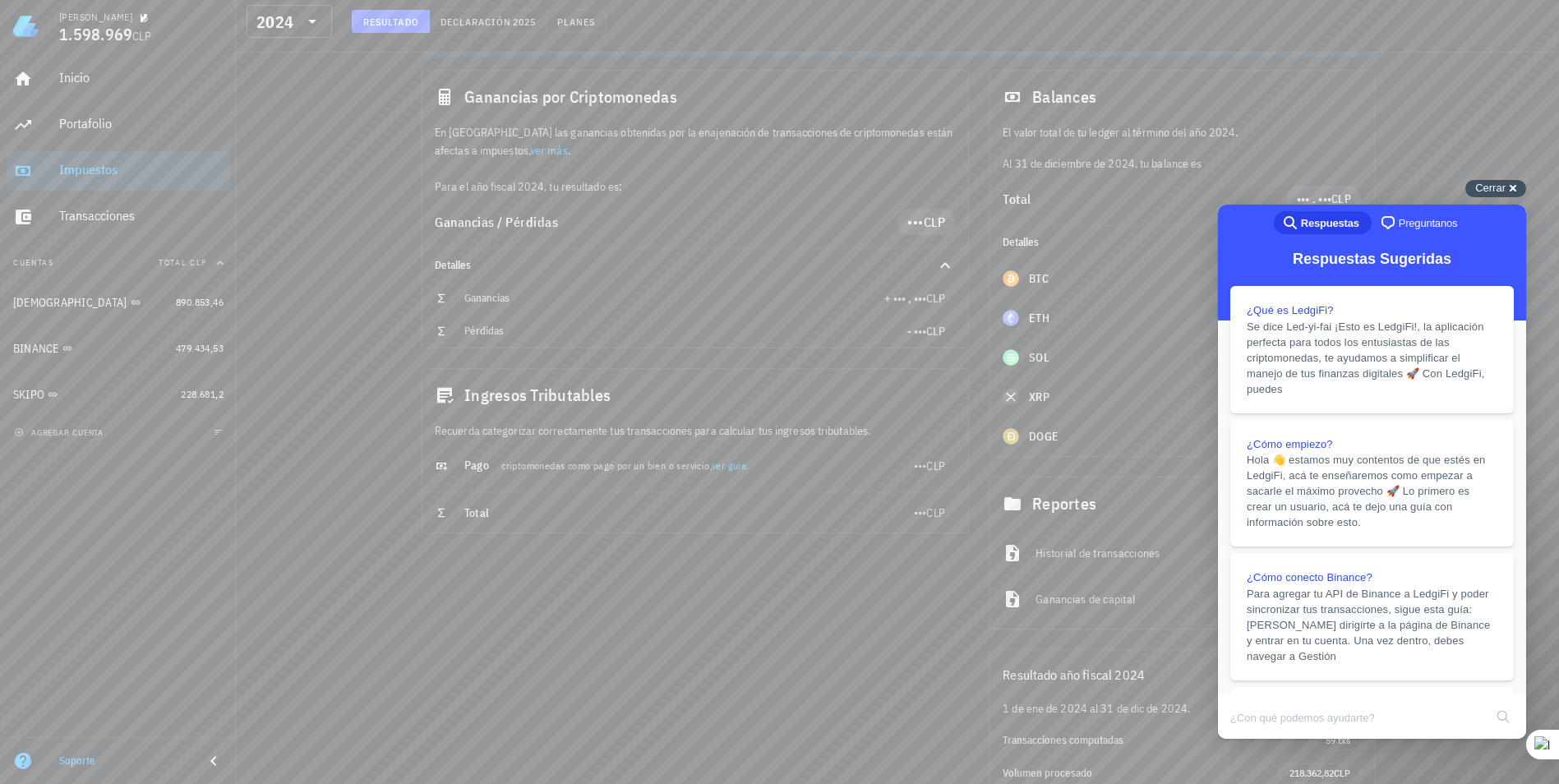
click at [925, 189] on div "Cerrar cross-small" at bounding box center [1495, 188] width 61 height 17
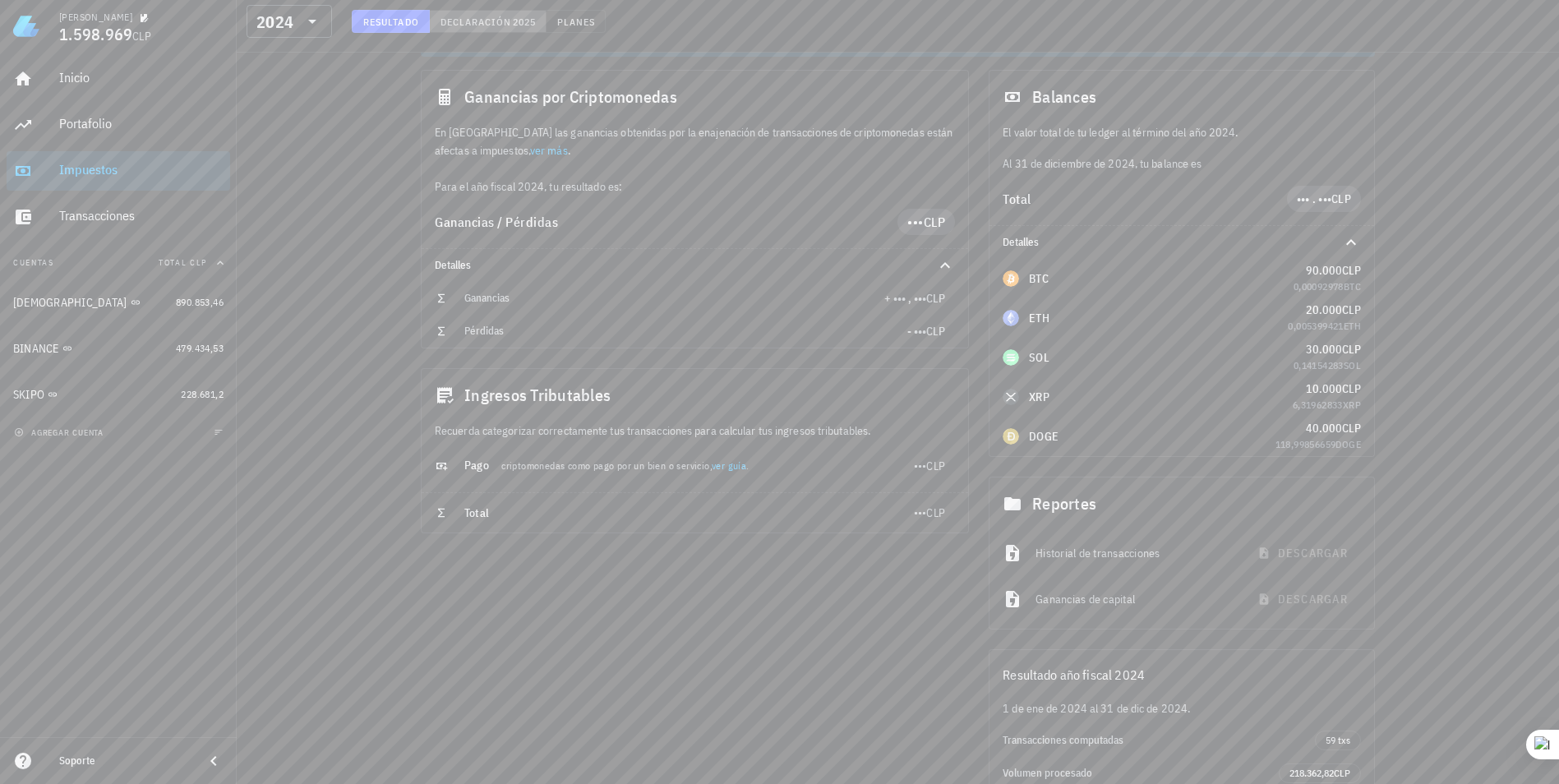
click at [502, 30] on button "Declaración 2025" at bounding box center [488, 21] width 117 height 23
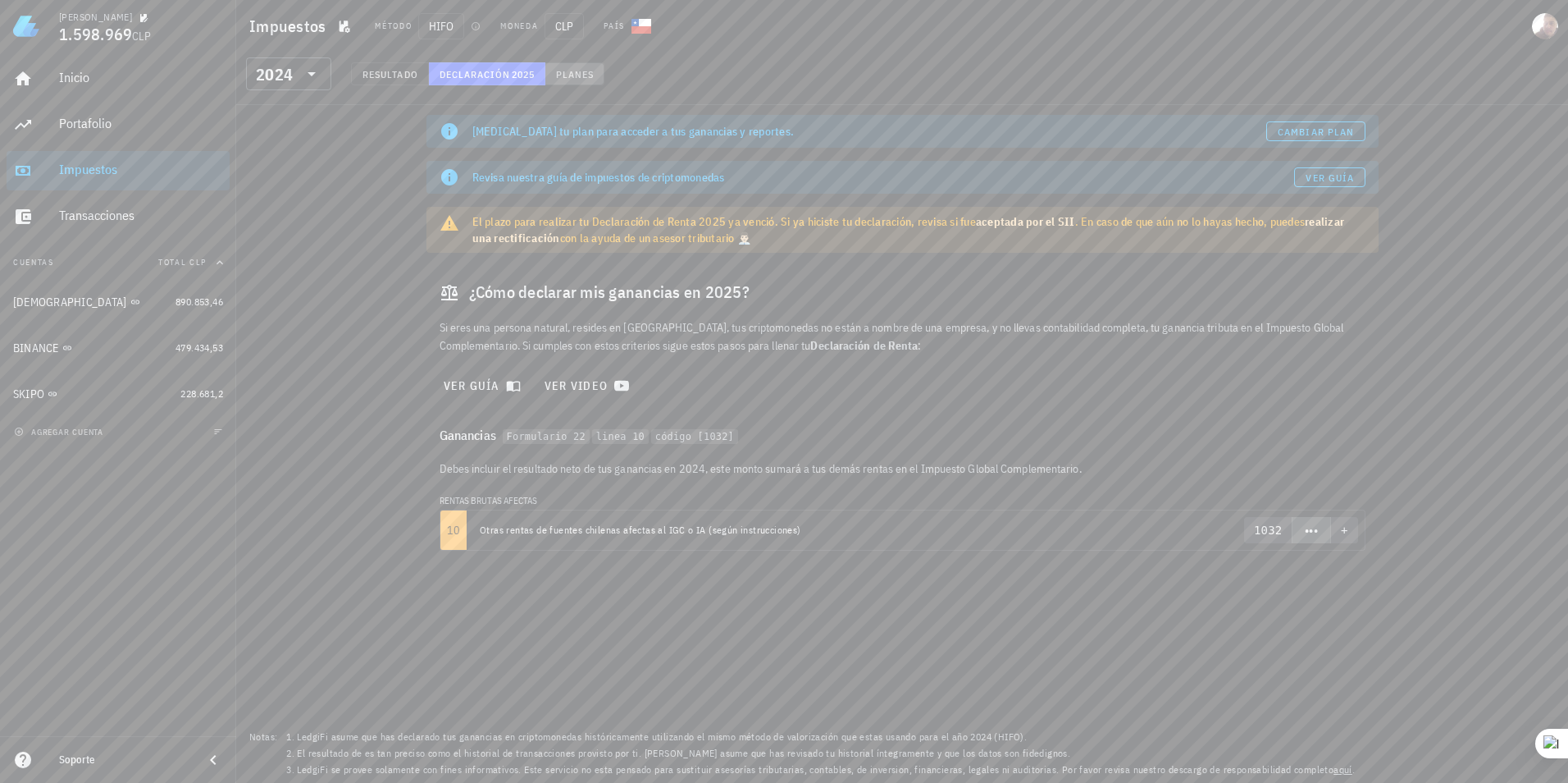
click at [589, 83] on button "Planes" at bounding box center [575, 73] width 60 height 23
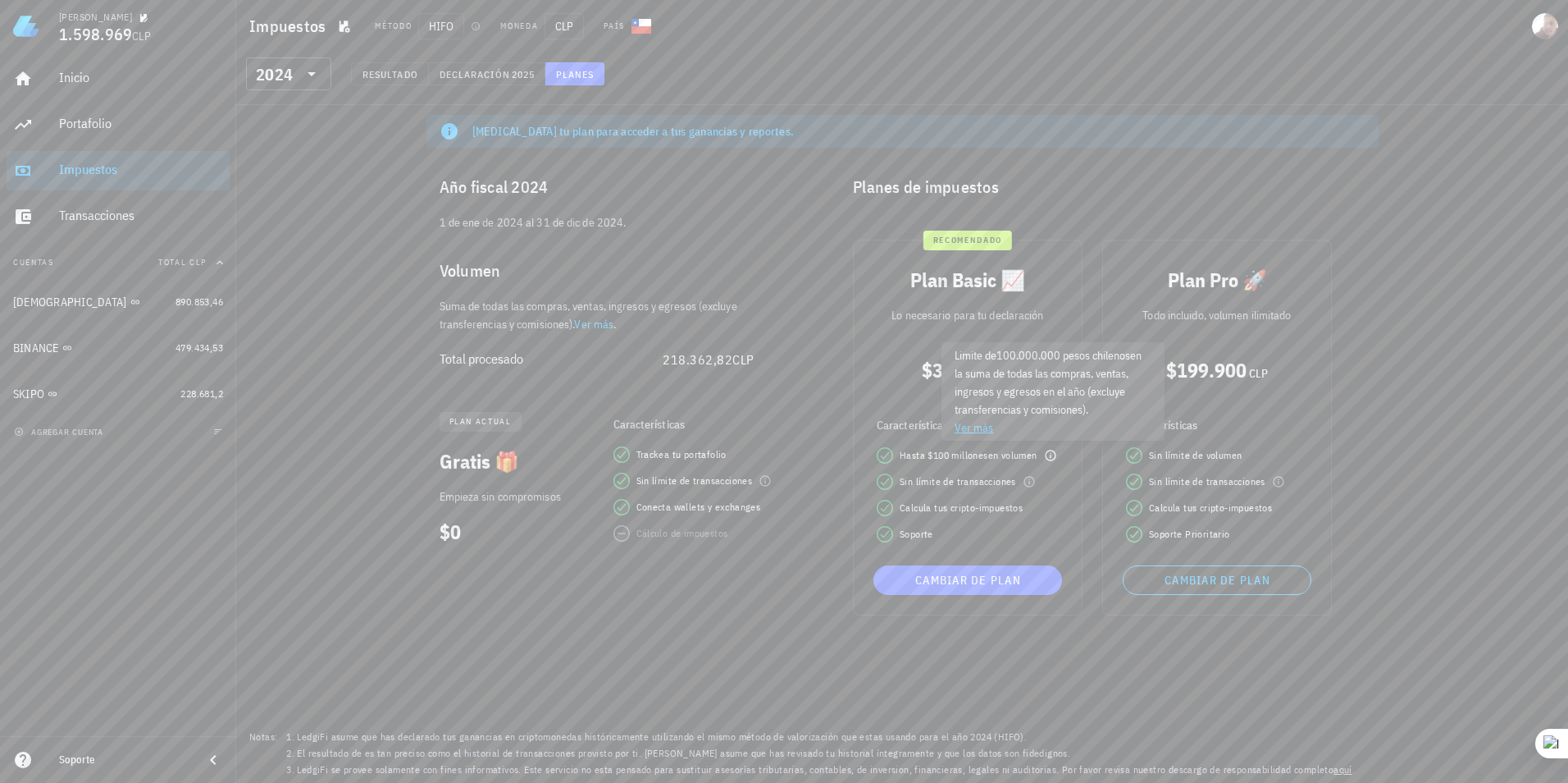
click at [923, 454] on icon at bounding box center [1051, 455] width 13 height 13
click at [923, 431] on link "Ver más" at bounding box center [974, 428] width 39 height 14
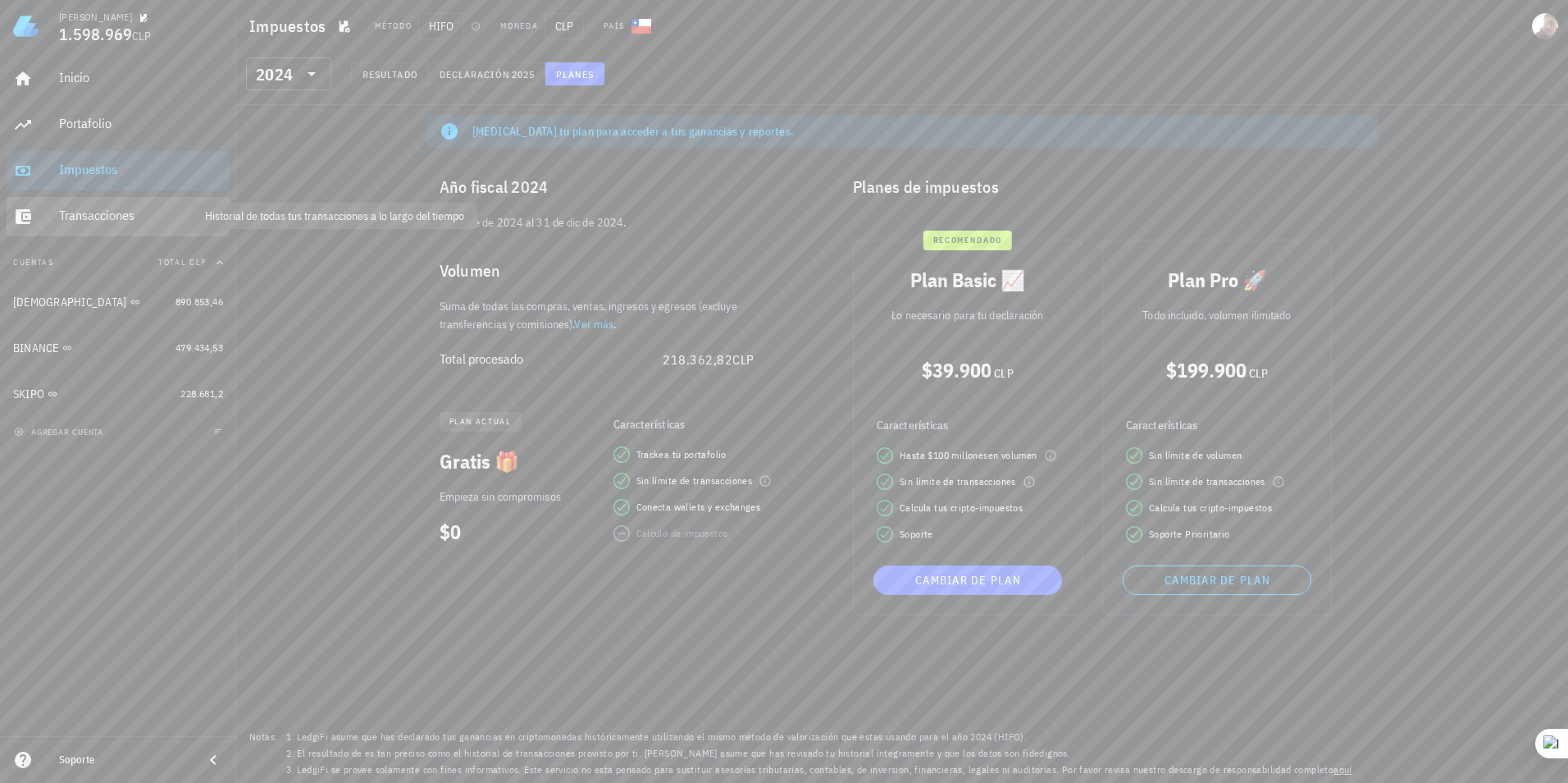
click at [133, 218] on div "Transacciones" at bounding box center [140, 215] width 164 height 15
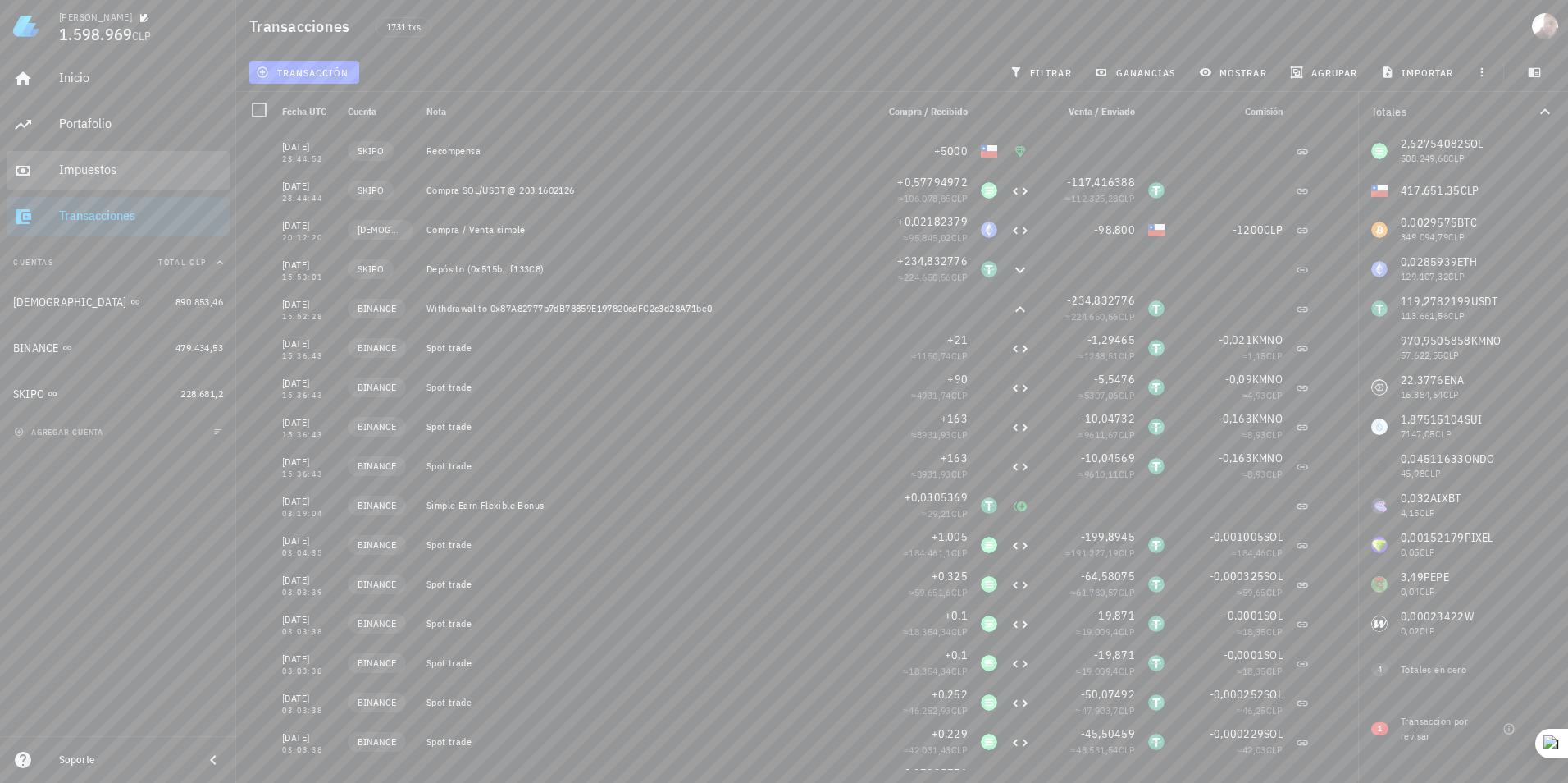
click at [134, 169] on div "Impuestos" at bounding box center [140, 169] width 164 height 15
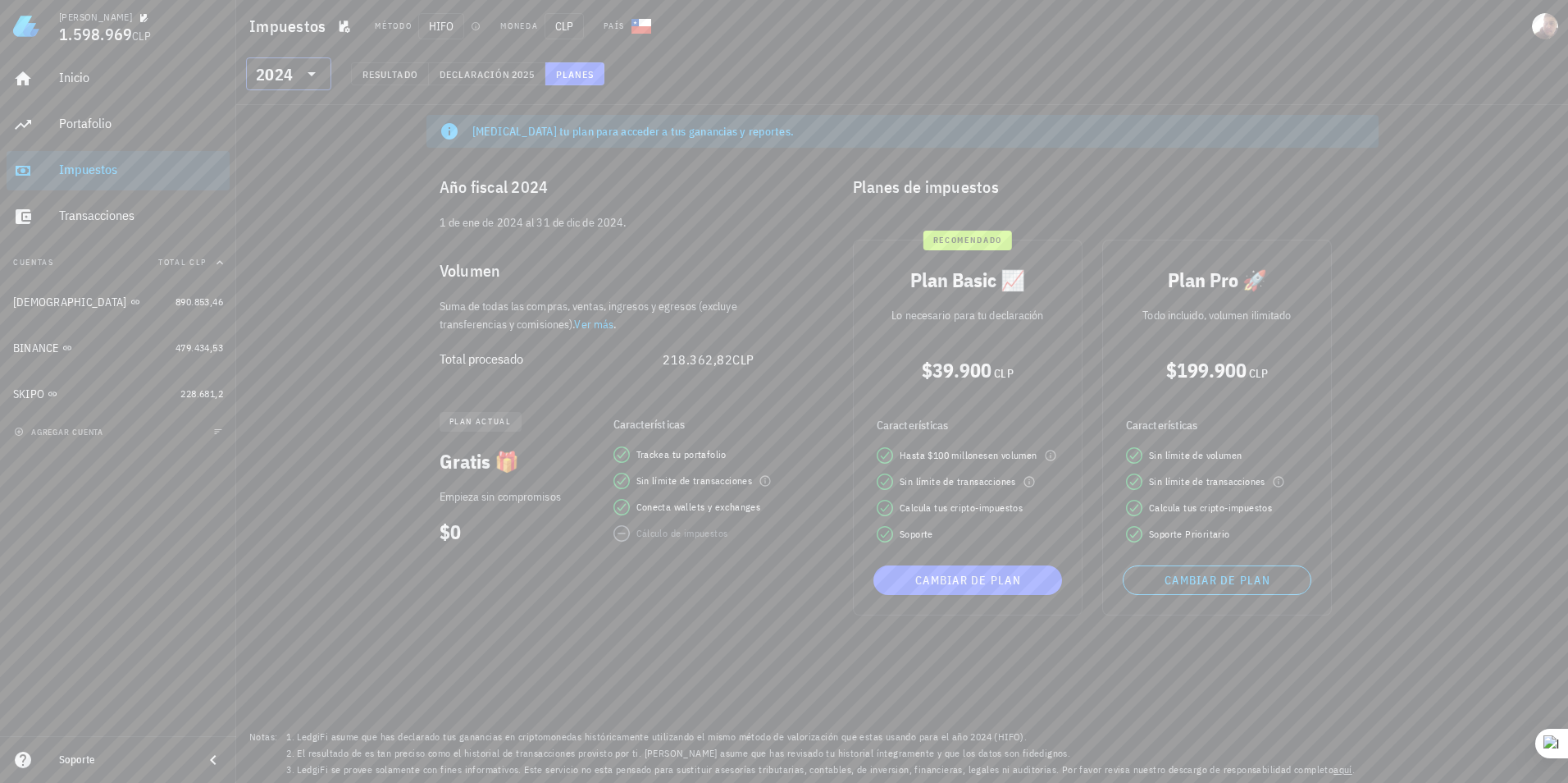
click at [309, 74] on icon at bounding box center [312, 74] width 20 height 20
click at [284, 191] on div "2023" at bounding box center [288, 182] width 59 height 26
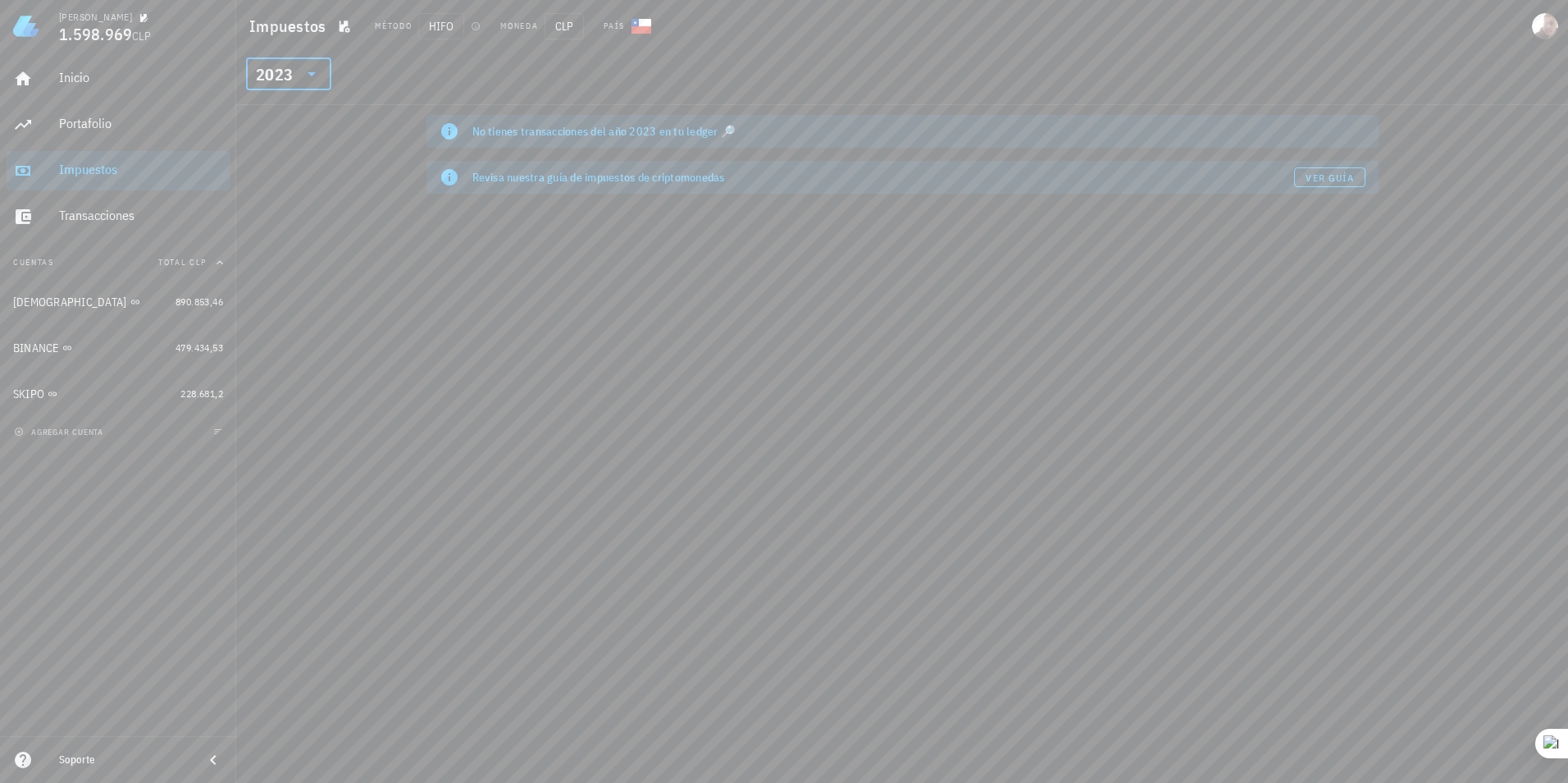
click at [322, 79] on div "​ 2023" at bounding box center [289, 73] width 85 height 33
click at [281, 156] on div "2024" at bounding box center [288, 149] width 59 height 26
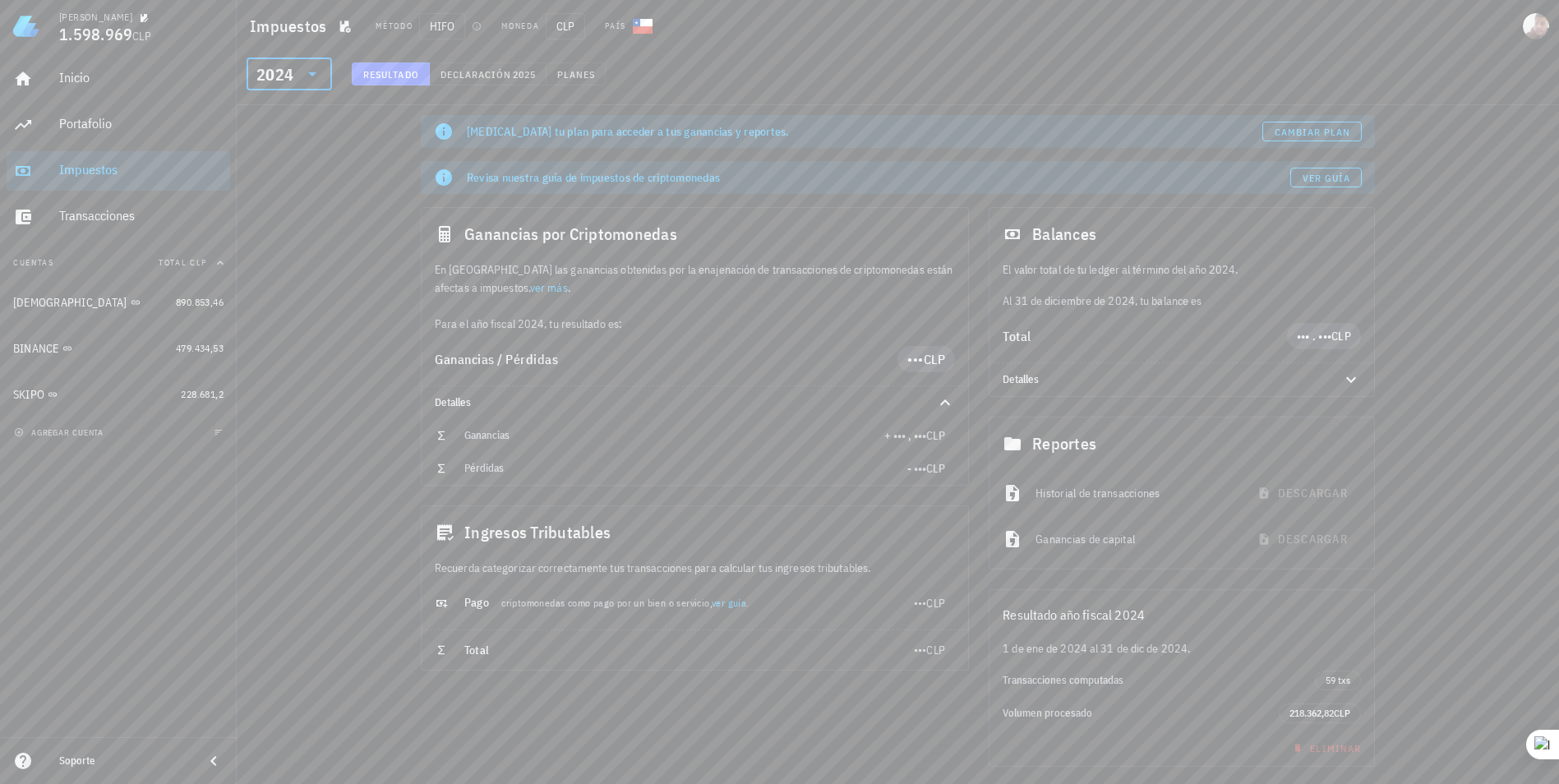
click at [313, 69] on icon at bounding box center [312, 74] width 20 height 20
click at [302, 118] on div "2025" at bounding box center [289, 116] width 59 height 13
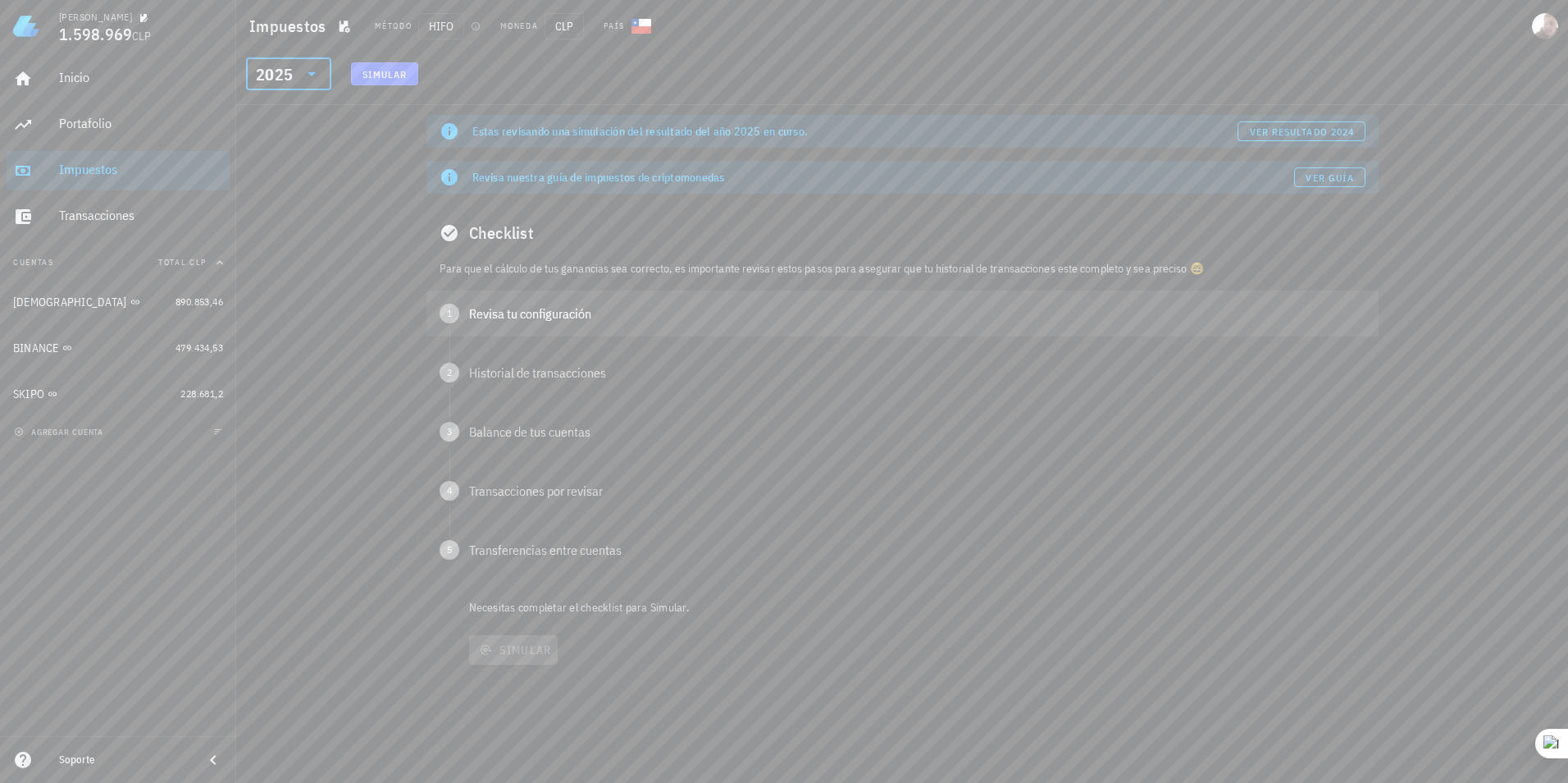
click at [494, 316] on div "Revisa tu configuración" at bounding box center [918, 314] width 897 height 13
click at [516, 389] on span "Confirmar" at bounding box center [501, 384] width 62 height 13
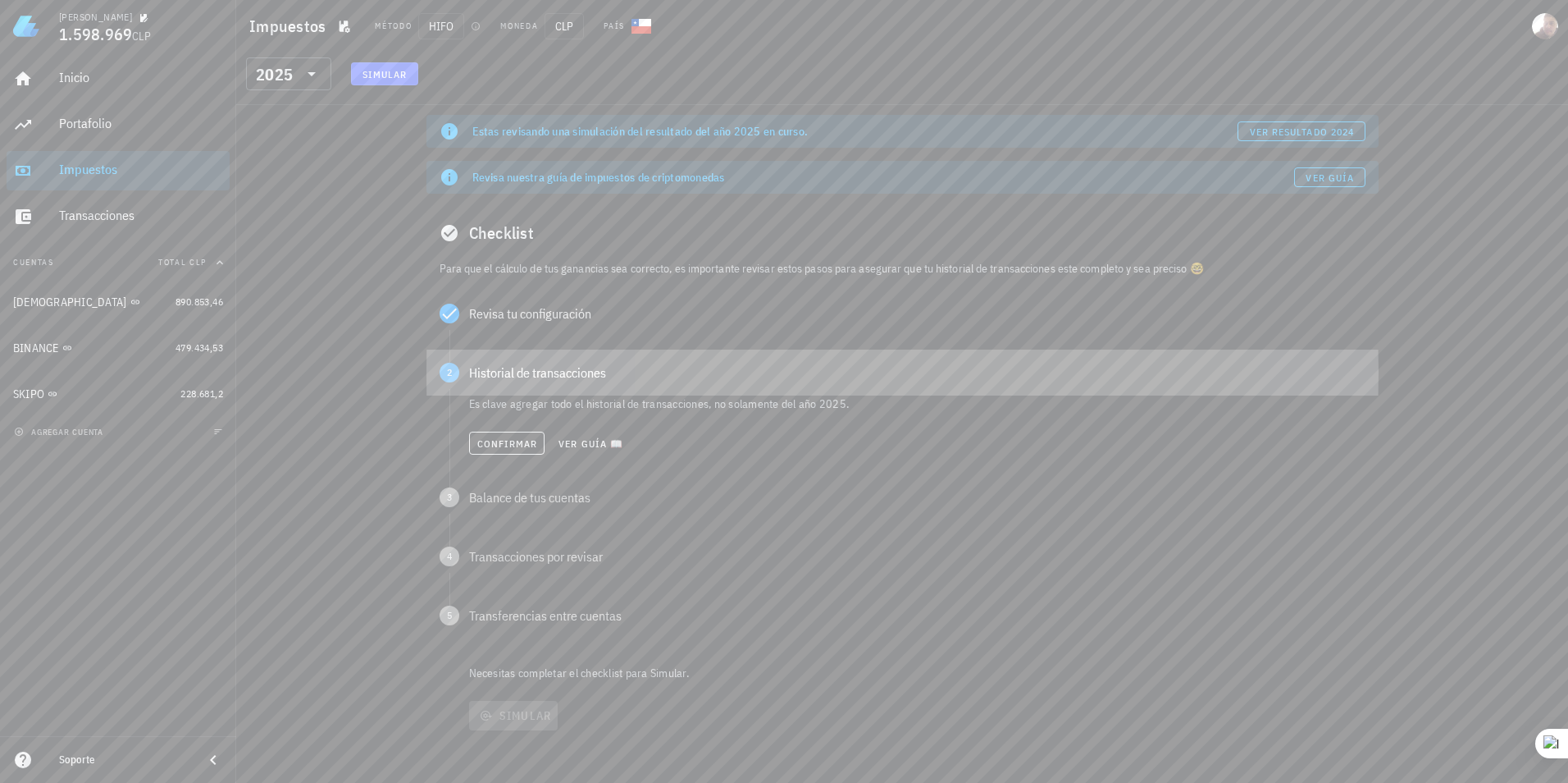
click at [516, 389] on div "2 Historial de transacciones" at bounding box center [902, 372] width 952 height 46
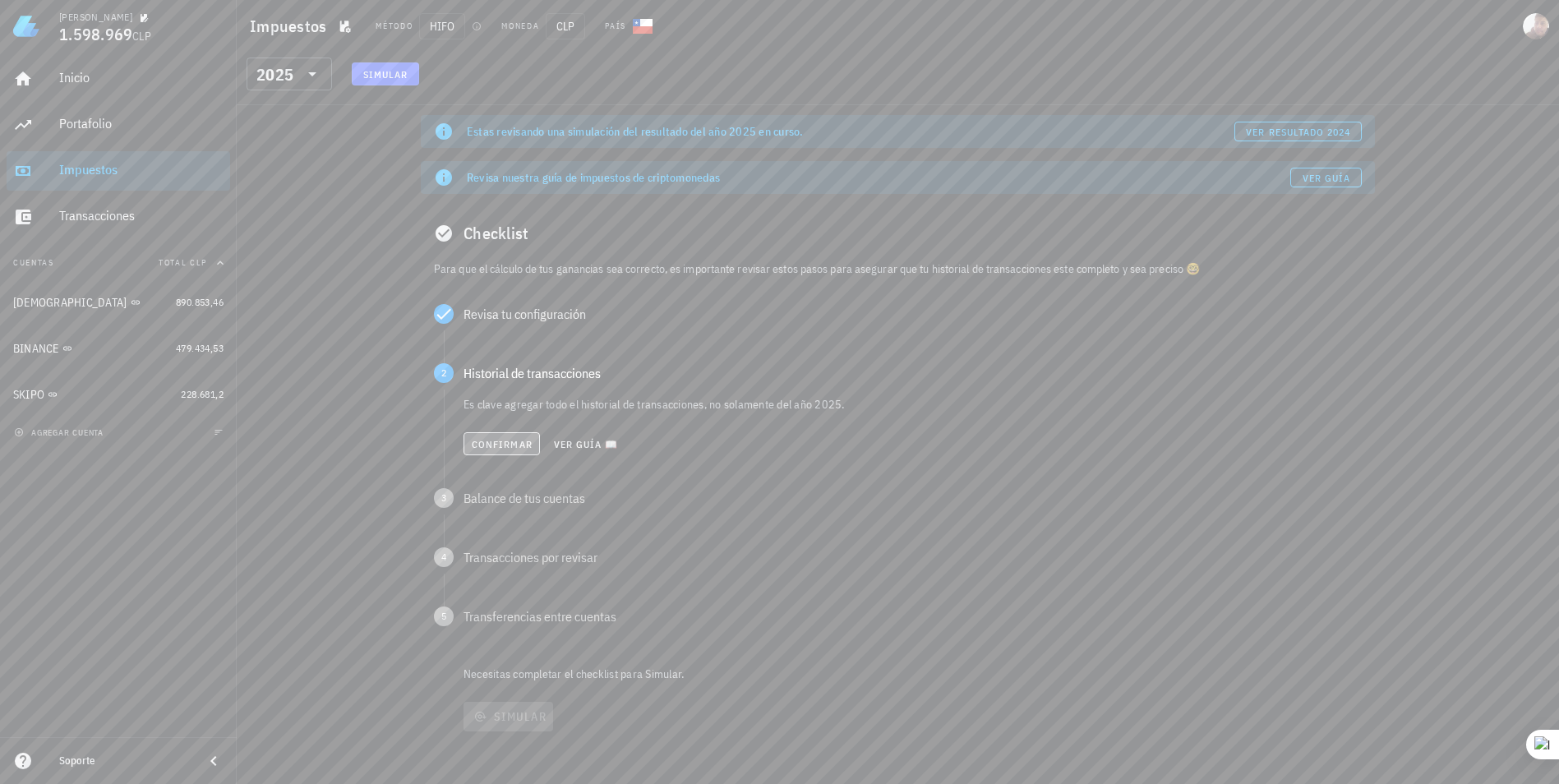
click at [510, 445] on span "Confirmar" at bounding box center [502, 445] width 62 height 13
drag, startPoint x: 510, startPoint y: 445, endPoint x: 514, endPoint y: 508, distance: 63.1
click at [514, 508] on span "Confirmar" at bounding box center [502, 504] width 62 height 13
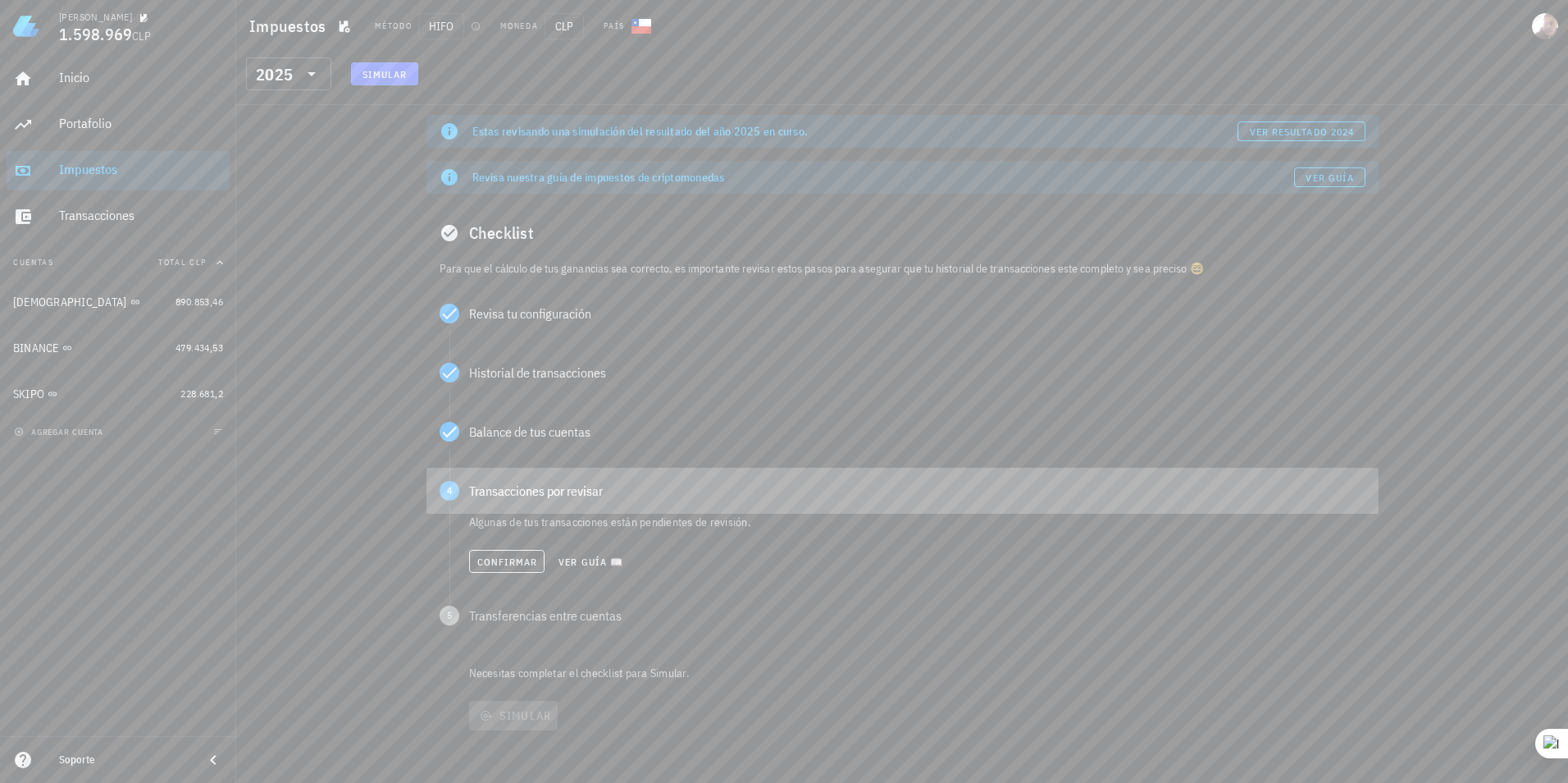
click at [513, 508] on div "4 Transacciones por revisar" at bounding box center [902, 490] width 952 height 46
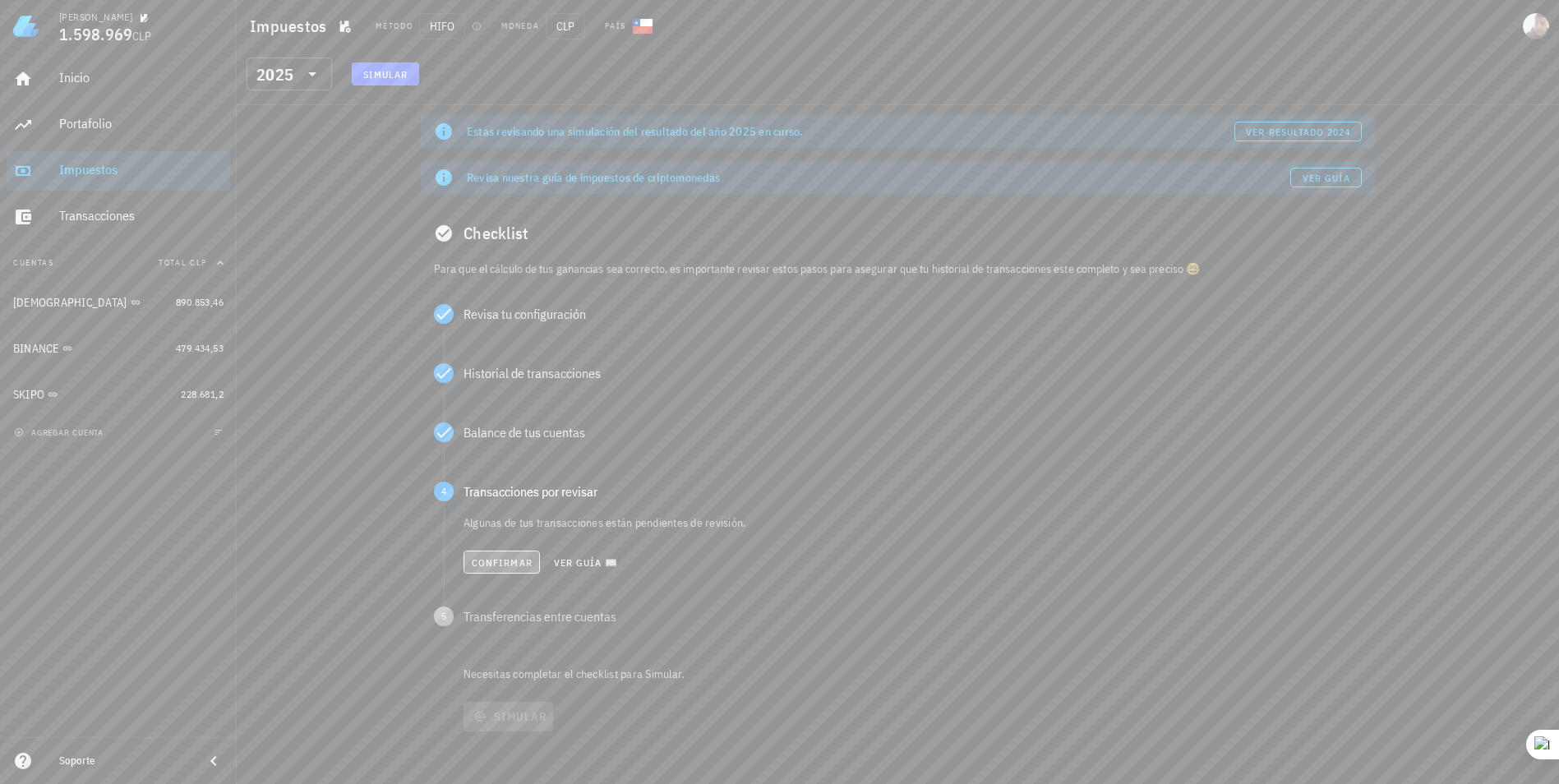
click at [512, 567] on span "Confirmar" at bounding box center [502, 563] width 62 height 13
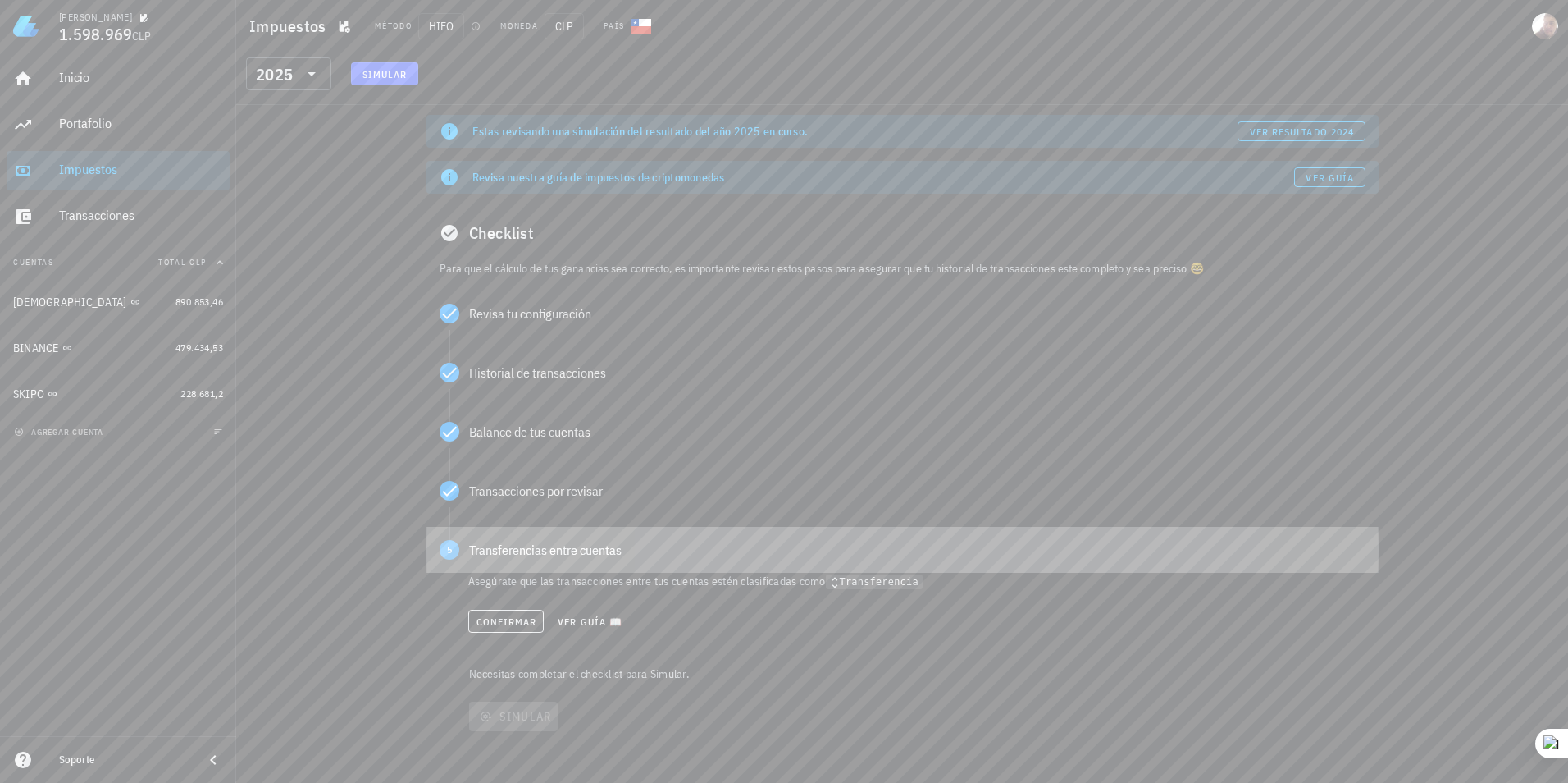
click at [512, 566] on div "5 Transferencias entre cuentas" at bounding box center [902, 549] width 952 height 46
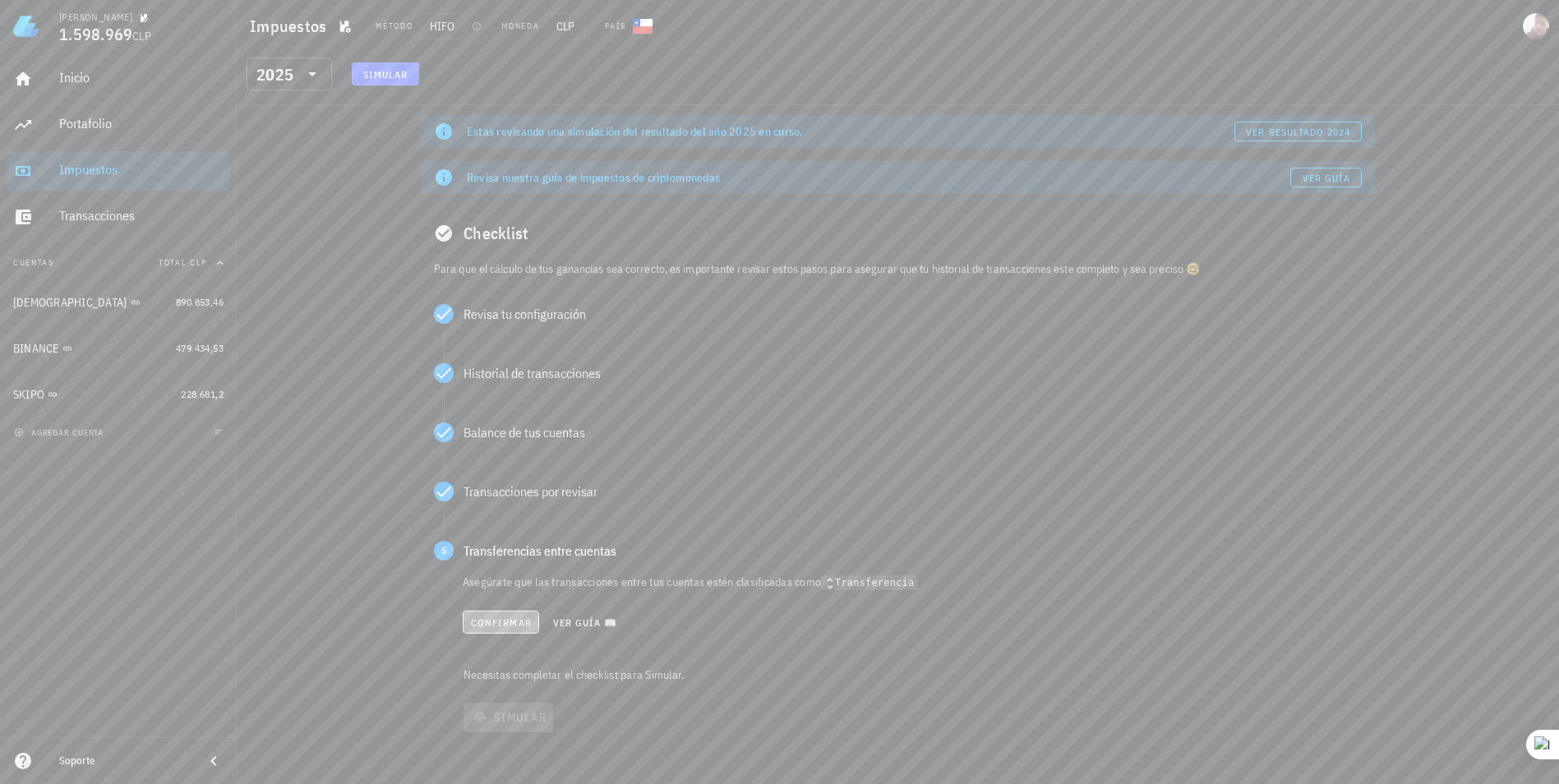
click at [508, 622] on span "Confirmar" at bounding box center [501, 622] width 62 height 13
click at [508, 656] on span "Simular" at bounding box center [515, 651] width 76 height 15
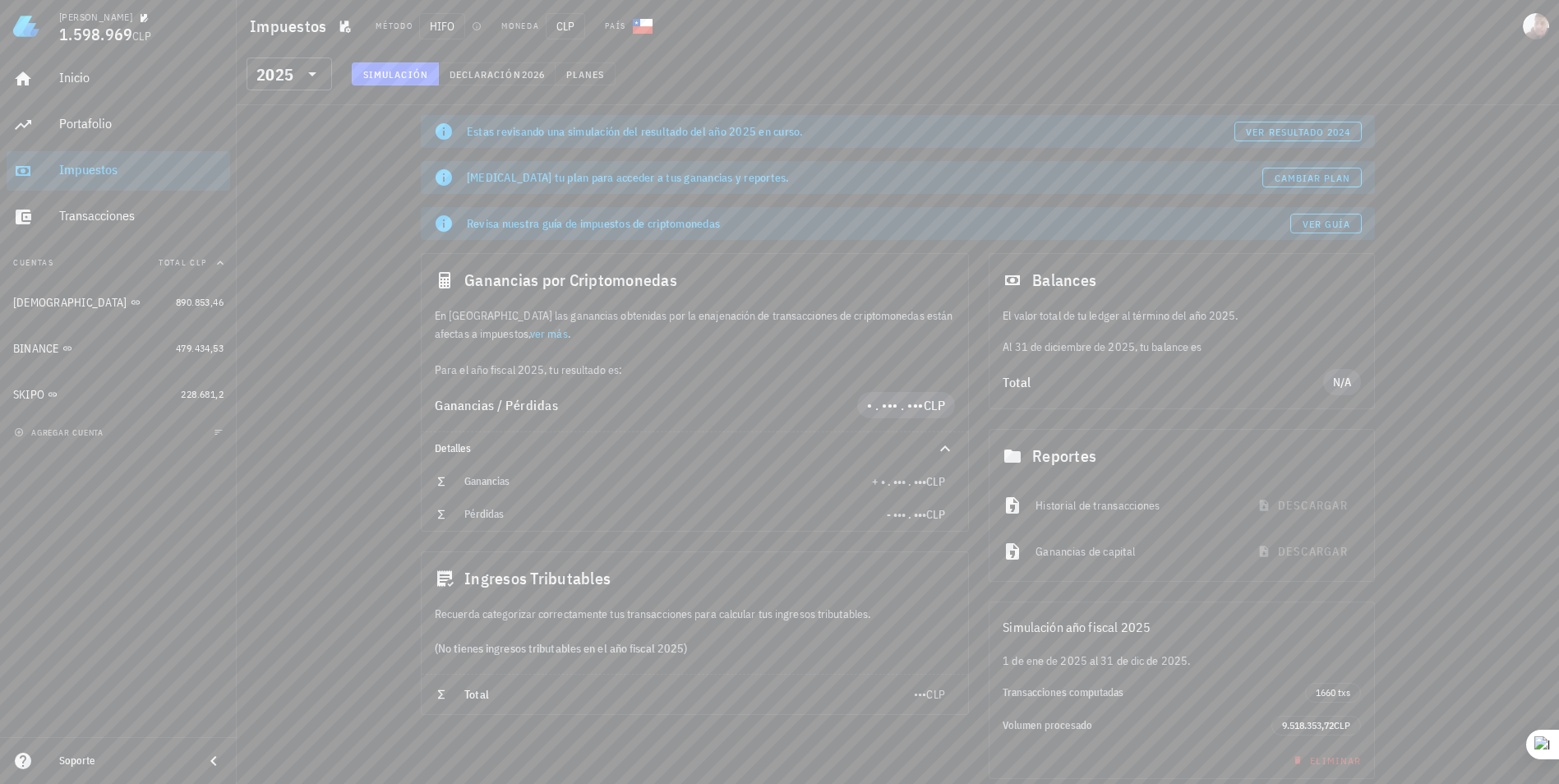
scroll to position [64, 0]
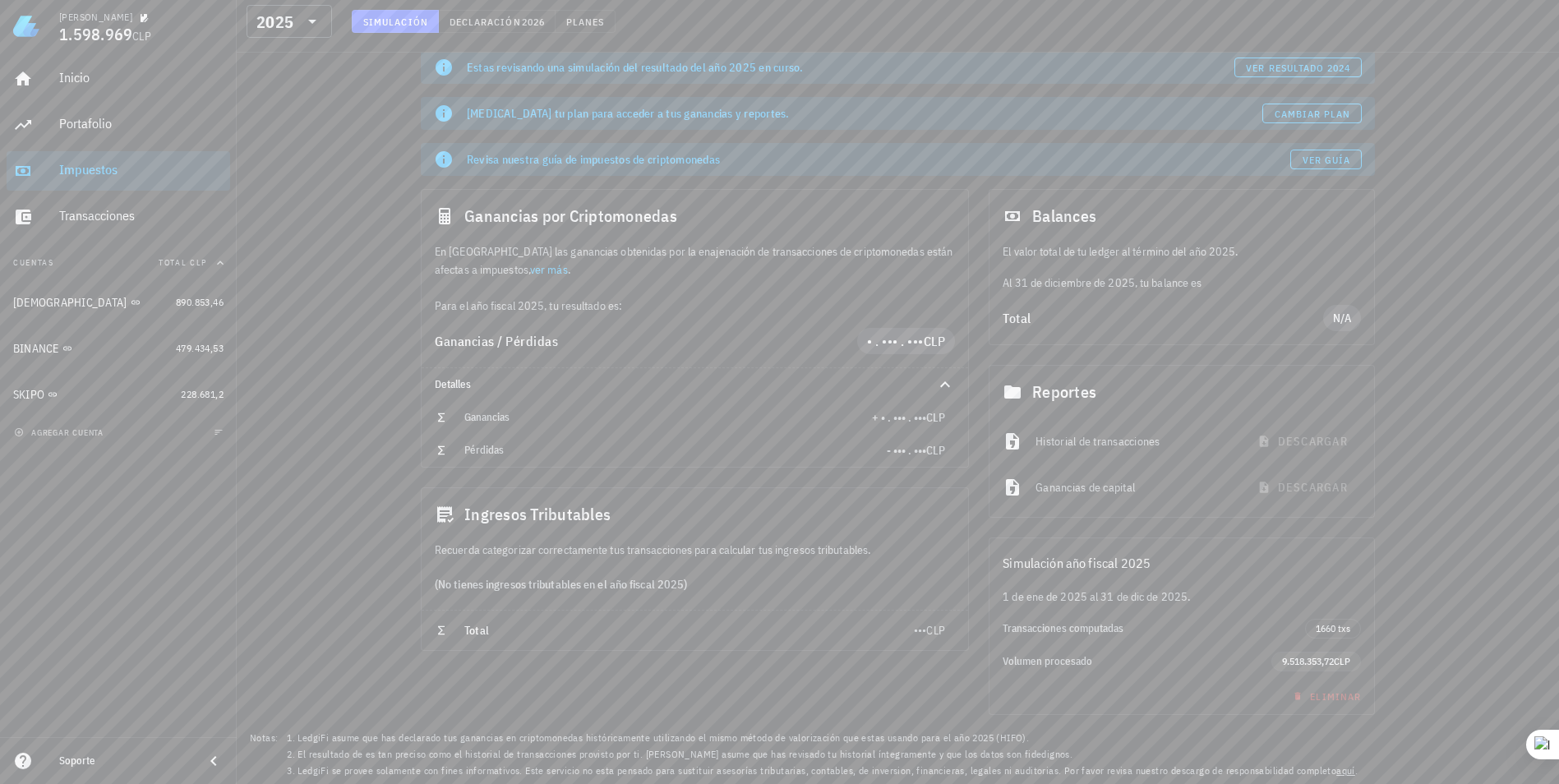
drag, startPoint x: 1212, startPoint y: 668, endPoint x: 1268, endPoint y: 668, distance: 56.0
click at [925, 668] on div "Volumen procesado 9.518.353,72 CLP" at bounding box center [1182, 662] width 385 height 33
click at [925, 662] on span "9.518.353,72" at bounding box center [1307, 662] width 52 height 13
drag, startPoint x: 1281, startPoint y: 662, endPoint x: 1076, endPoint y: 644, distance: 205.8
click at [925, 644] on div "Transacciones computadas 1660 txs" at bounding box center [1182, 629] width 385 height 33
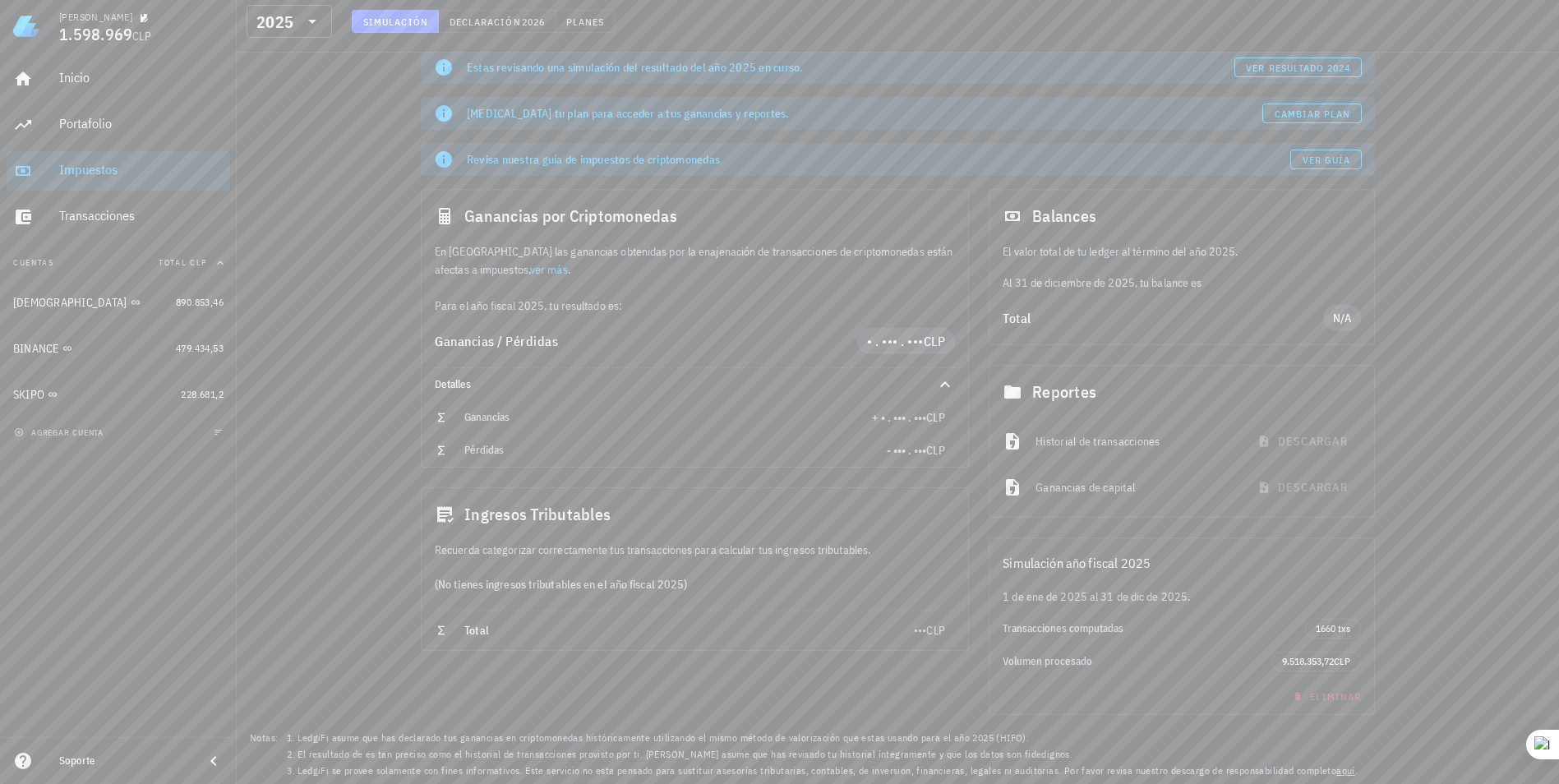
drag, startPoint x: 1001, startPoint y: 658, endPoint x: 1368, endPoint y: 658, distance: 367.0
click at [925, 658] on div "Volumen procesado 9.518.353,72 CLP" at bounding box center [1182, 662] width 385 height 33
click at [571, 17] on span "Planes" at bounding box center [584, 22] width 39 height 13
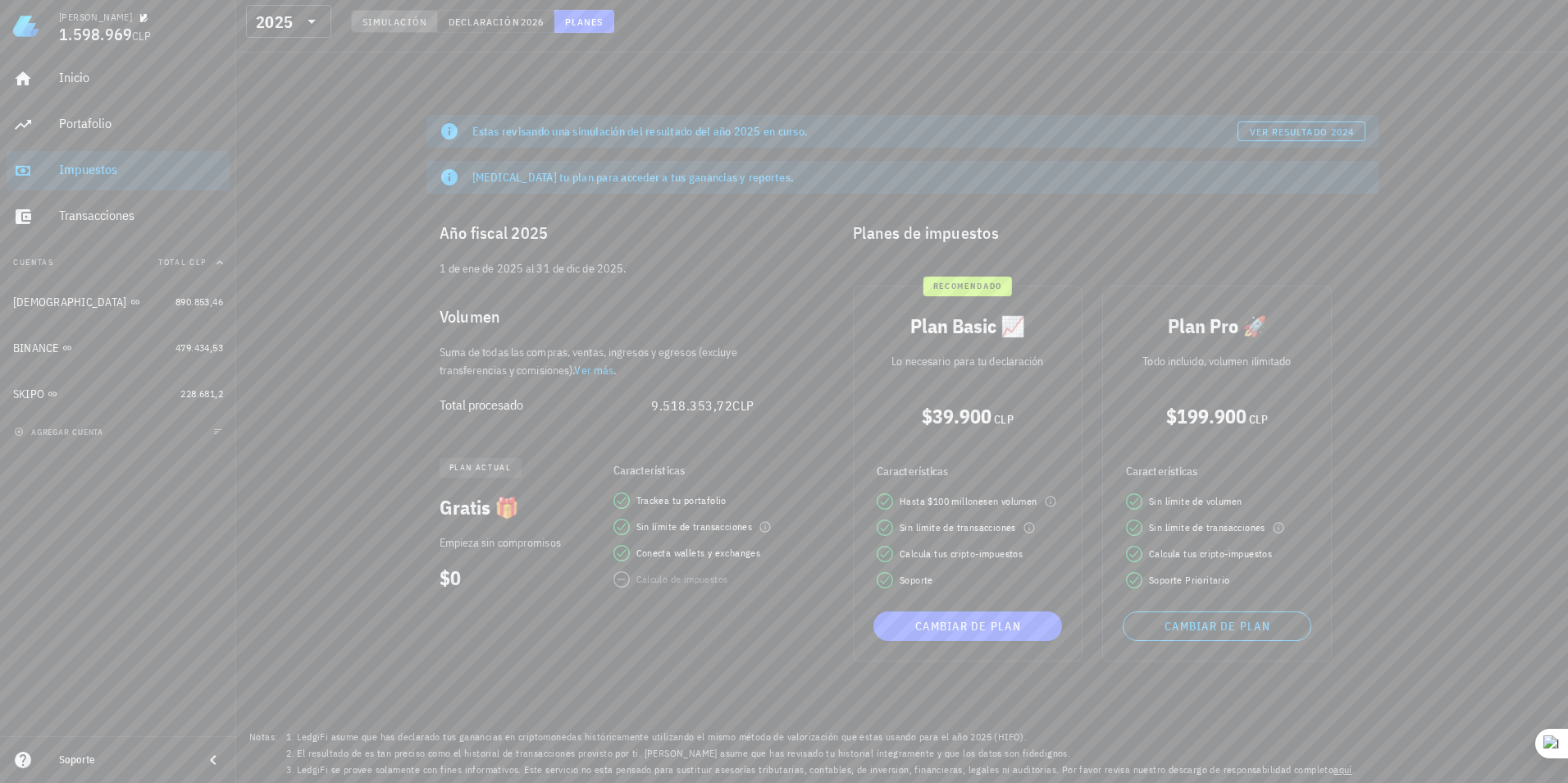
click at [399, 23] on span "Simulación" at bounding box center [394, 22] width 65 height 13
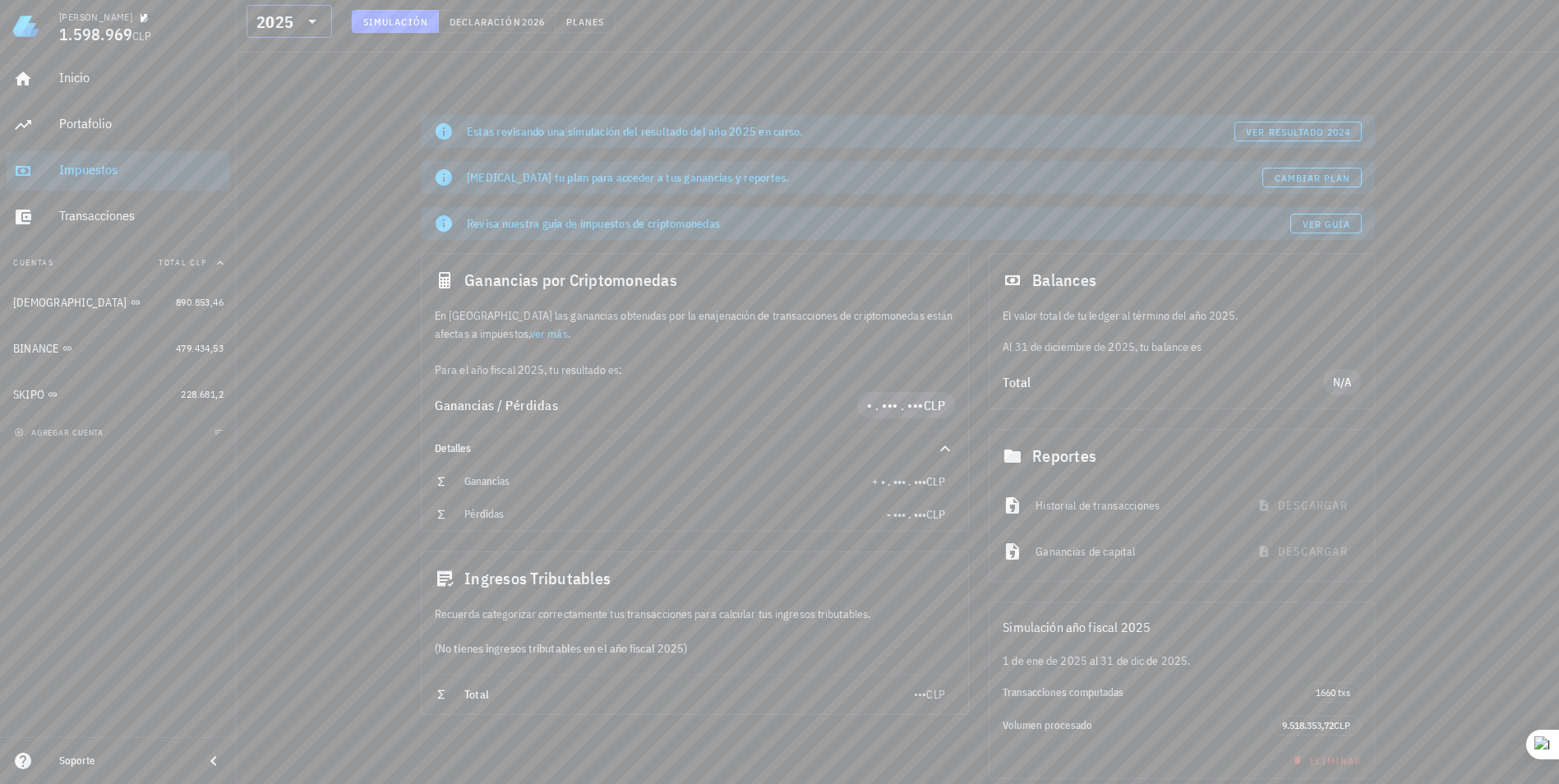
click at [317, 28] on icon at bounding box center [312, 22] width 20 height 20
click at [299, 103] on div "2024" at bounding box center [289, 97] width 59 height 13
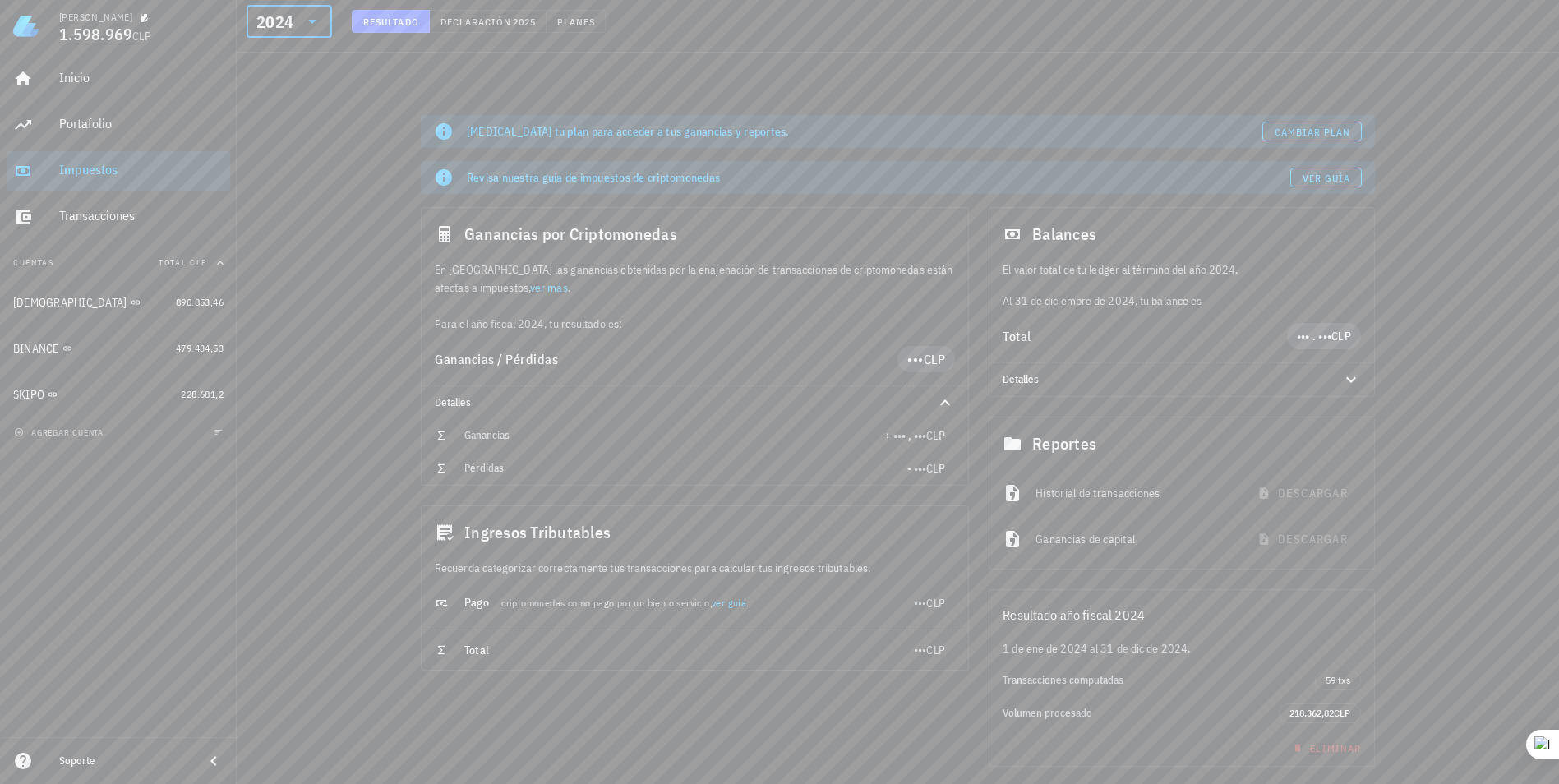
click at [310, 31] on div "2024" at bounding box center [289, 21] width 65 height 33
click at [299, 171] on div "2022" at bounding box center [289, 162] width 59 height 26
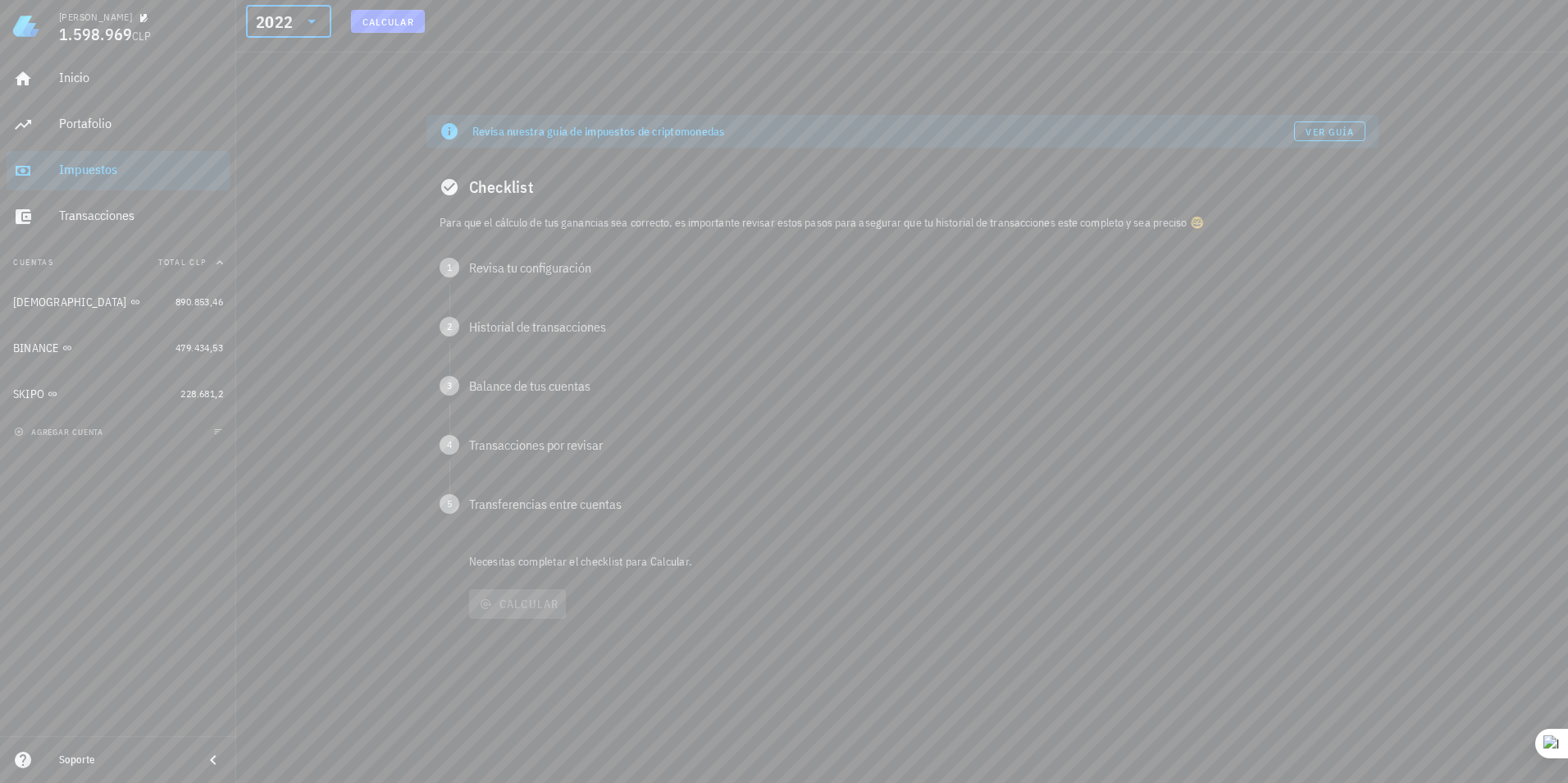
click at [299, 21] on div at bounding box center [310, 22] width 23 height 20
click at [291, 234] on div "2020" at bounding box center [288, 227] width 59 height 13
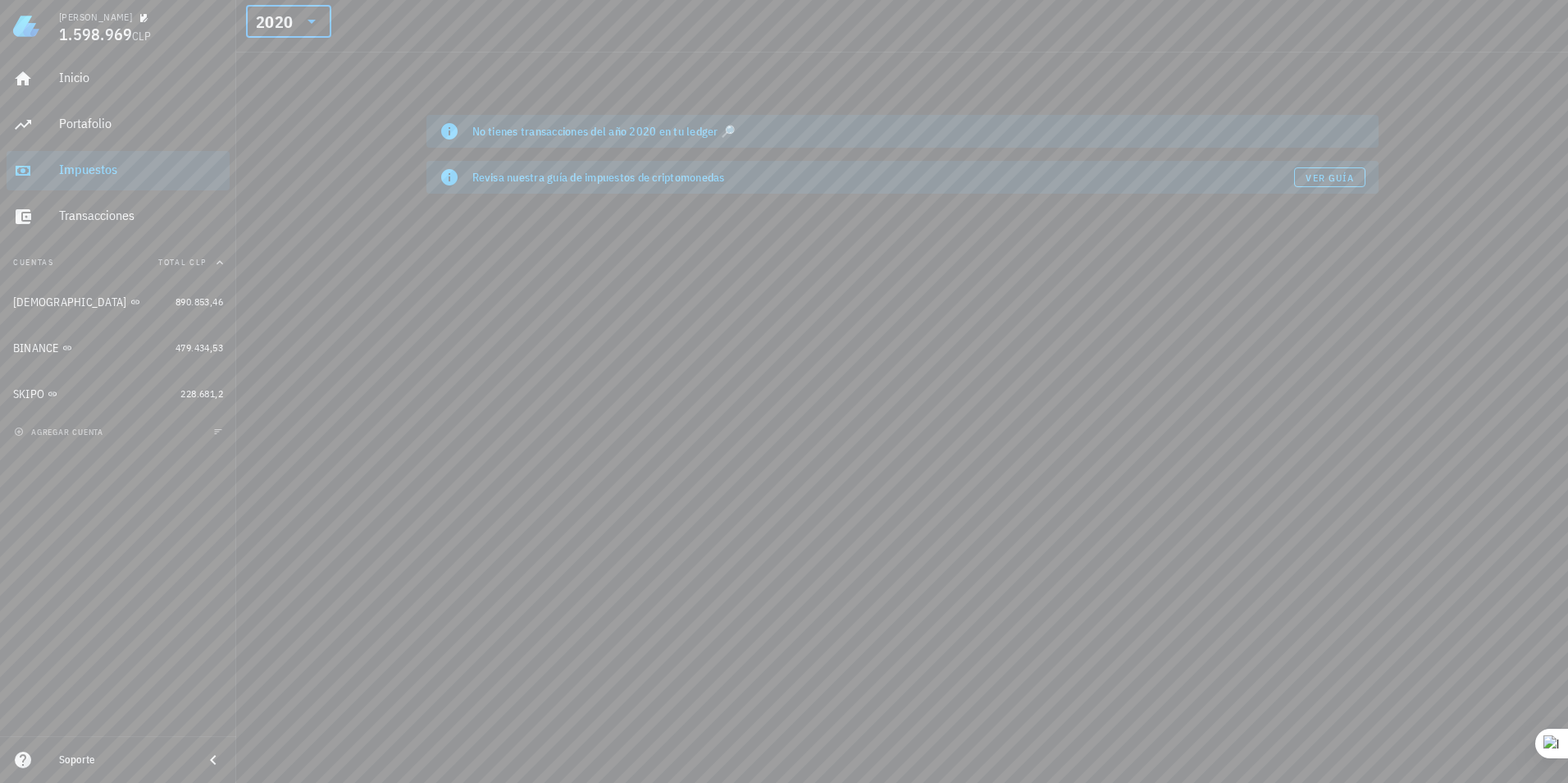
click at [289, 30] on div "2020" at bounding box center [274, 22] width 37 height 16
click at [291, 169] on div "2022" at bounding box center [288, 162] width 59 height 26
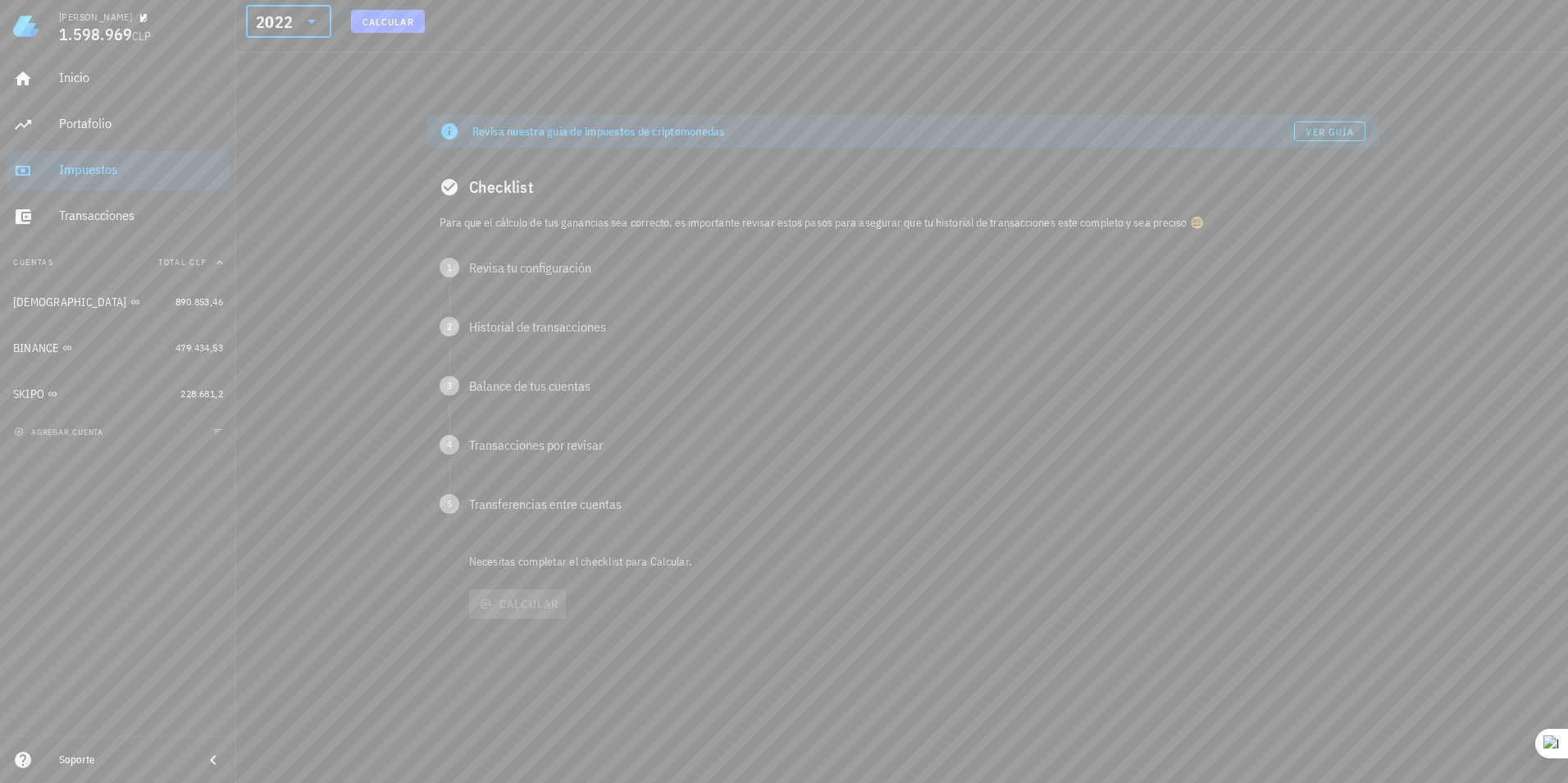
click at [304, 19] on icon at bounding box center [312, 22] width 20 height 20
click at [293, 188] on div "2021" at bounding box center [288, 195] width 59 height 13
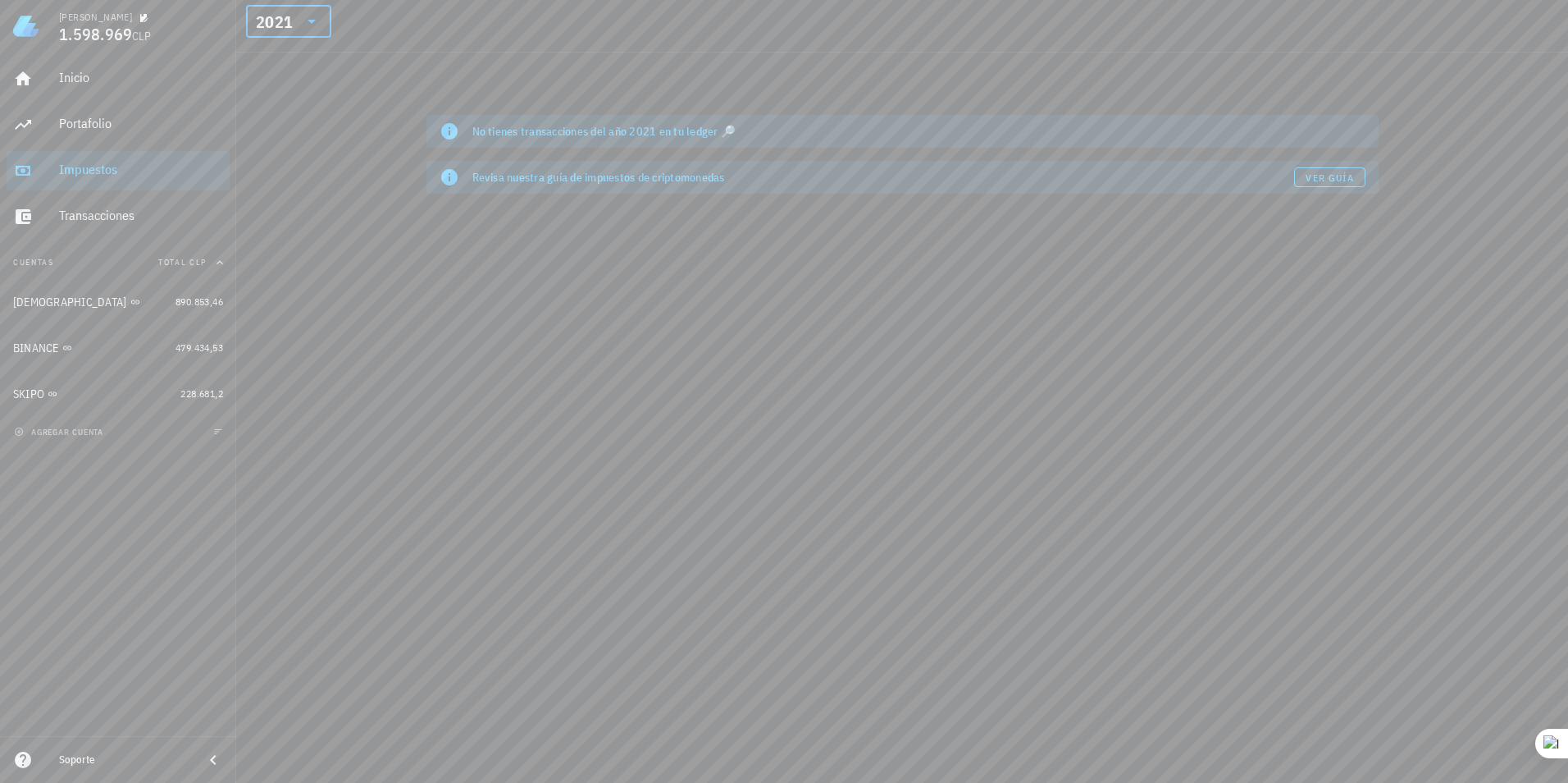
click at [296, 31] on input "text" at bounding box center [297, 21] width 3 height 26
click at [295, 72] on div "2025" at bounding box center [288, 63] width 59 height 26
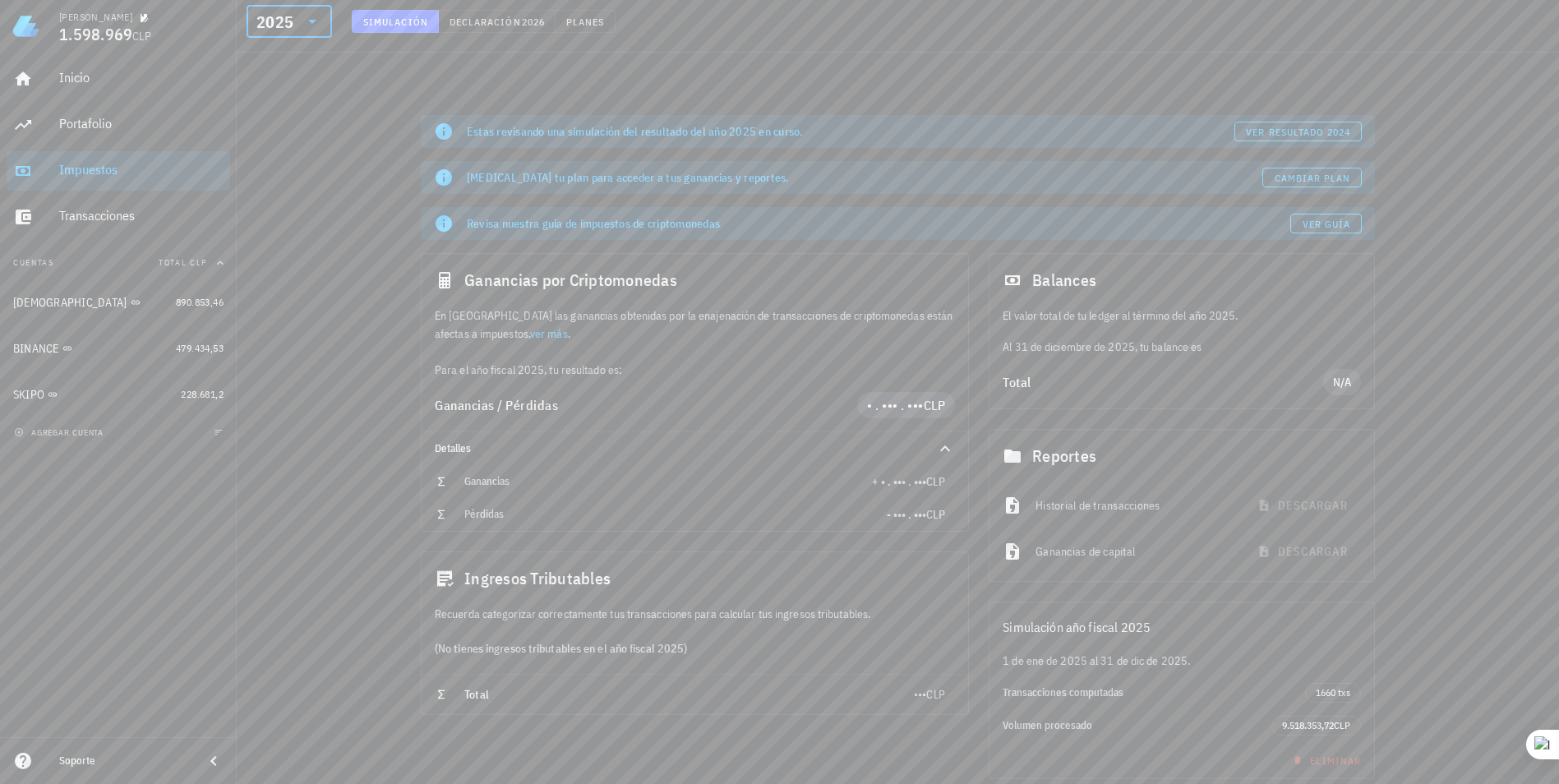
drag, startPoint x: 881, startPoint y: 691, endPoint x: 917, endPoint y: 686, distance: 36.3
click at [917, 686] on div "Total ••• CLP" at bounding box center [694, 693] width 546 height 39
click at [313, 25] on icon at bounding box center [312, 22] width 20 height 20
click at [309, 102] on div "2024" at bounding box center [289, 97] width 59 height 13
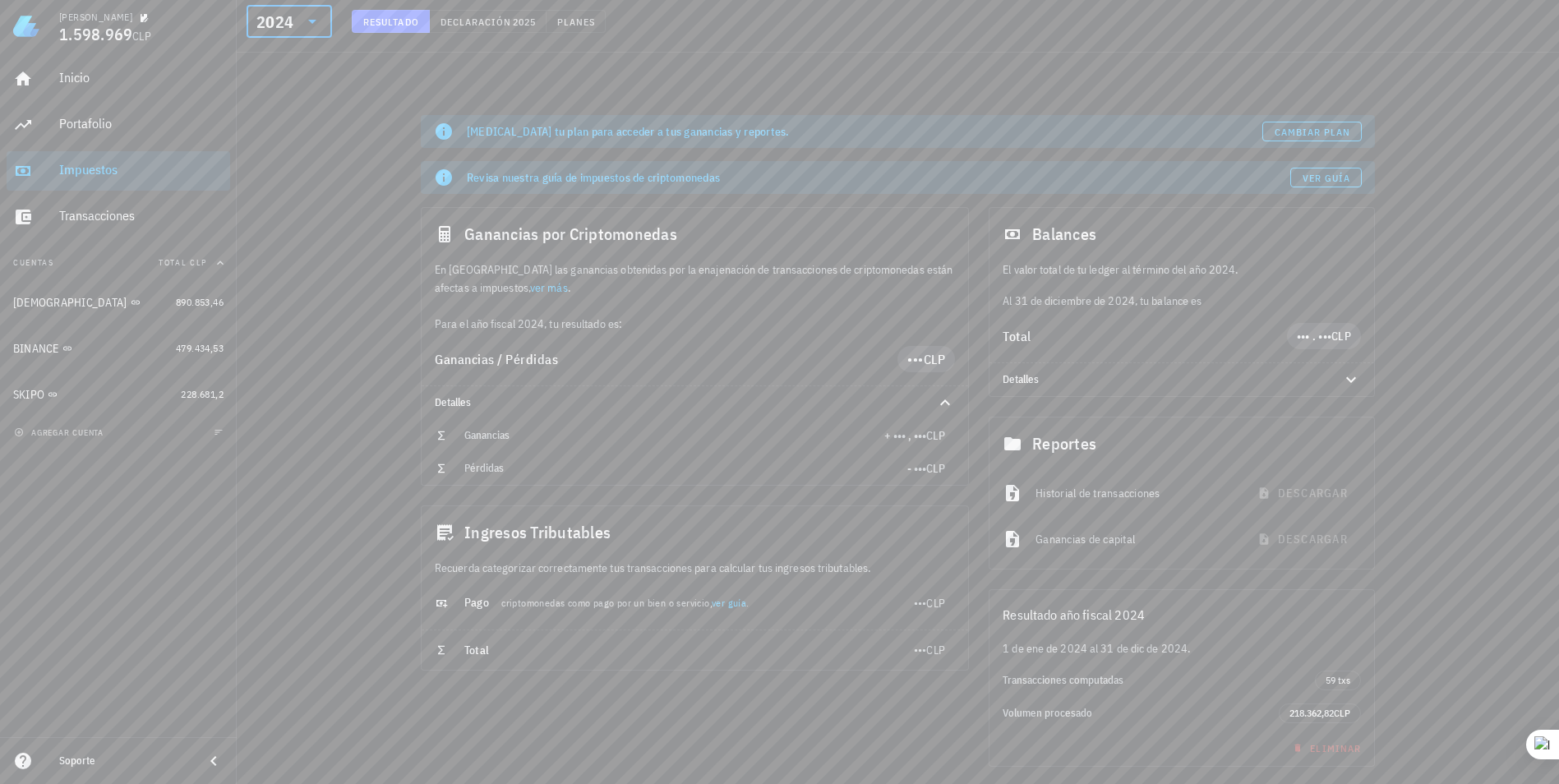
click at [311, 6] on div "2024" at bounding box center [289, 21] width 65 height 33
click at [299, 79] on div "2025" at bounding box center [289, 64] width 85 height 33
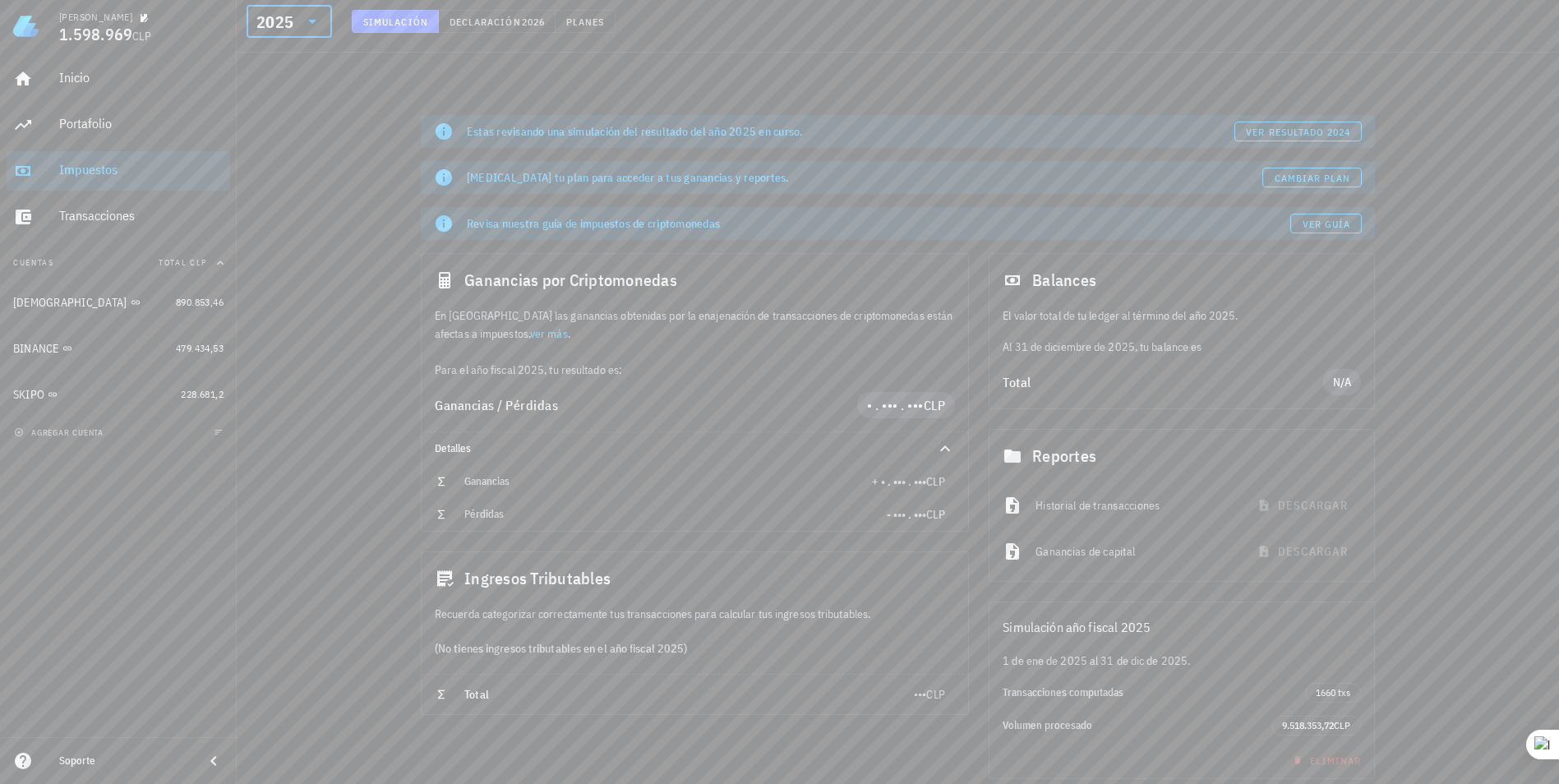
click at [308, 18] on icon at bounding box center [312, 22] width 20 height 20
click at [304, 94] on div "2024" at bounding box center [289, 97] width 59 height 13
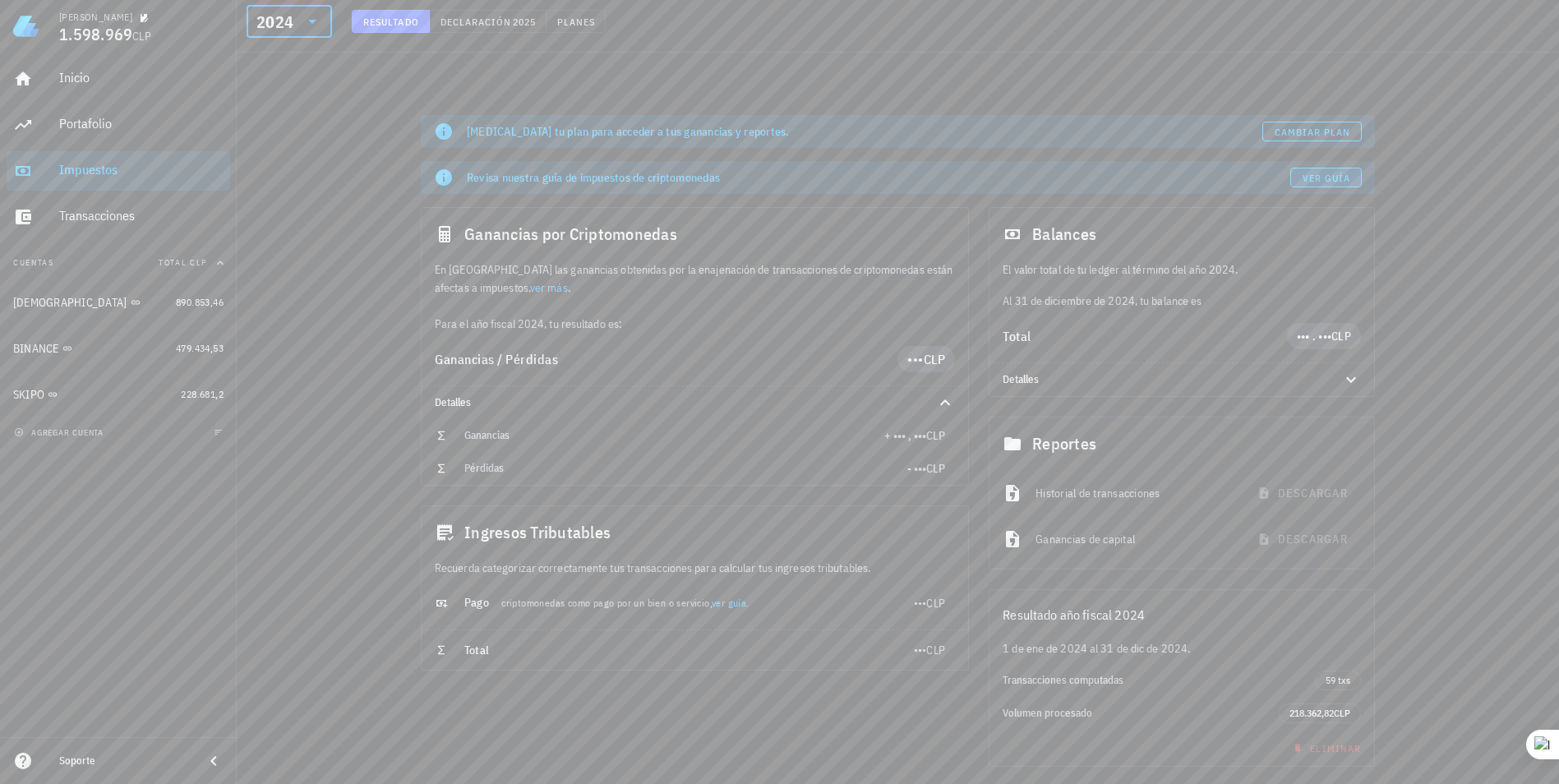
click at [925, 172] on span "Ver guía" at bounding box center [1326, 178] width 49 height 13
click at [250, 23] on div "​ 2024" at bounding box center [289, 21] width 85 height 33
click at [274, 55] on div "2025" at bounding box center [289, 64] width 59 height 26
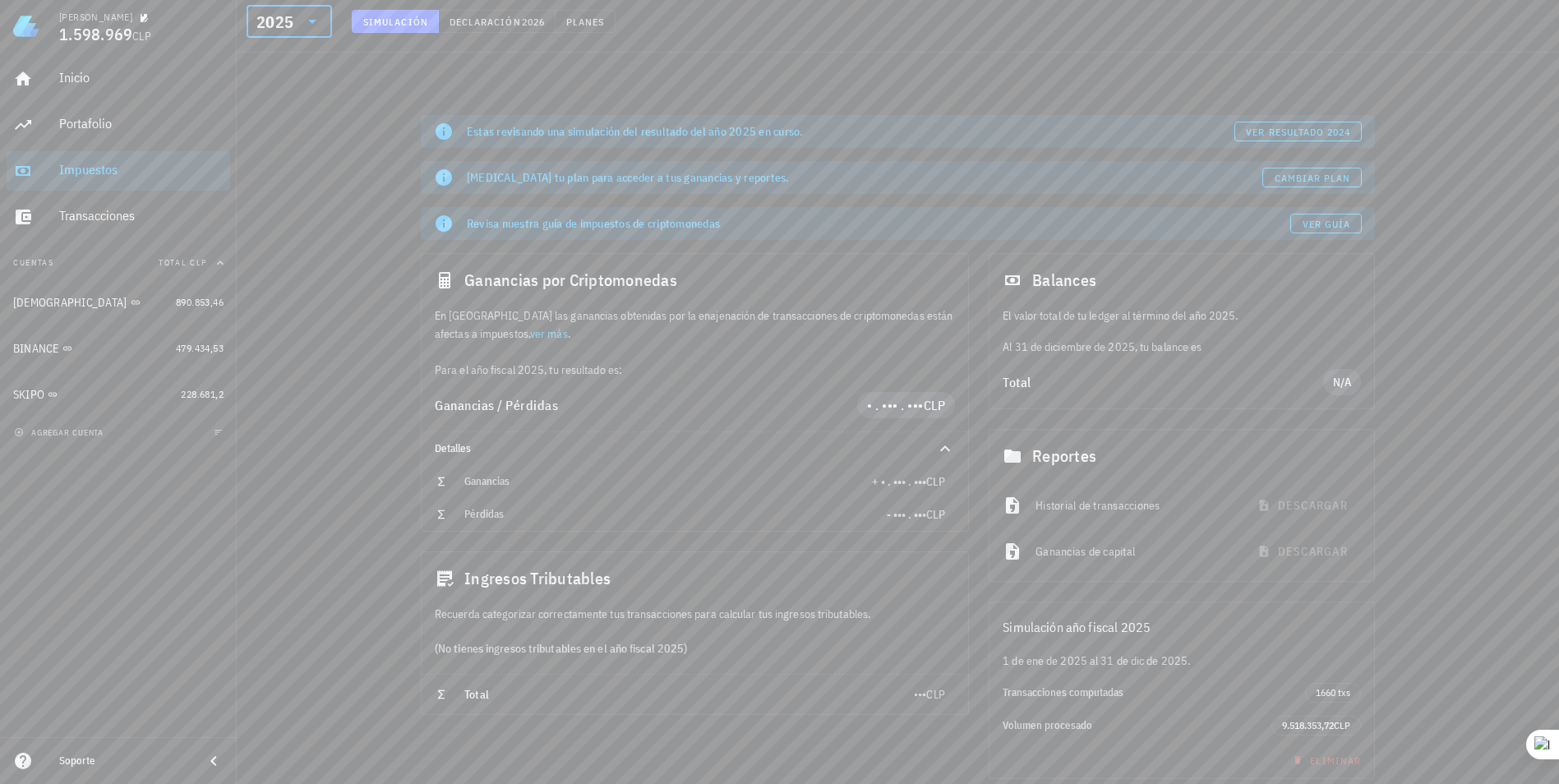
click at [317, 12] on icon at bounding box center [312, 22] width 20 height 20
click at [287, 95] on div "2024" at bounding box center [289, 97] width 59 height 13
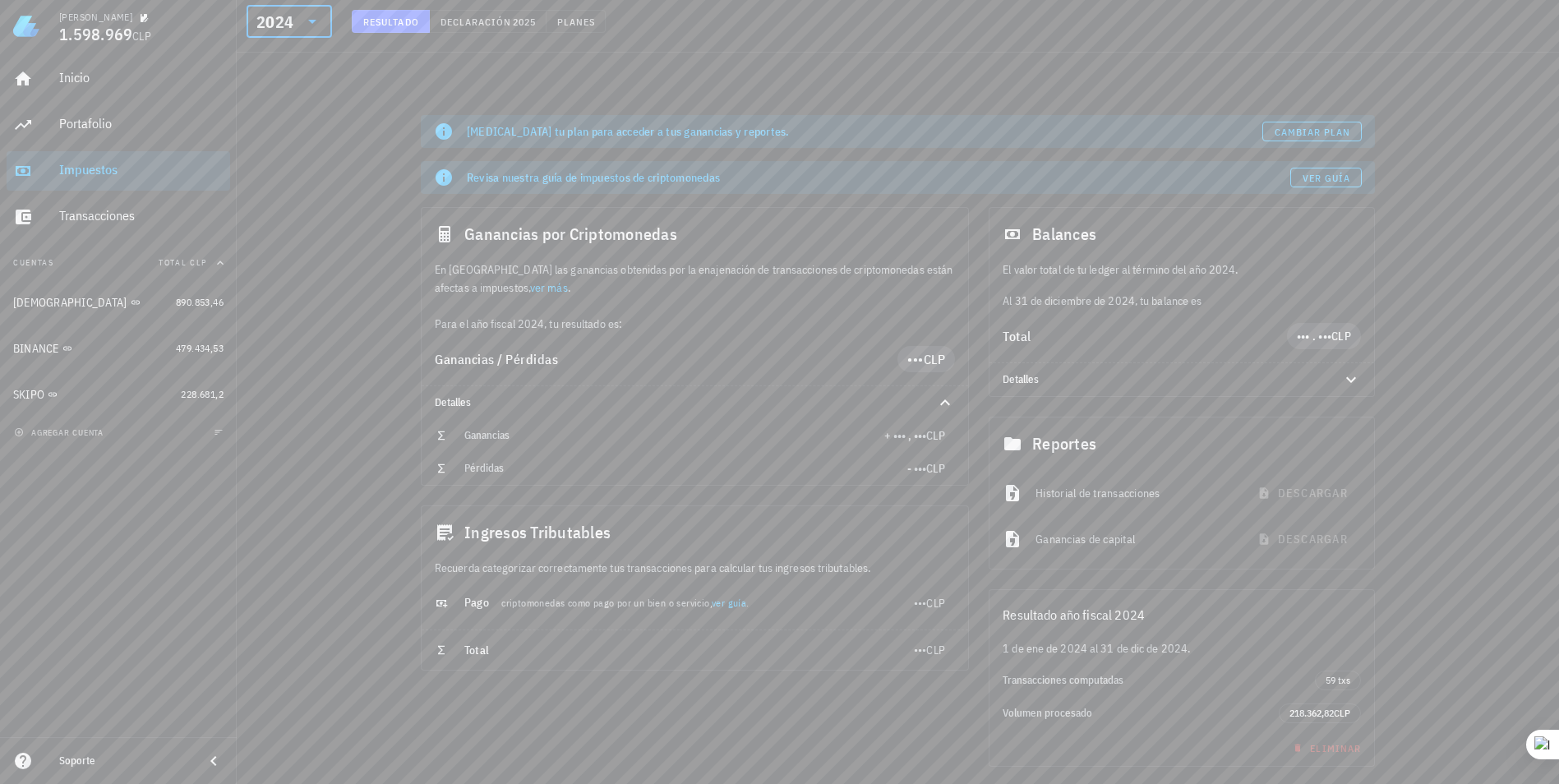
click at [311, 27] on icon at bounding box center [312, 22] width 20 height 20
click at [312, 61] on div "2025" at bounding box center [289, 64] width 85 height 33
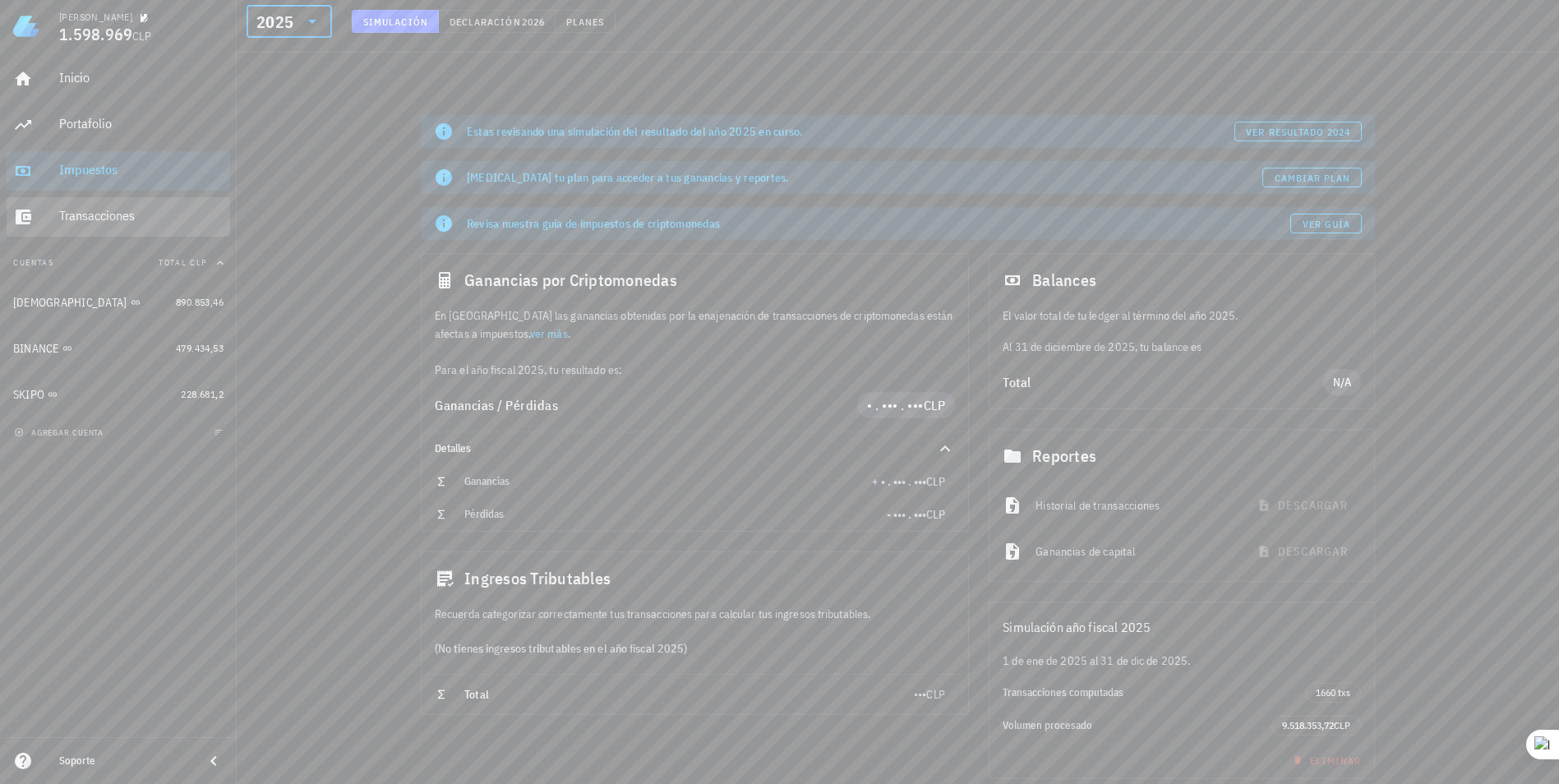
click at [114, 221] on div "Transacciones" at bounding box center [141, 215] width 164 height 15
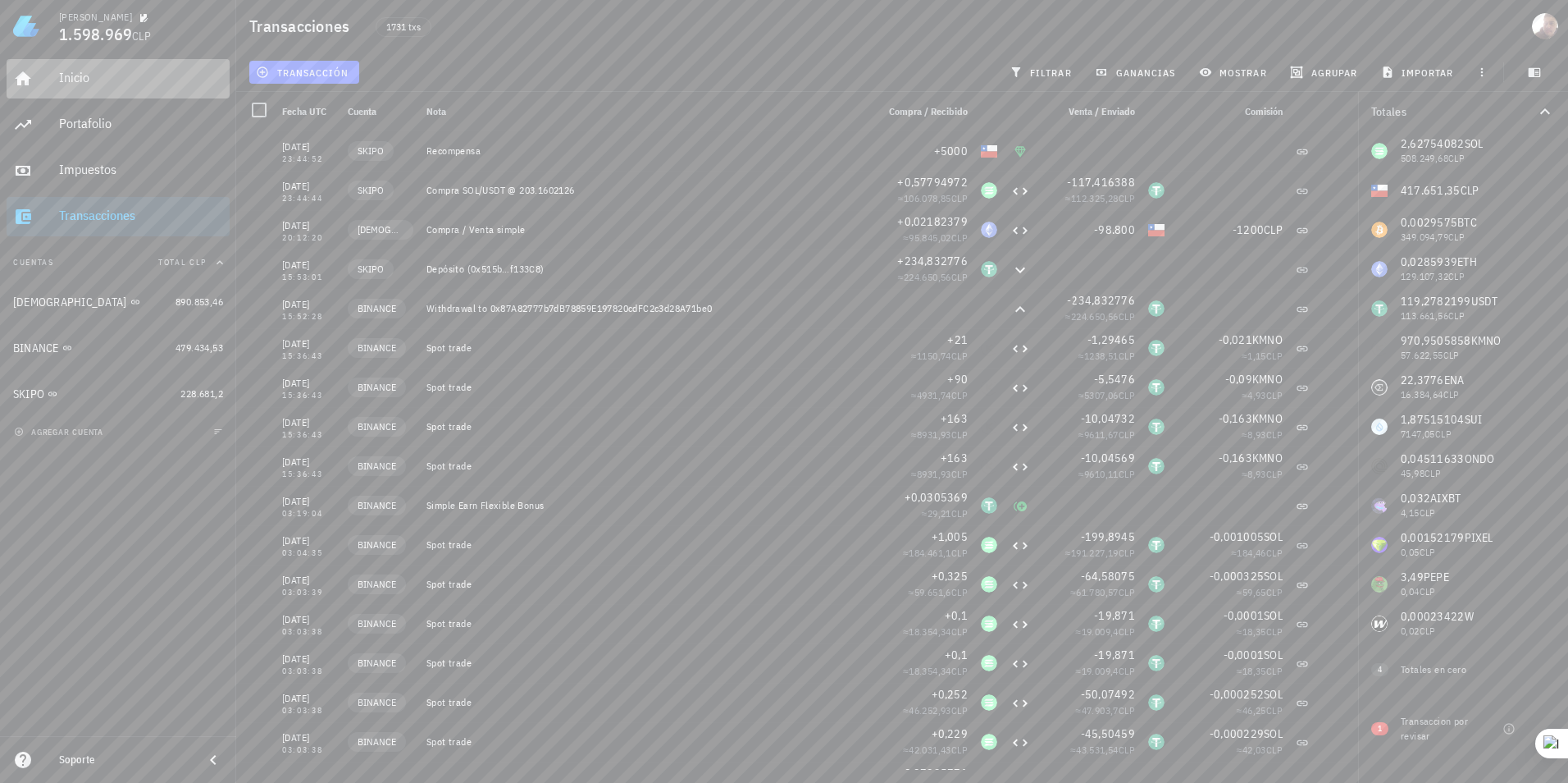
click at [127, 86] on div "Inicio" at bounding box center [140, 78] width 164 height 37
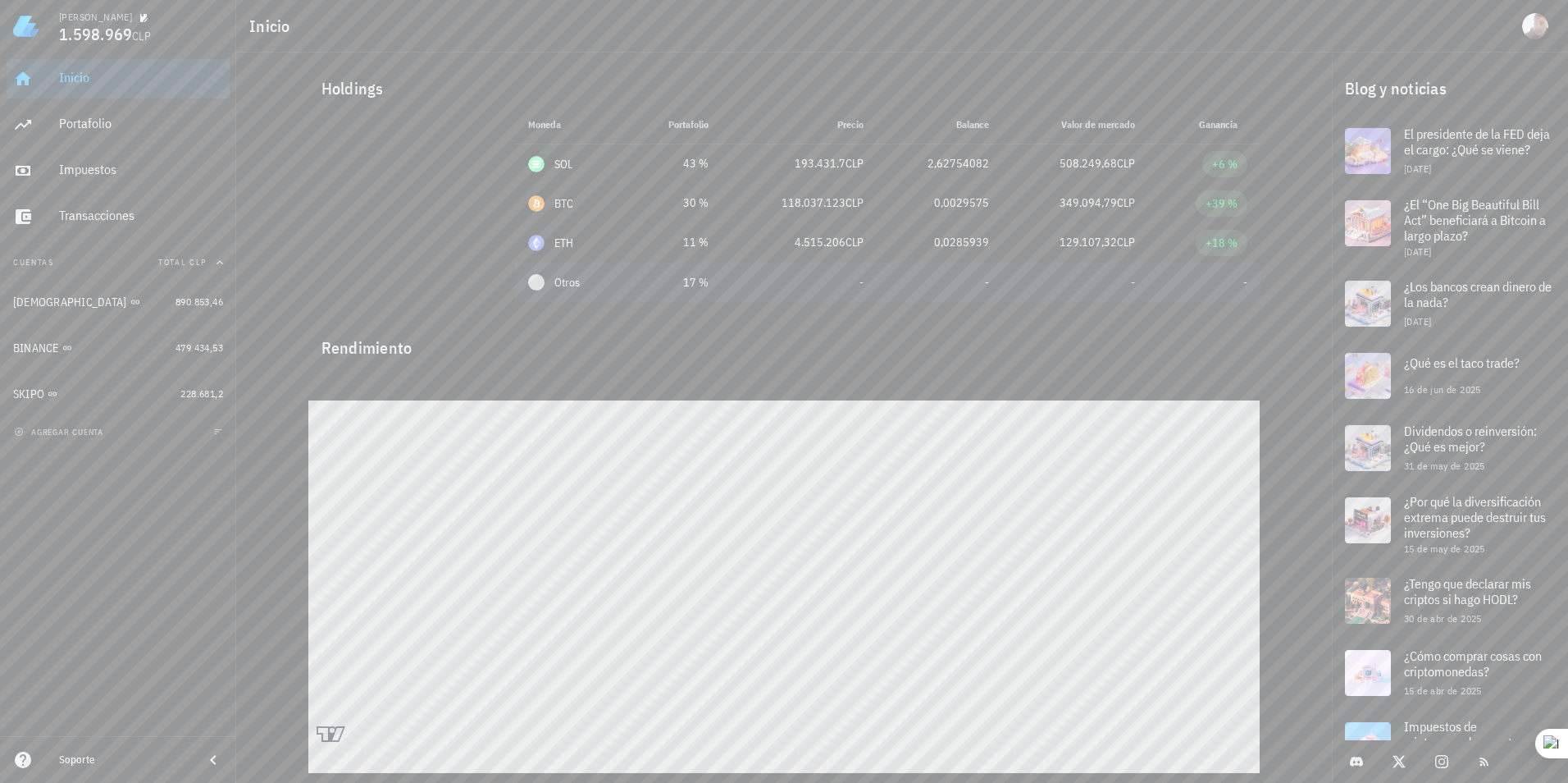
click at [923, 290] on td "-" at bounding box center [1204, 282] width 111 height 39
click at [385, 353] on div "Rendimiento" at bounding box center [784, 341] width 952 height 39
click at [355, 93] on div "Holdings" at bounding box center [784, 89] width 952 height 53
drag, startPoint x: 564, startPoint y: 293, endPoint x: 543, endPoint y: 287, distance: 21.8
click at [543, 287] on div at bounding box center [536, 282] width 16 height 16
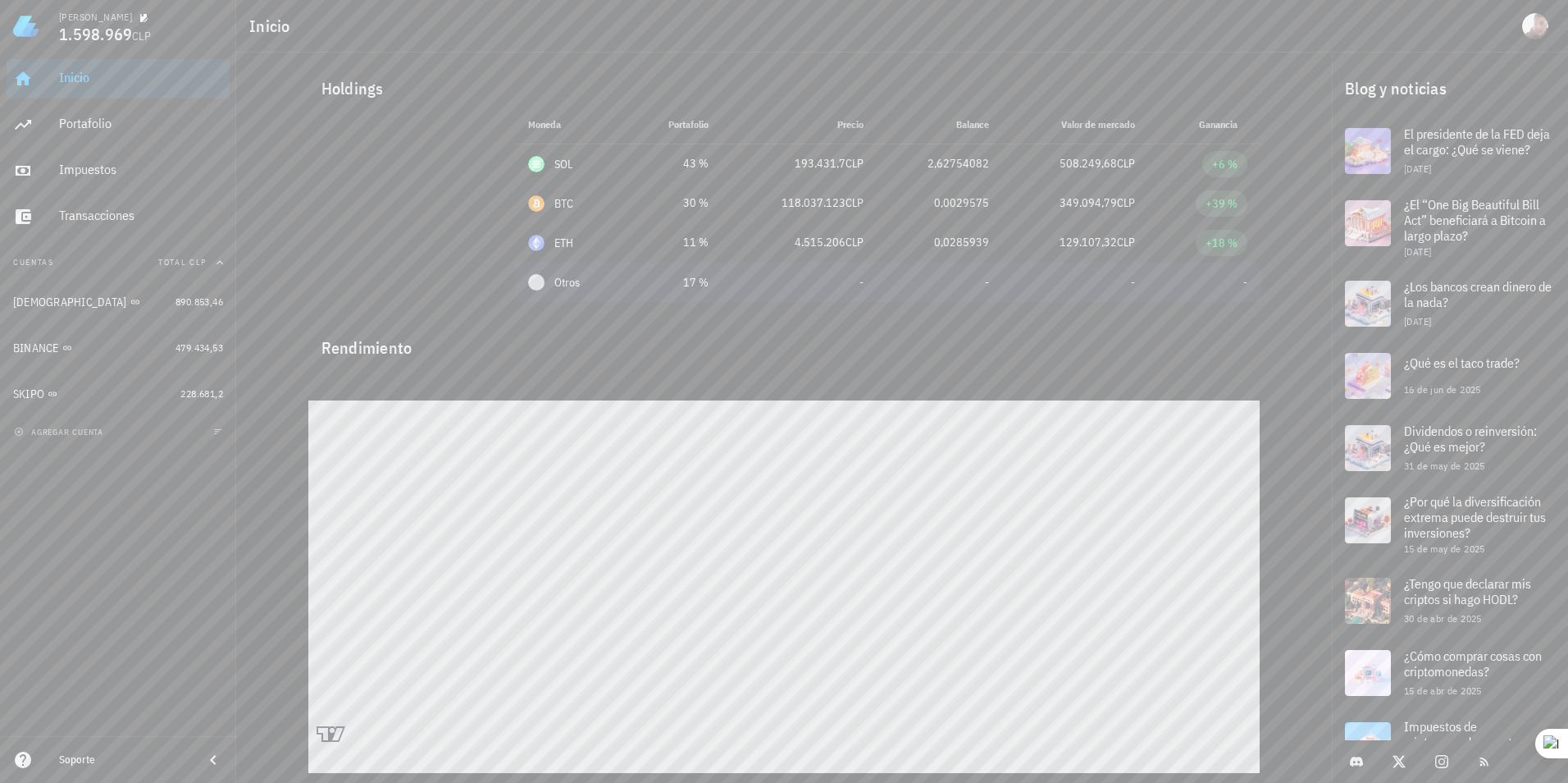
click at [532, 283] on div at bounding box center [536, 282] width 16 height 16
click at [153, 211] on div "Transacciones" at bounding box center [140, 215] width 164 height 15
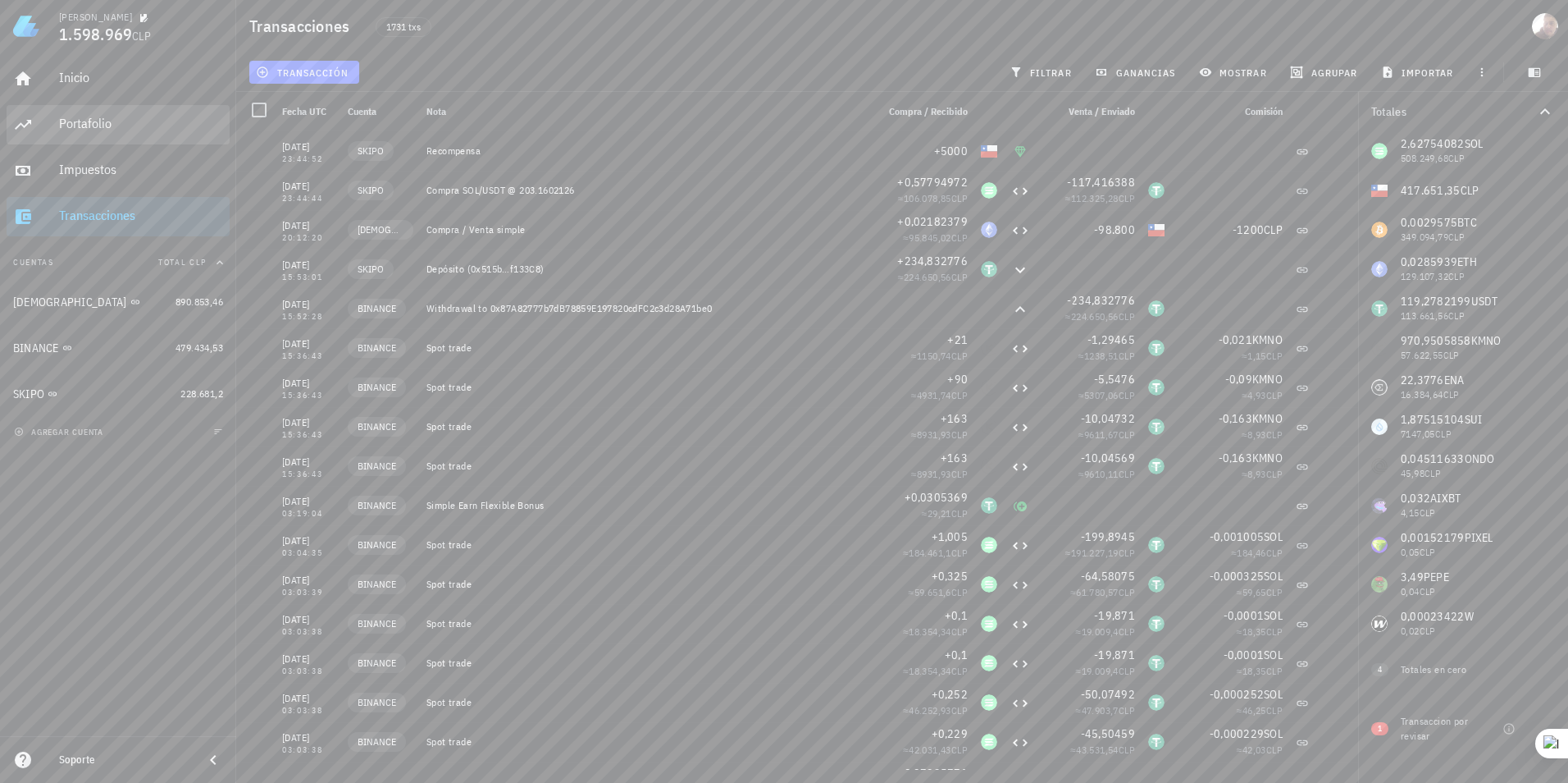
click at [125, 127] on div "Portafolio" at bounding box center [140, 123] width 164 height 15
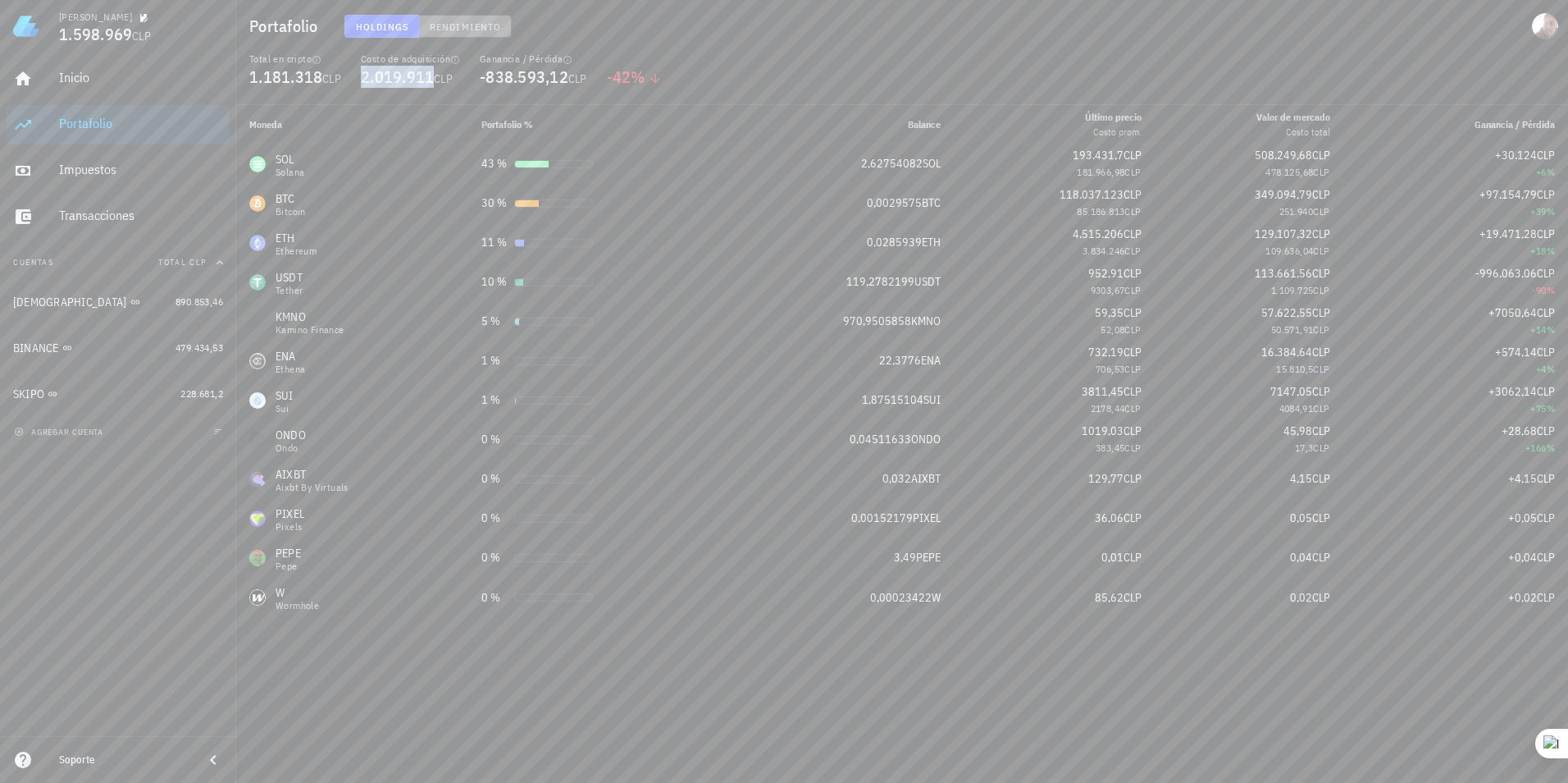
click at [435, 25] on span "Rendimiento" at bounding box center [466, 27] width 72 height 13
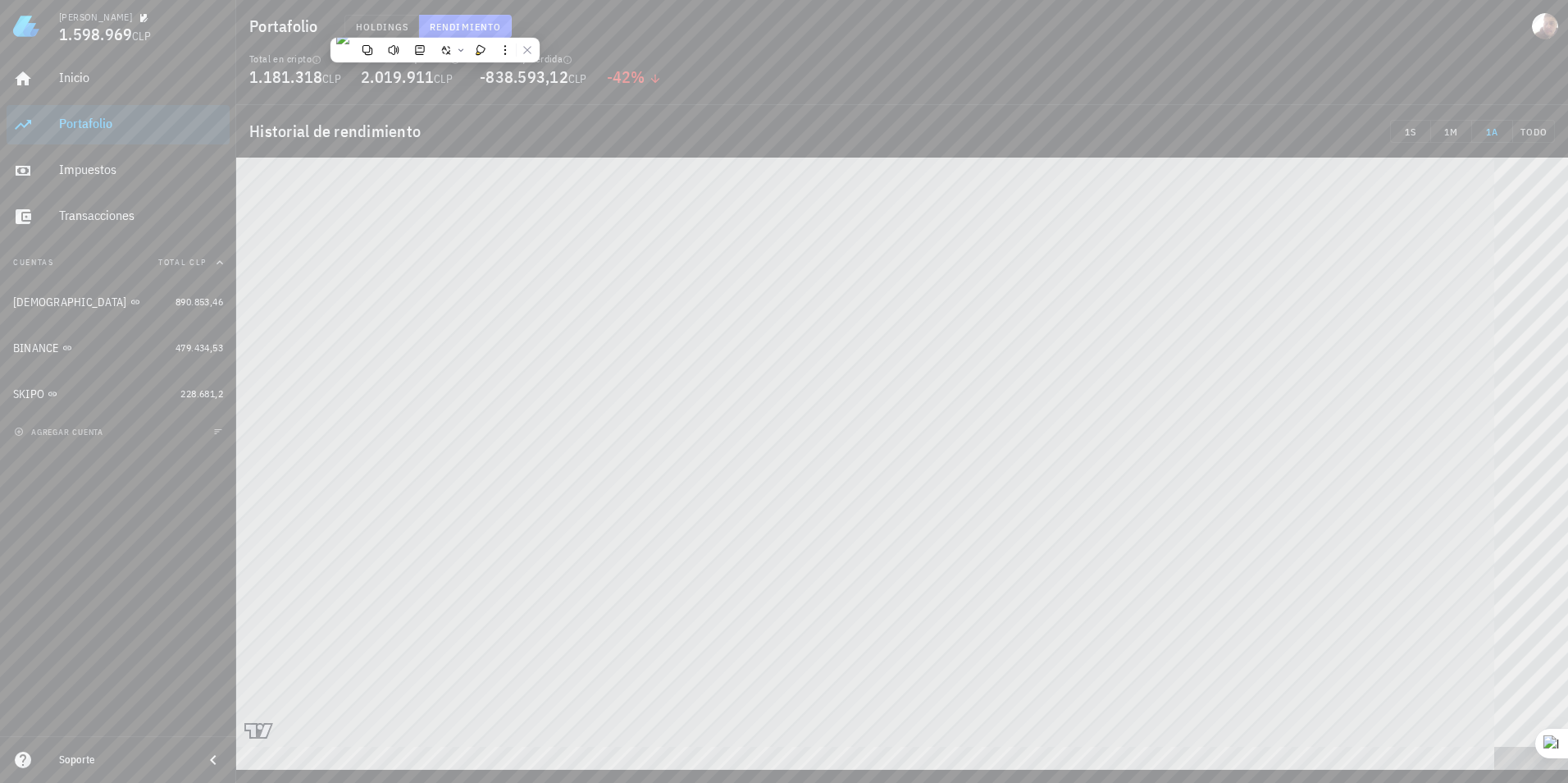
click at [826, 27] on div "Holdings Rendimiento" at bounding box center [681, 25] width 695 height 43
click at [380, 29] on span "Holdings" at bounding box center [382, 27] width 54 height 13
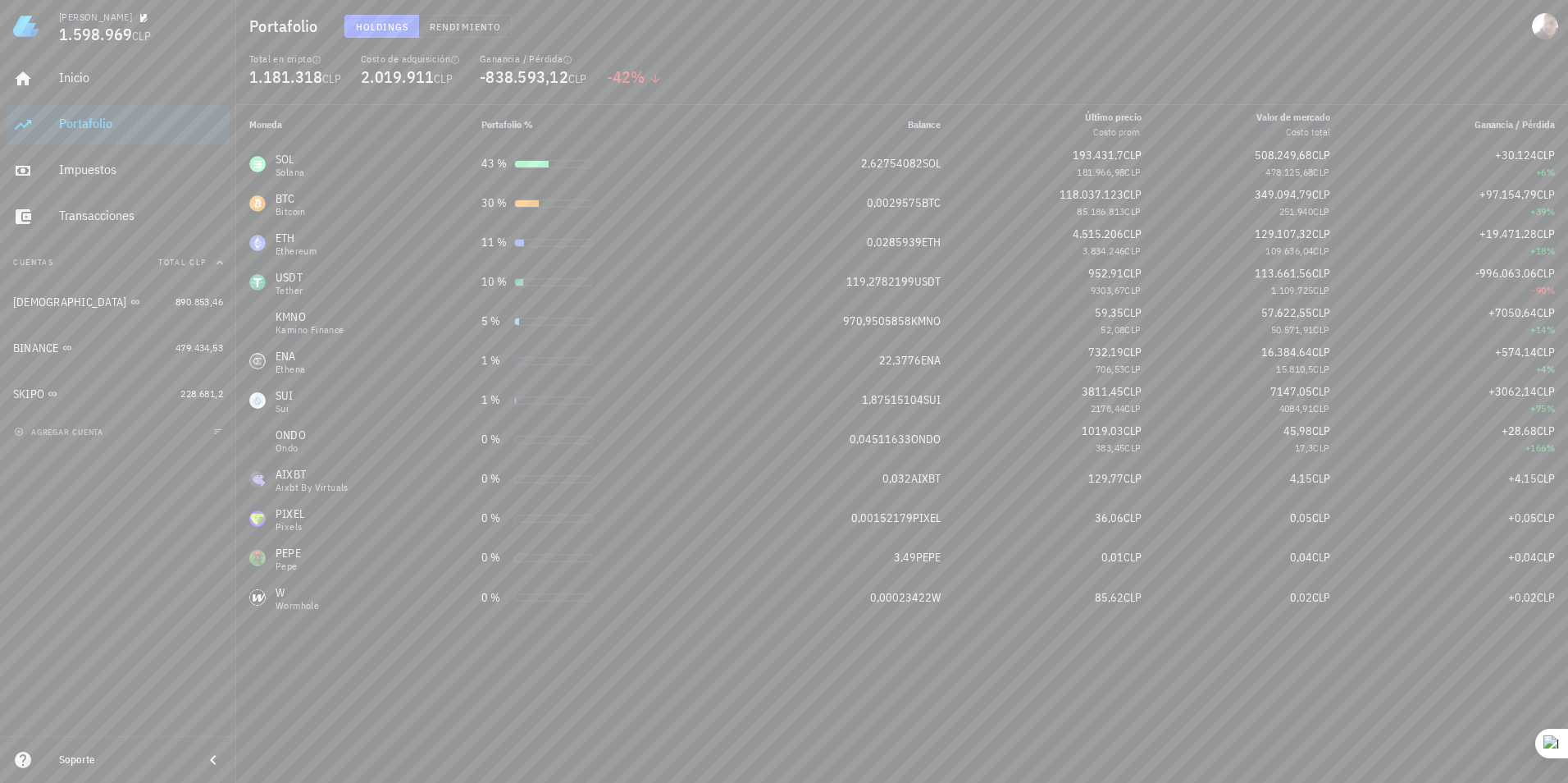
click at [923, 715] on div "Moneda Portafolio % Balance Último precio Costo prom. Valor de mercado Costo to…" at bounding box center [902, 444] width 1332 height 678
click at [183, 643] on div "Inicio Portafolio Impuestos Transacciones Cuentas Total CLP BUDA 890.853,46 BIN…" at bounding box center [118, 394] width 236 height 683
drag, startPoint x: 593, startPoint y: 77, endPoint x: 481, endPoint y: 79, distance: 112.0
click at [481, 79] on div "Ganancia / Pérdida -838.593,12 CLP" at bounding box center [534, 79] width 127 height 53
click at [923, 280] on span "-996.063,06" at bounding box center [1506, 273] width 62 height 14
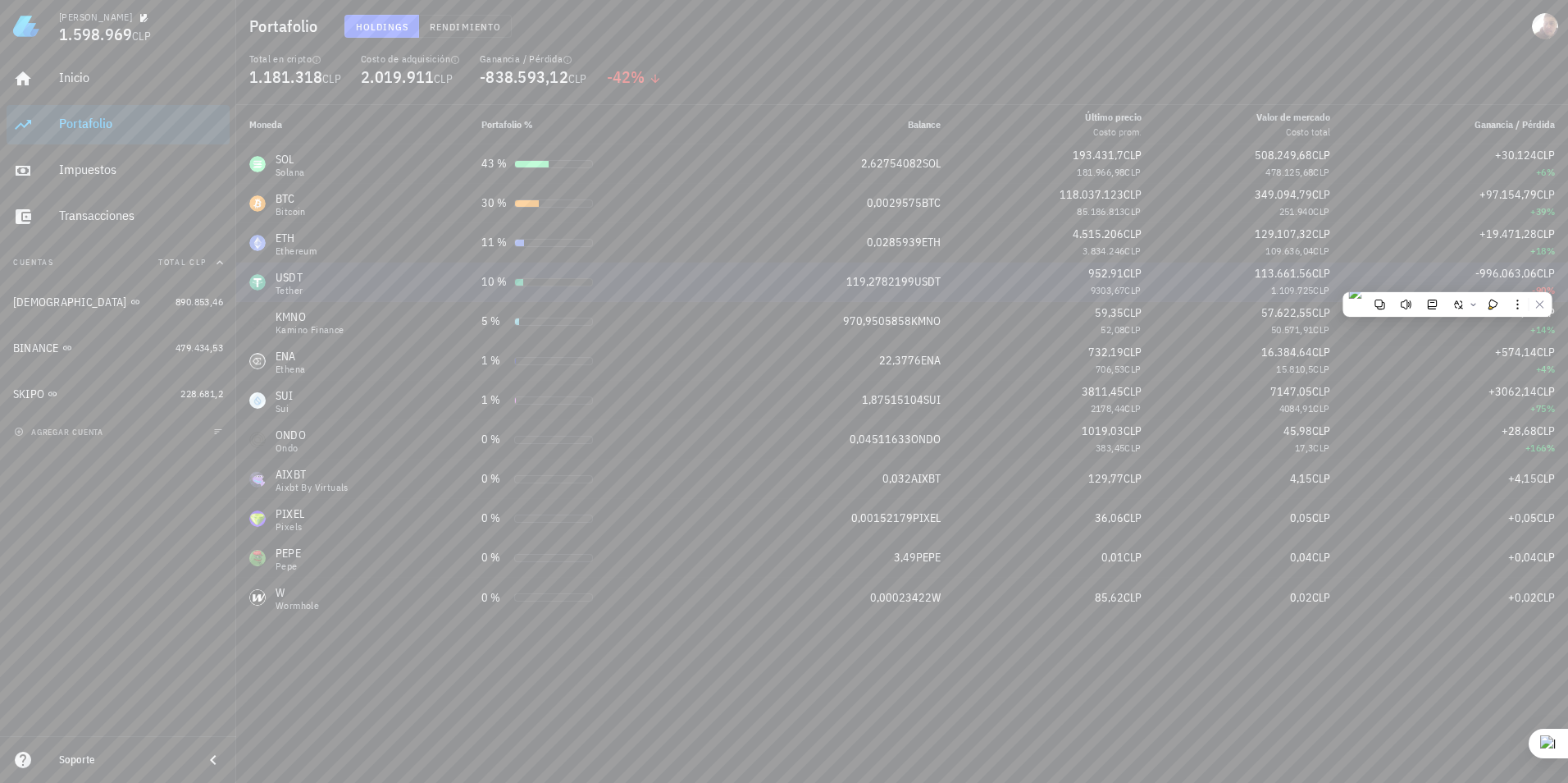
click at [923, 291] on div "1.109.725 CLP" at bounding box center [1248, 290] width 162 height 16
click at [89, 24] on span "1.598.969" at bounding box center [95, 34] width 73 height 22
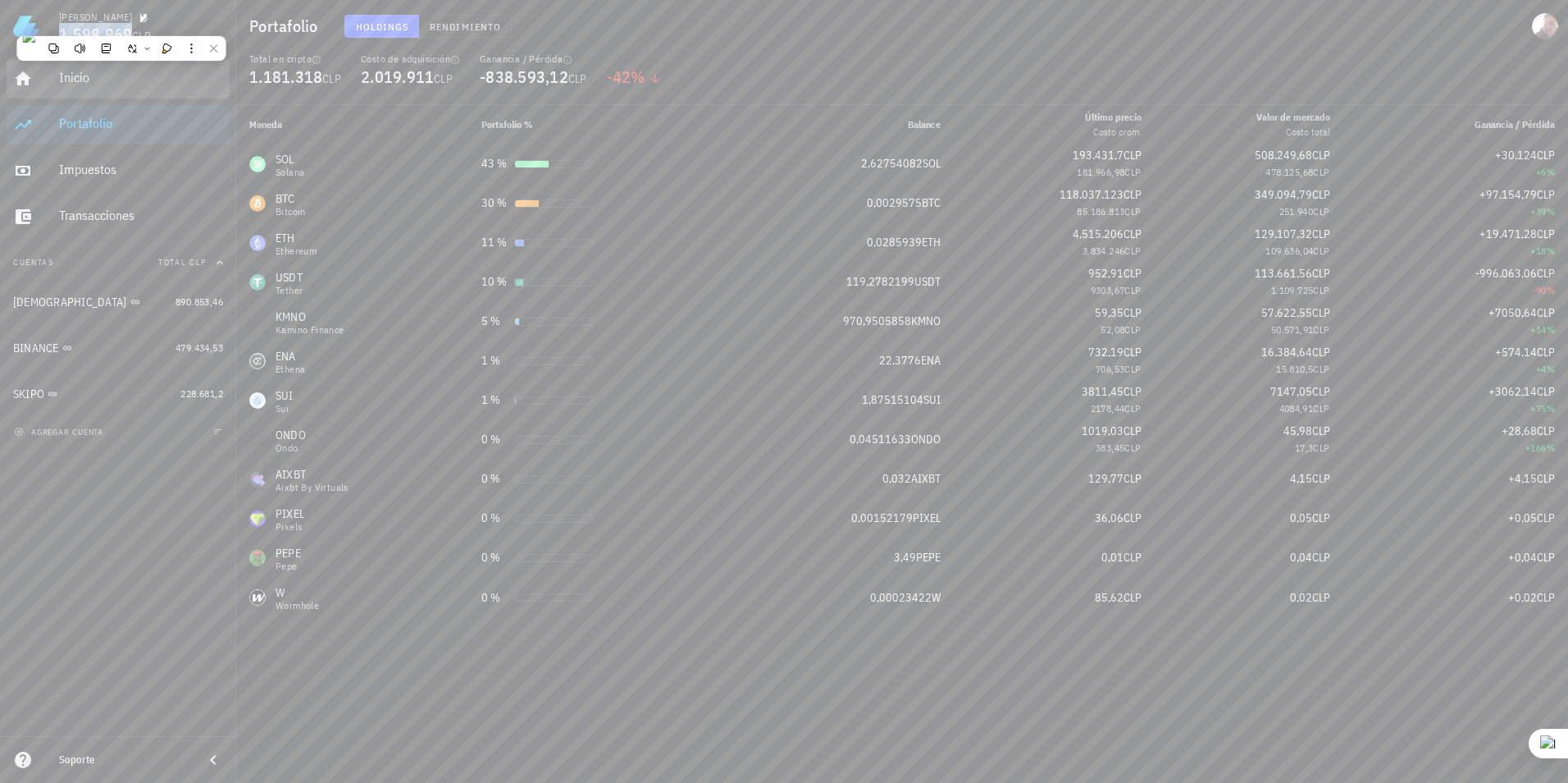
drag, startPoint x: 89, startPoint y: 24, endPoint x: 58, endPoint y: 78, distance: 62.3
click at [58, 78] on link "Inicio" at bounding box center [118, 78] width 223 height 39
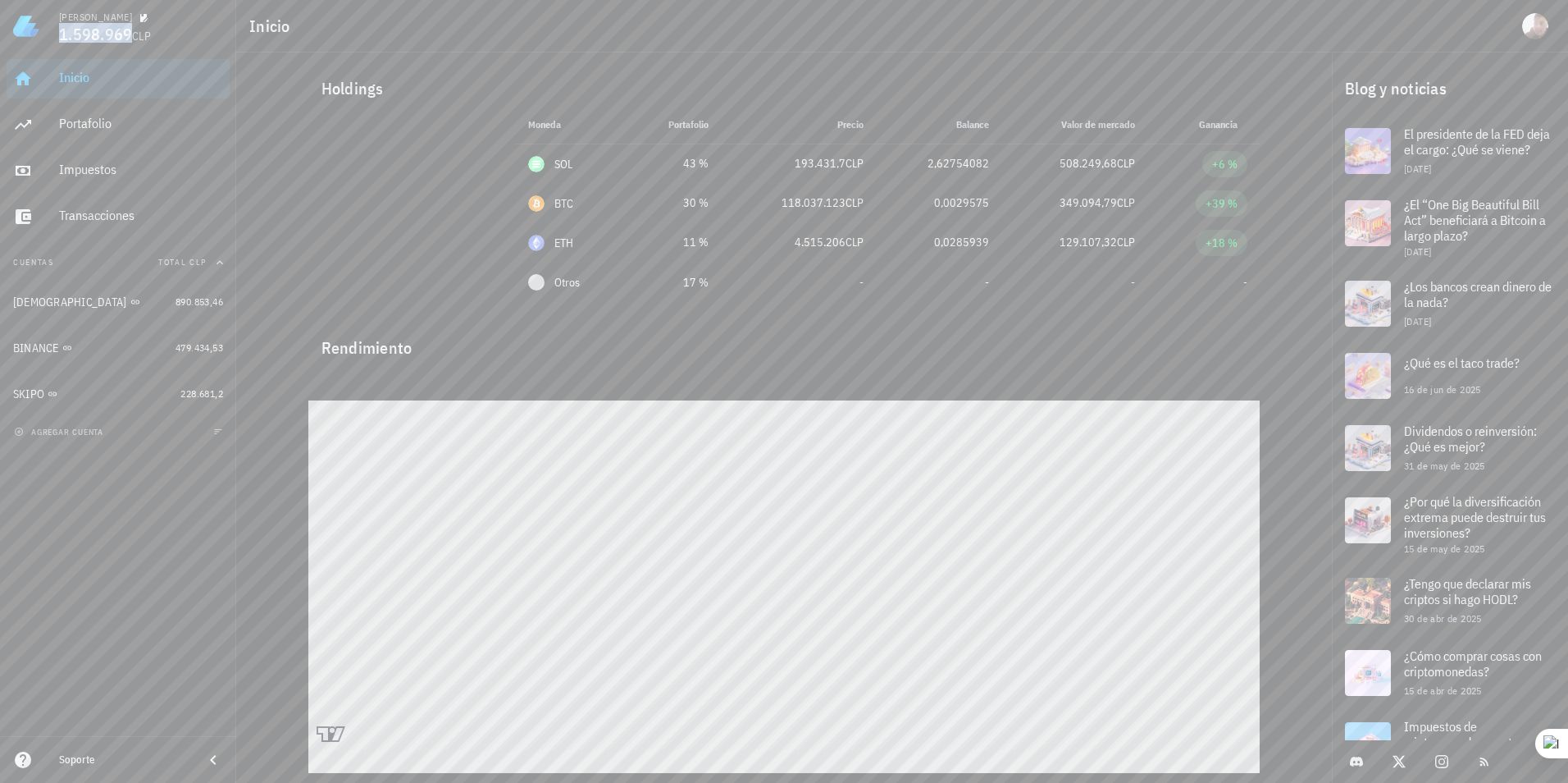
click at [96, 47] on div "Robert 1.598.969 CLP" at bounding box center [140, 26] width 164 height 53
drag, startPoint x: 61, startPoint y: 43, endPoint x: 131, endPoint y: 39, distance: 70.1
click at [131, 39] on div "Robert 1.598.969 CLP" at bounding box center [140, 26] width 164 height 53
click at [7, 714] on div "Inicio Portafolio Impuestos Transacciones Cuentas Total CLP BUDA 890.853,46 BIN…" at bounding box center [118, 394] width 236 height 683
click at [923, 391] on div at bounding box center [784, 380] width 952 height 39
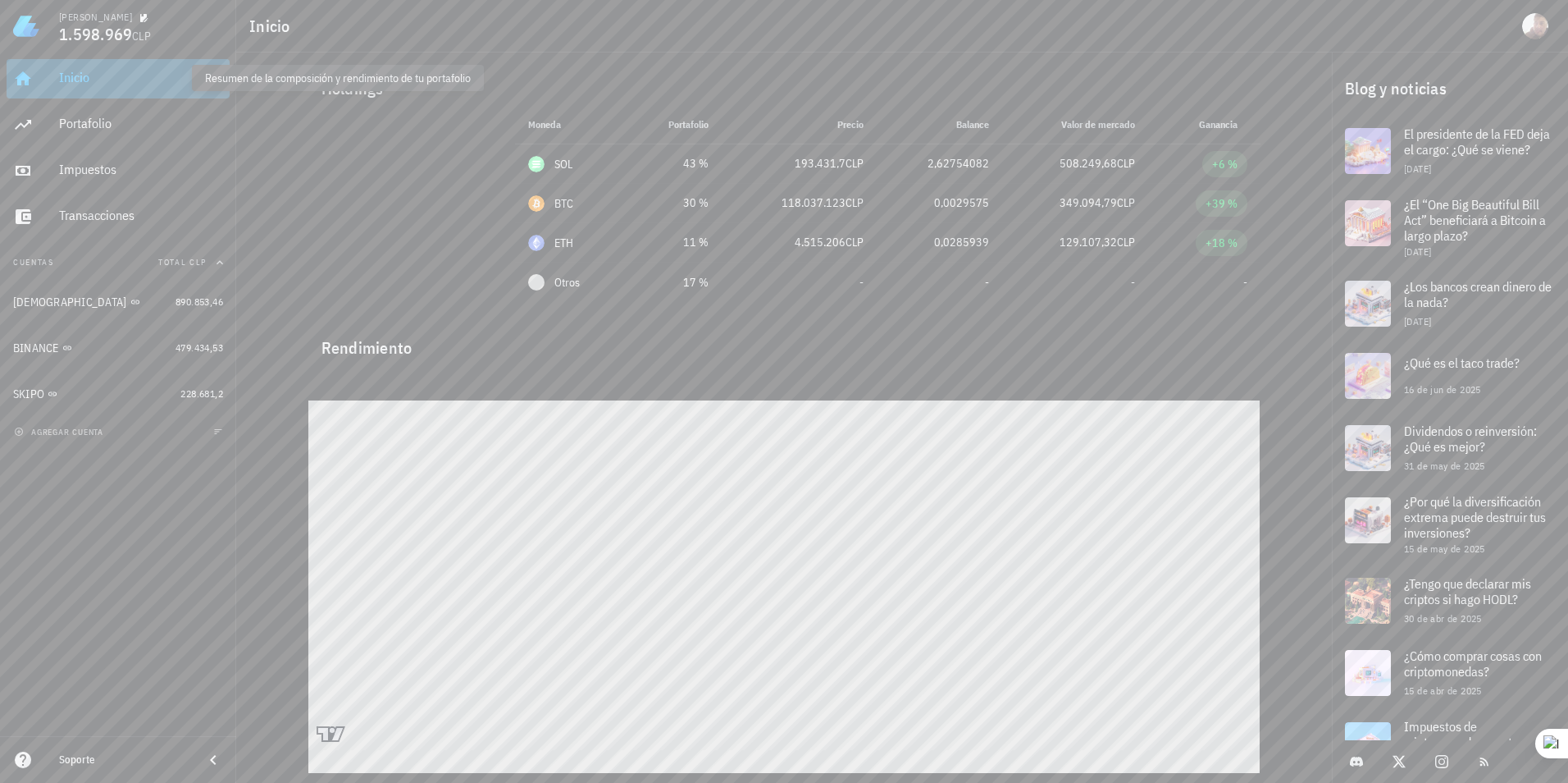
click at [133, 83] on div "Inicio" at bounding box center [140, 77] width 164 height 15
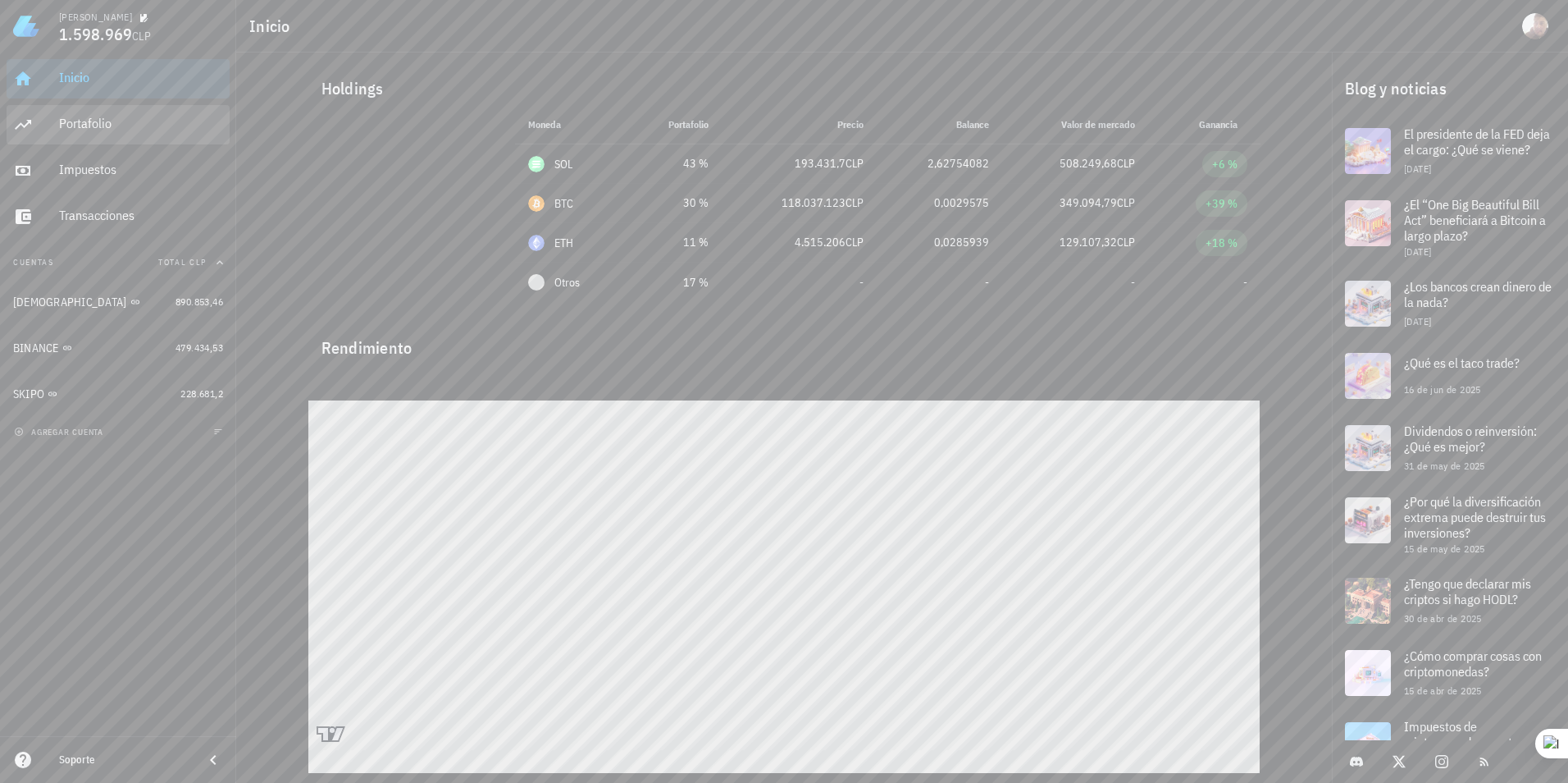
click at [137, 121] on div "Portafolio" at bounding box center [140, 123] width 164 height 15
